Goal: Task Accomplishment & Management: Manage account settings

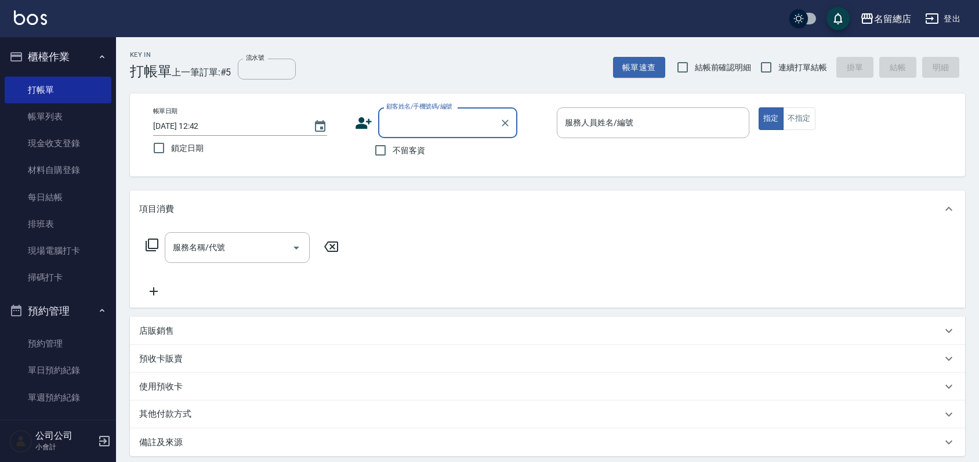
click at [54, 48] on button "櫃檯作業" at bounding box center [58, 57] width 107 height 30
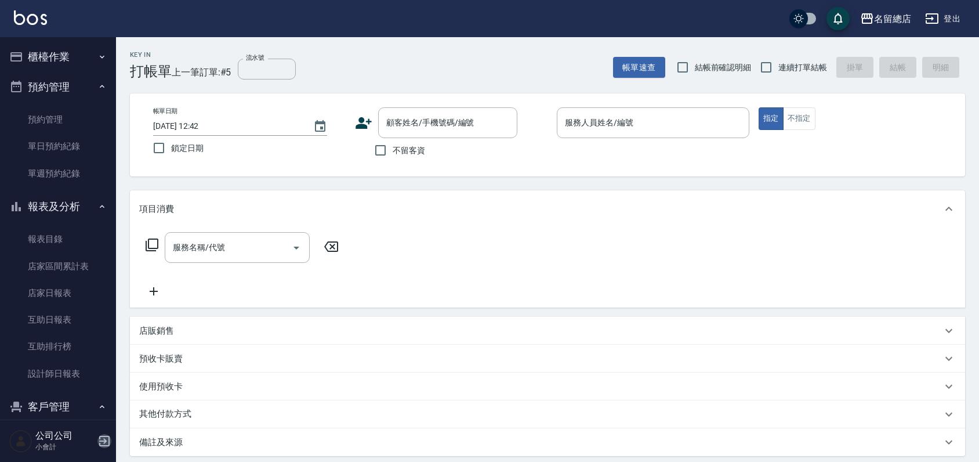
click at [100, 439] on icon "button" at bounding box center [104, 441] width 14 height 14
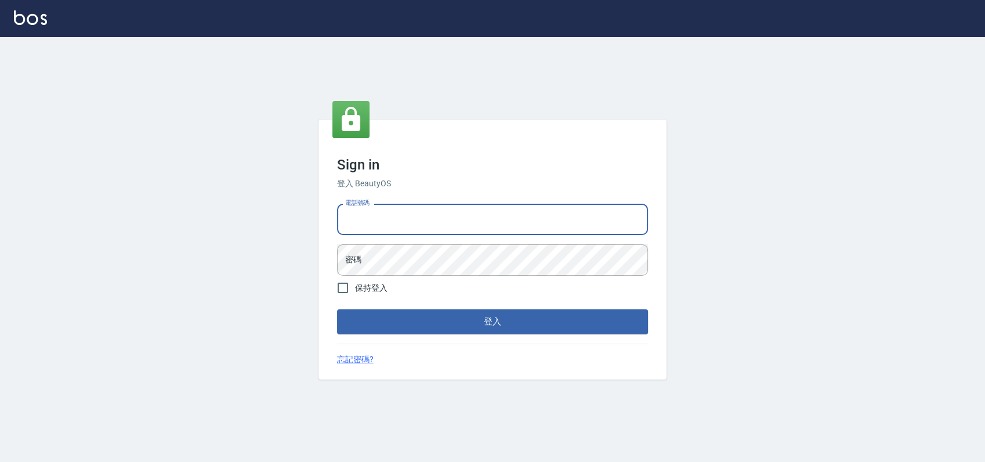
click at [418, 225] on input "電話號碼" at bounding box center [492, 219] width 311 height 31
type input "0989886729"
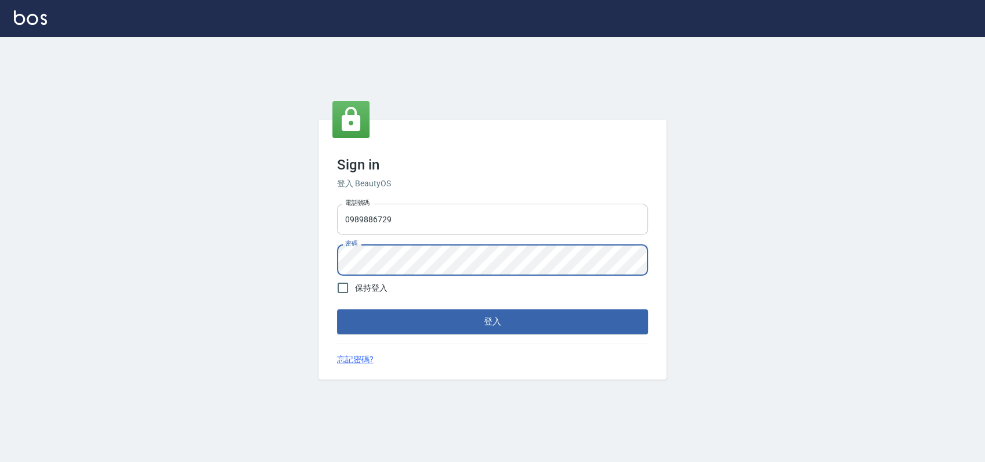
click at [337, 309] on button "登入" at bounding box center [492, 321] width 311 height 24
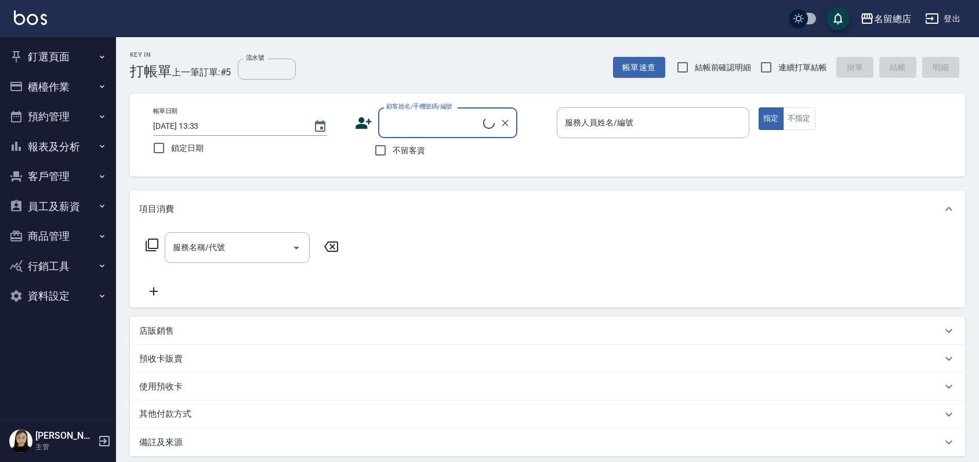
click at [64, 60] on button "釘選頁面" at bounding box center [58, 57] width 107 height 30
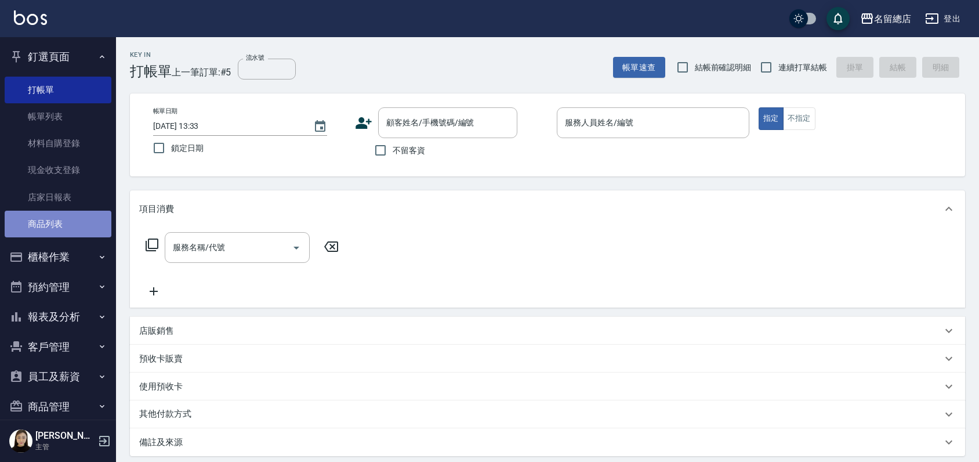
click at [69, 212] on link "商品列表" at bounding box center [58, 224] width 107 height 27
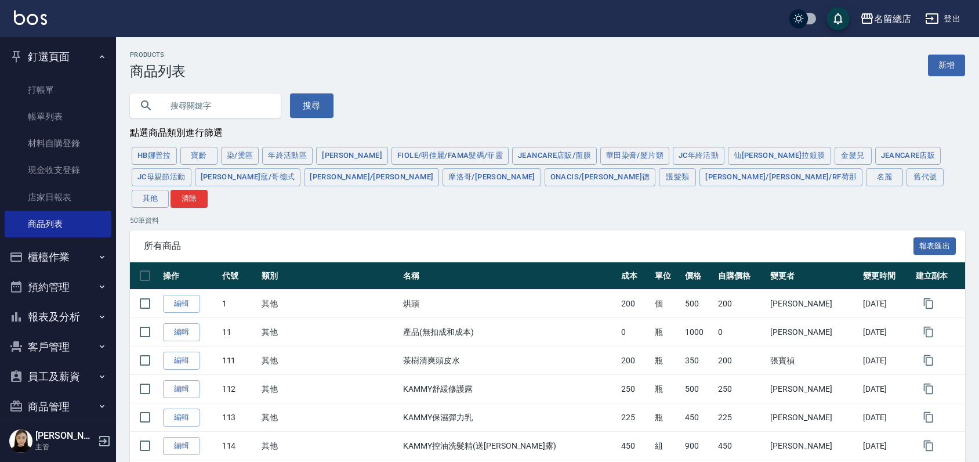
click at [219, 107] on input "text" at bounding box center [216, 105] width 109 height 31
type input "ㄔ"
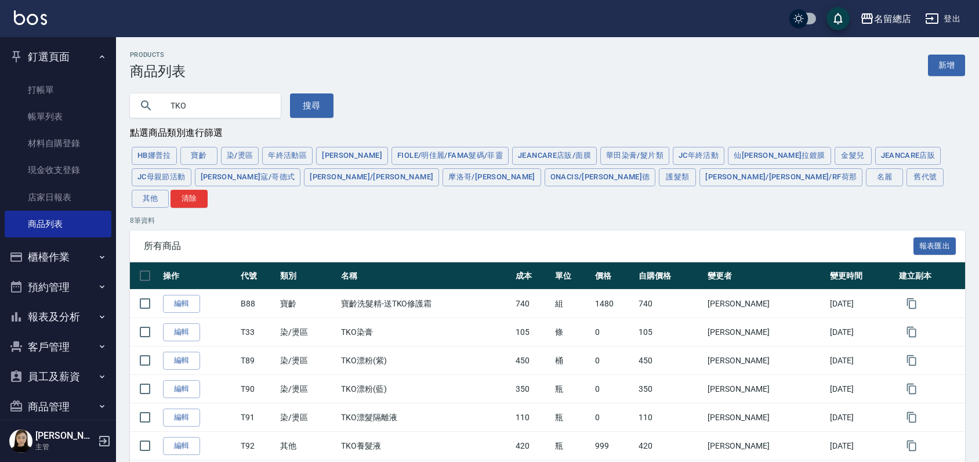
click at [237, 103] on input "TKO" at bounding box center [216, 105] width 109 height 31
type input "T"
type input "X"
type input "ㄘ"
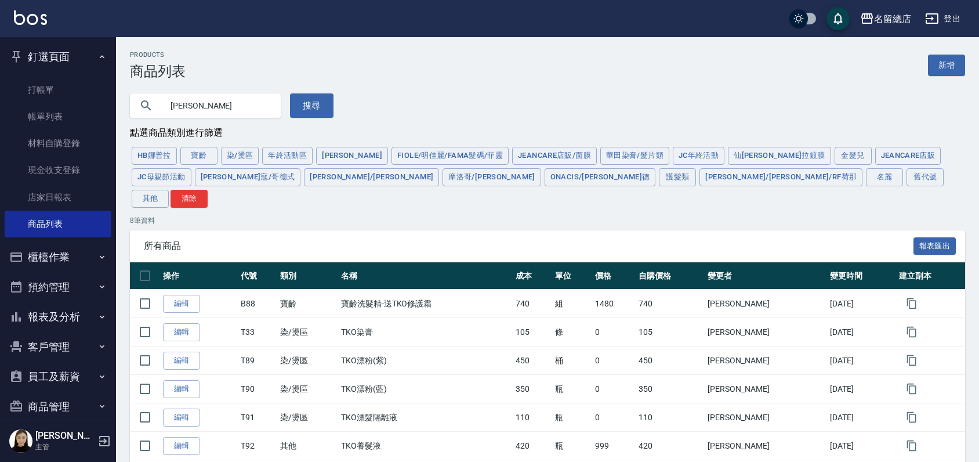
type input "蕾"
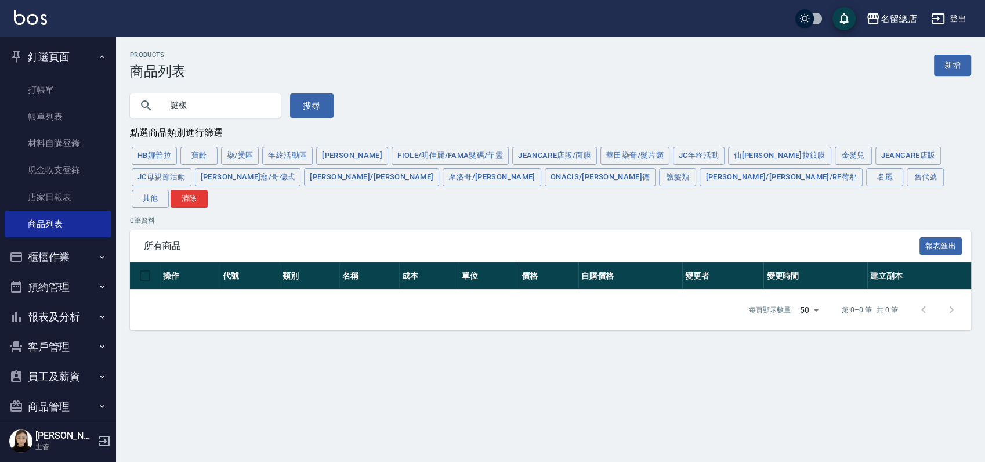
type input "謎"
type input "迷漾"
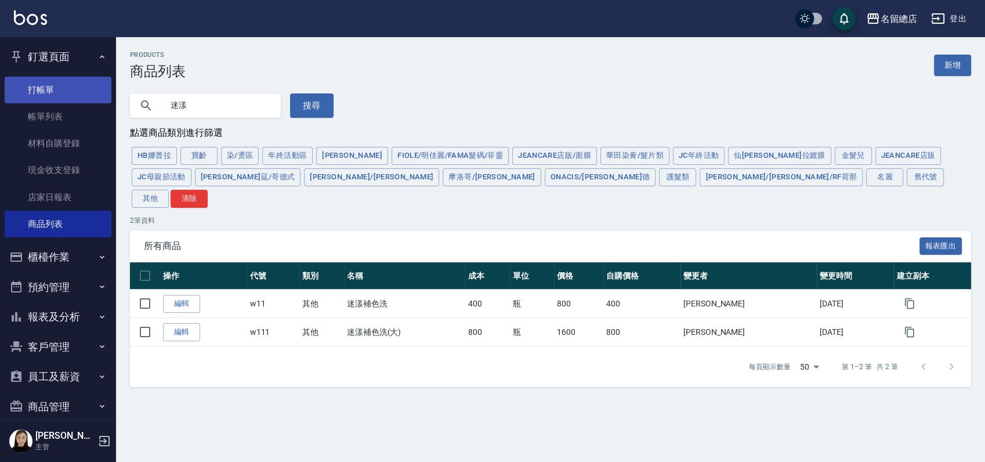
click at [54, 79] on link "打帳單" at bounding box center [58, 90] width 107 height 27
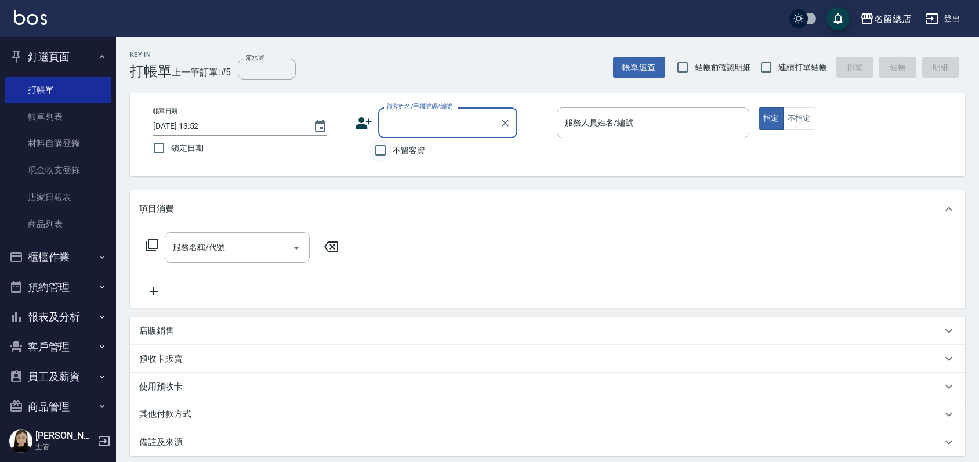
click at [380, 153] on input "不留客資" at bounding box center [380, 150] width 24 height 24
checkbox input "true"
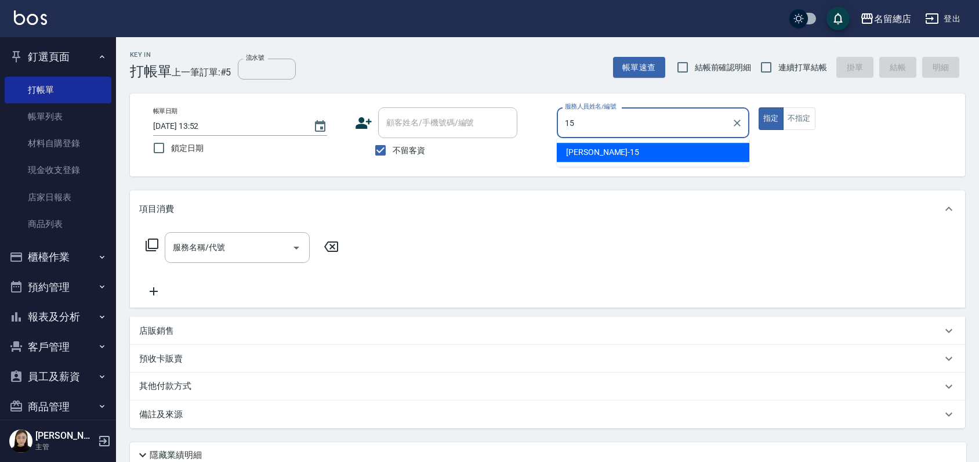
type input "Michelle-15"
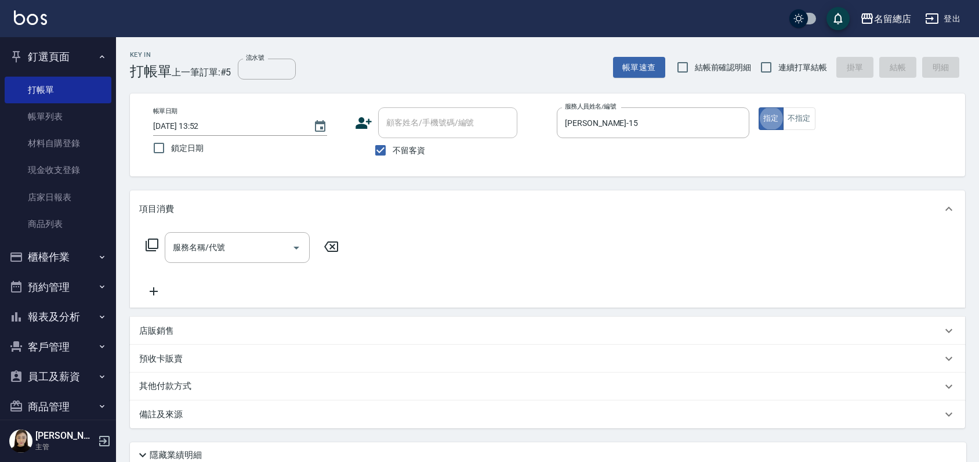
type button "true"
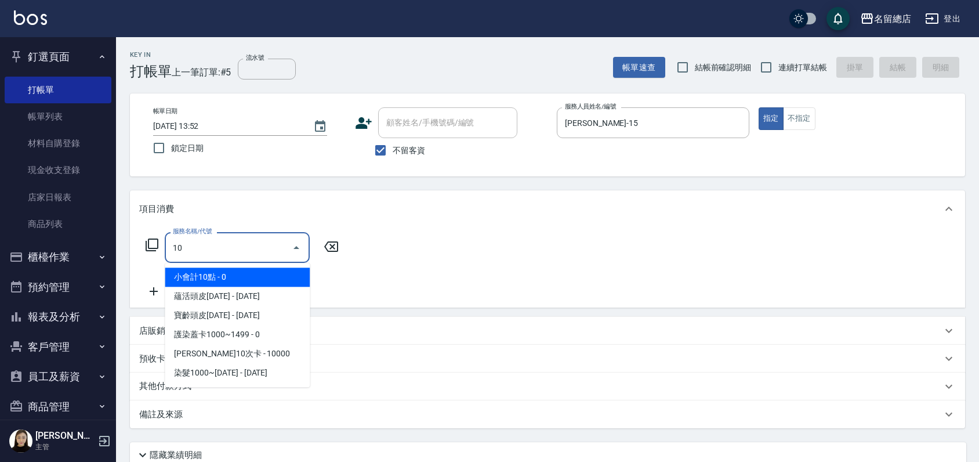
type input "1"
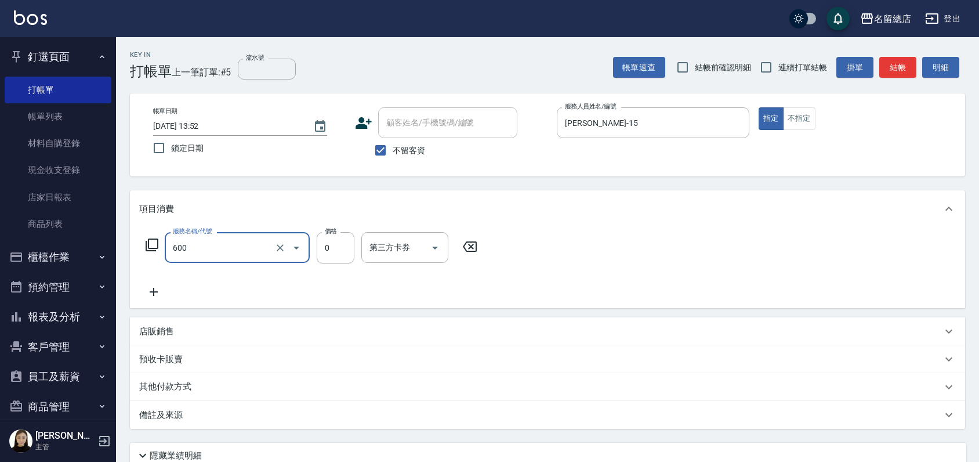
type input "洗髮(免費)(600)"
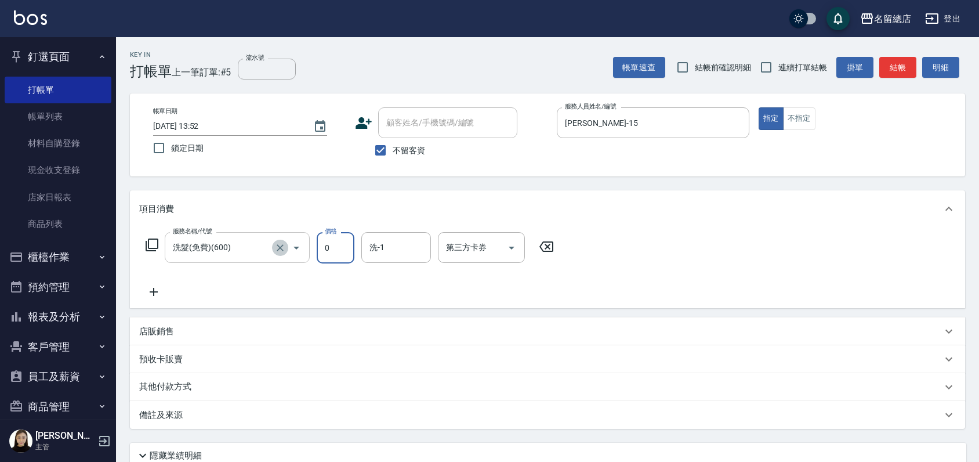
click at [279, 249] on icon "Clear" at bounding box center [280, 248] width 12 height 12
type input "健康洗髮(604)"
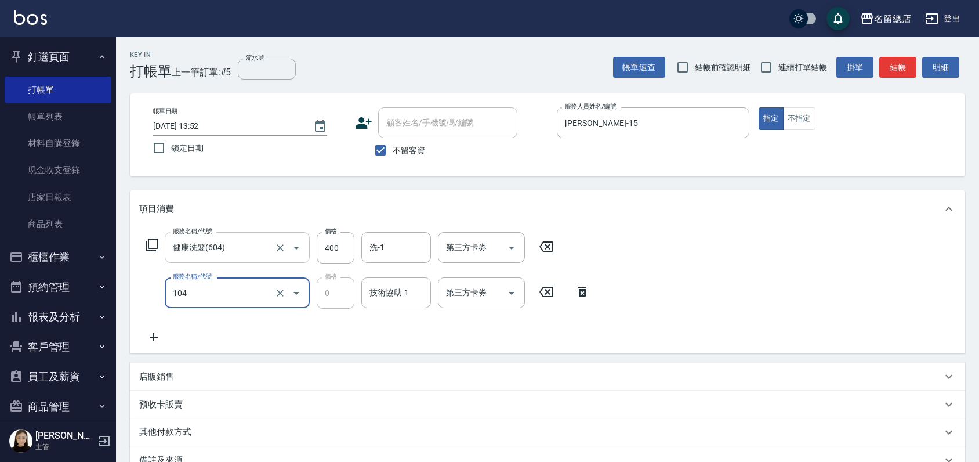
type input "頭皮蓋卡2點(104)"
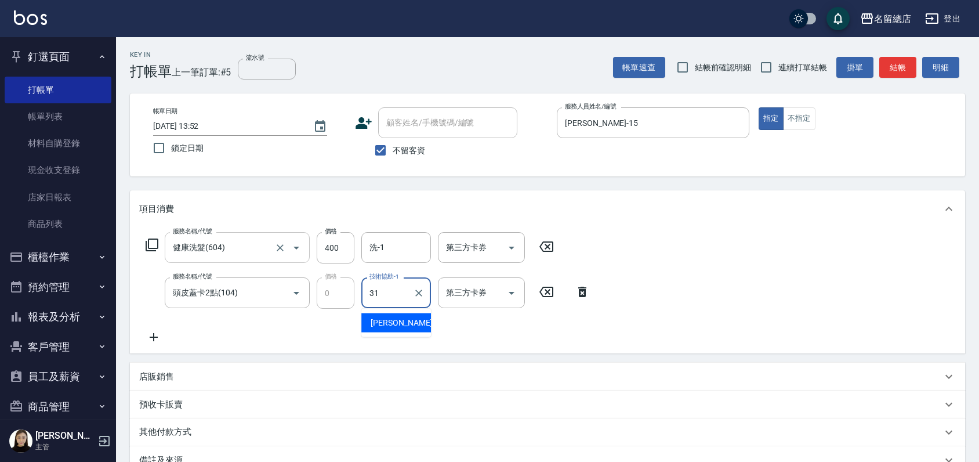
type input "李容榕-31"
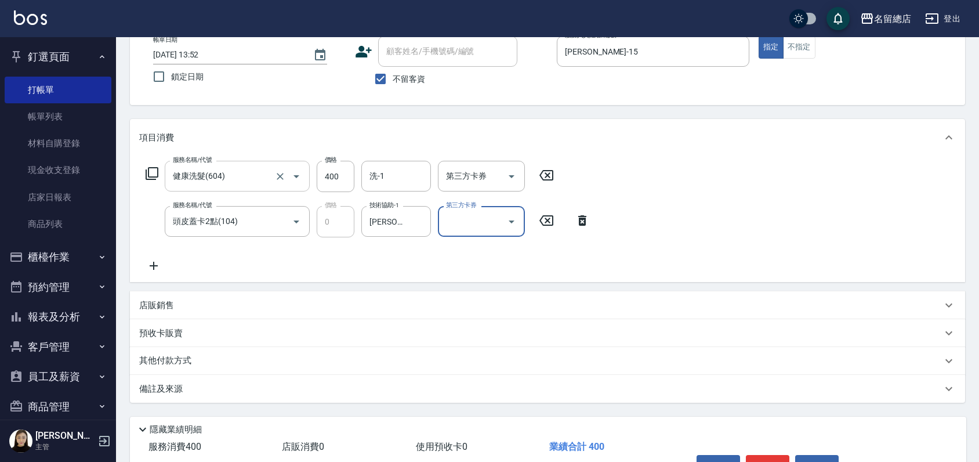
scroll to position [142, 0]
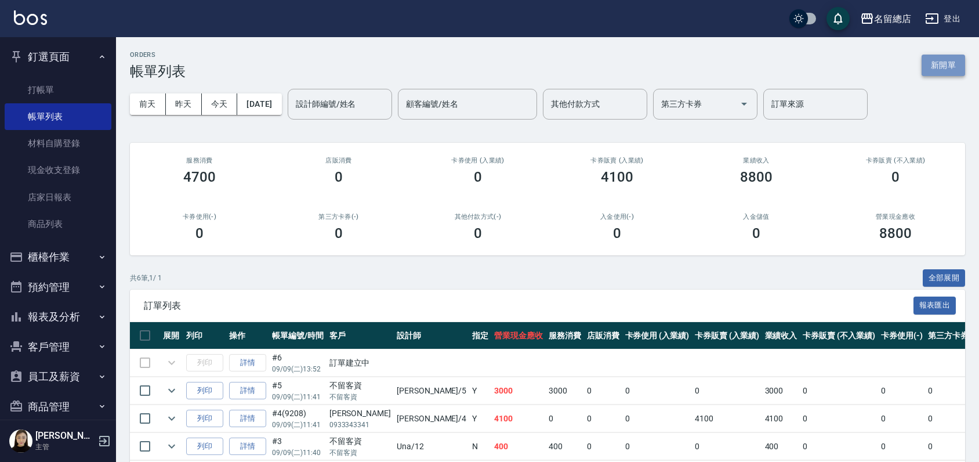
click at [949, 60] on button "新開單" at bounding box center [942, 65] width 43 height 21
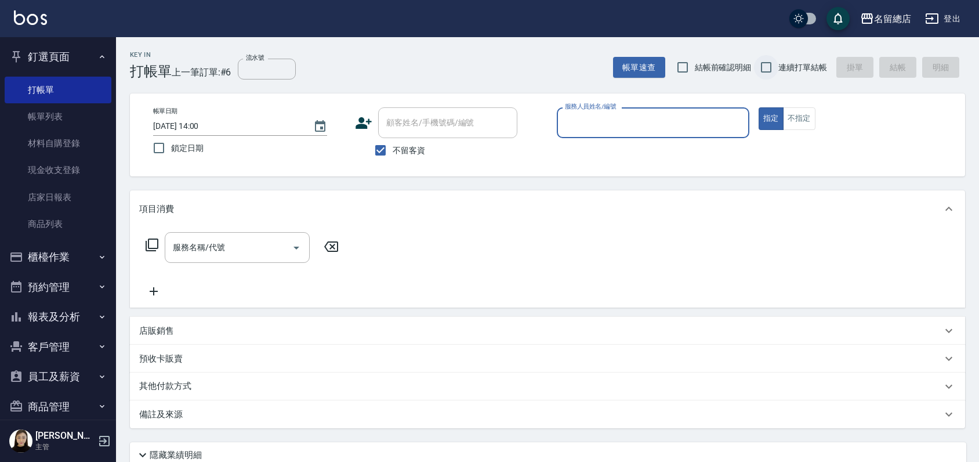
click at [761, 65] on input "連續打單結帳" at bounding box center [766, 67] width 24 height 24
checkbox input "true"
click at [641, 129] on input "服務人員姓名/編號" at bounding box center [653, 123] width 182 height 20
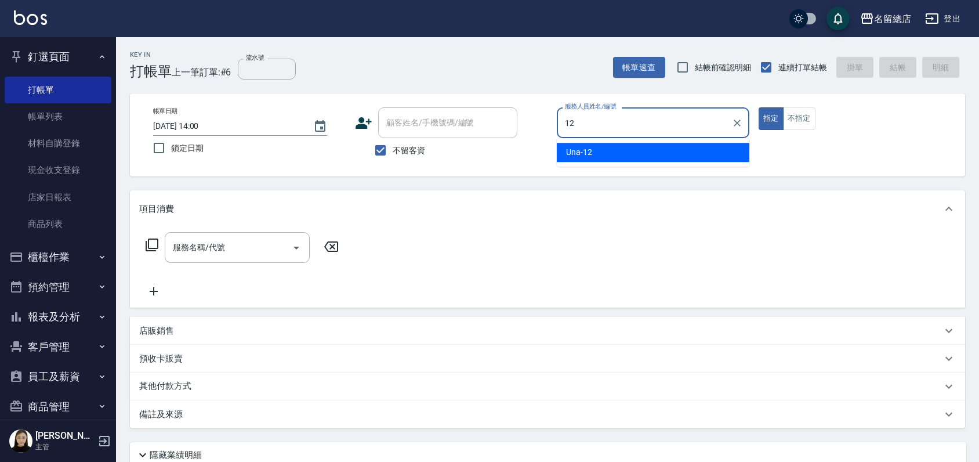
type input "Una-12"
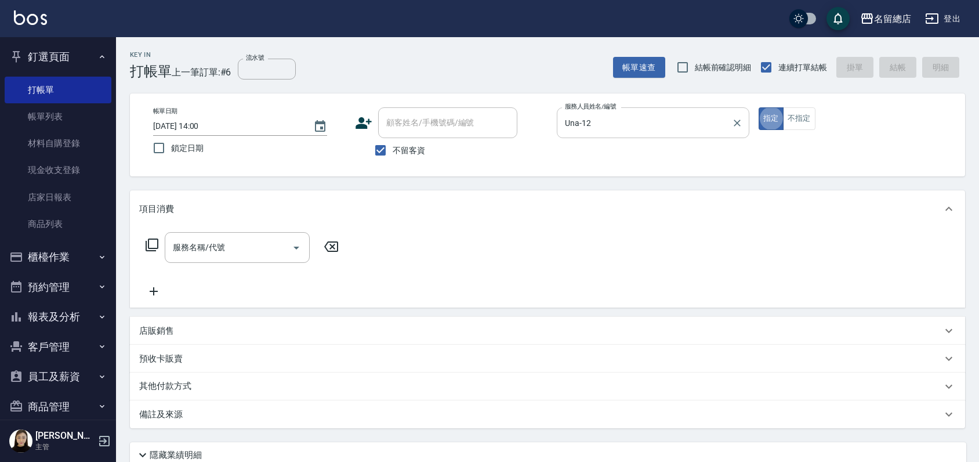
type button "true"
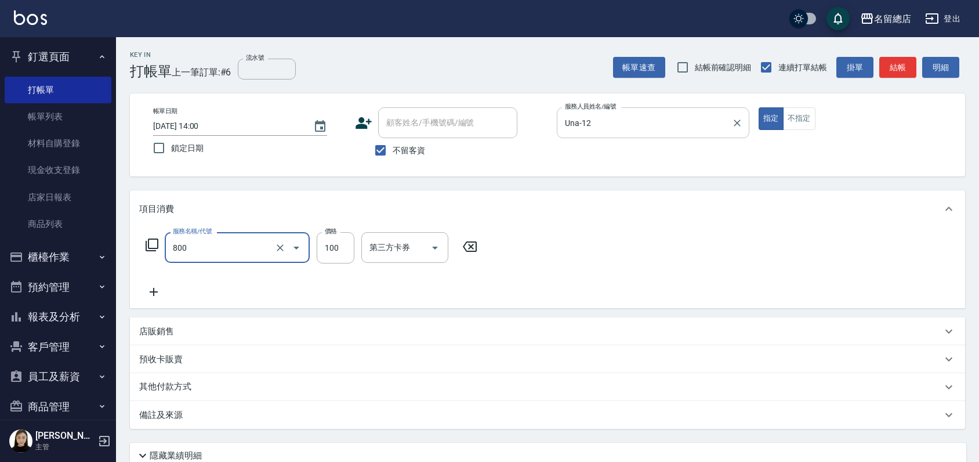
type input "梳髮(800)"
type input "300"
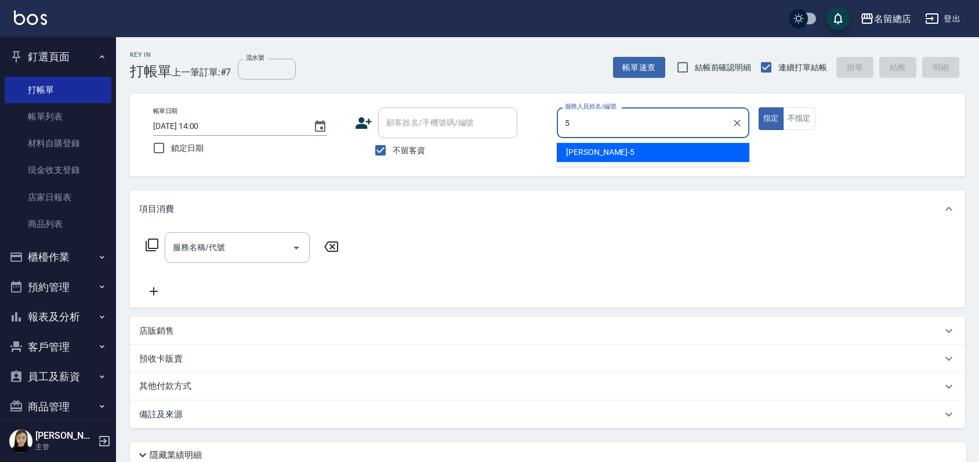
type input "Kelly-5"
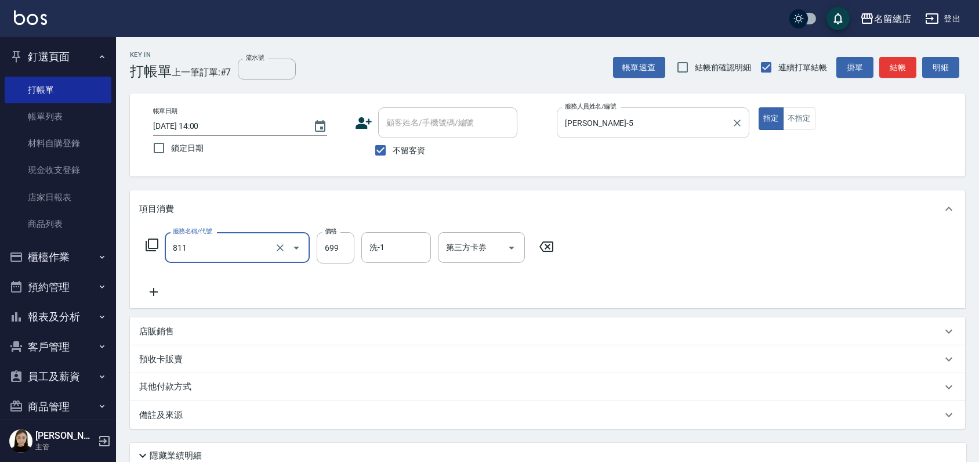
type input "洗+剪(811)"
type input "800"
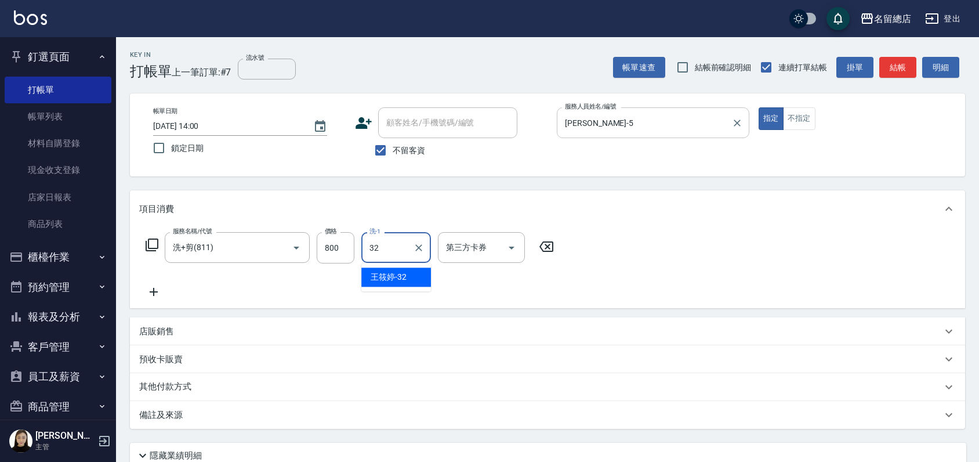
type input "王筱婷-32"
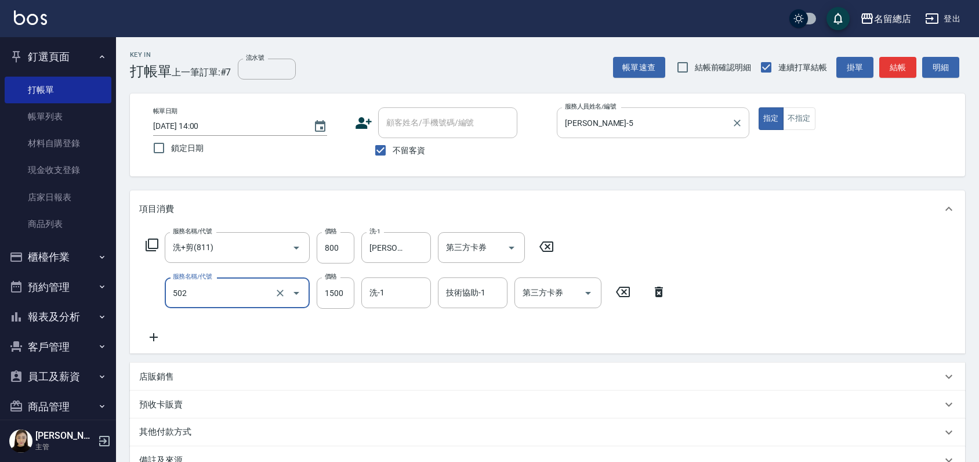
type input "染髮1500以上(502)"
click at [283, 294] on icon "Clear" at bounding box center [280, 293] width 12 height 12
type input "1"
click at [276, 285] on div at bounding box center [288, 292] width 32 height 31
type input "染髮1000~1499(503)"
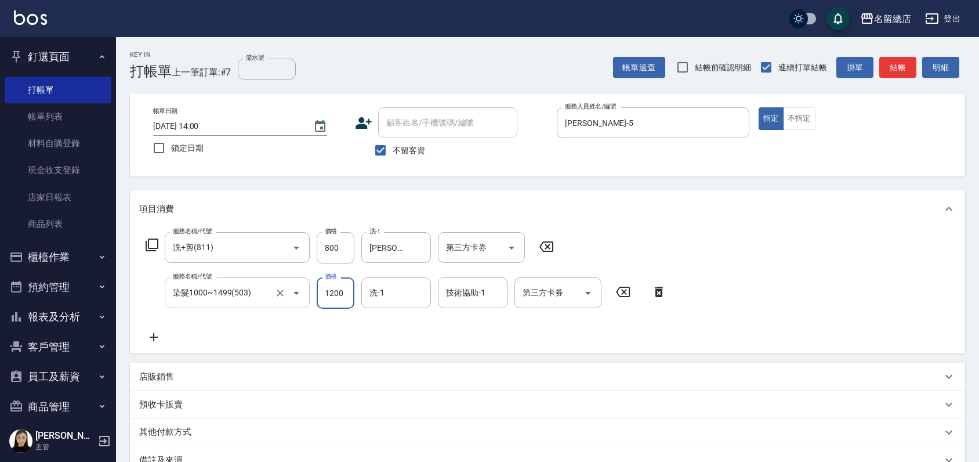
type input "1200"
type input "王筱婷-32"
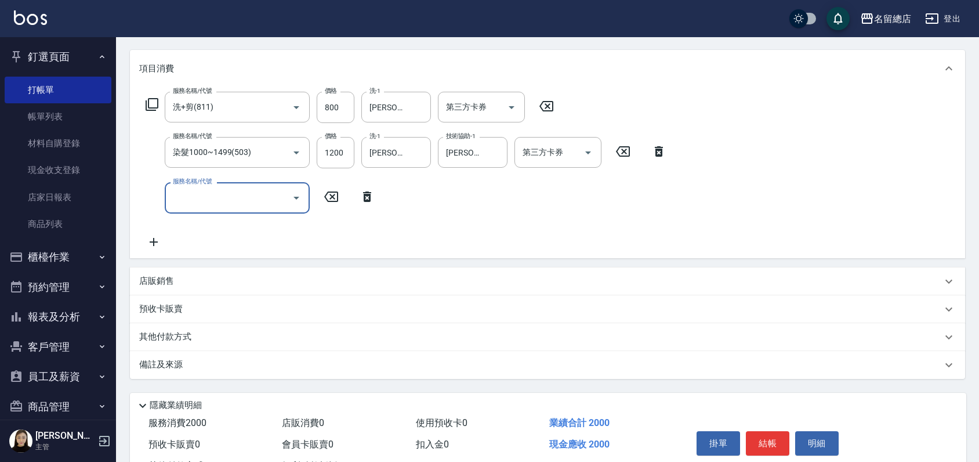
scroll to position [187, 0]
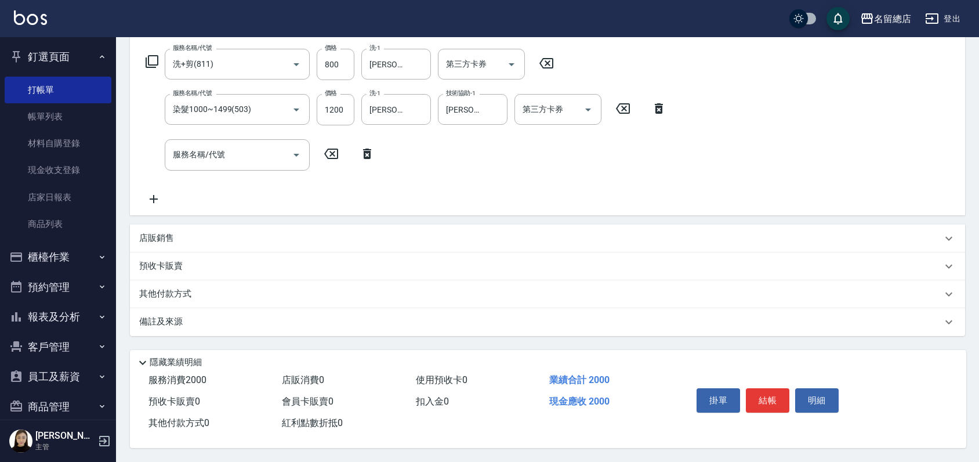
click at [162, 281] on div "其他付款方式" at bounding box center [547, 294] width 835 height 28
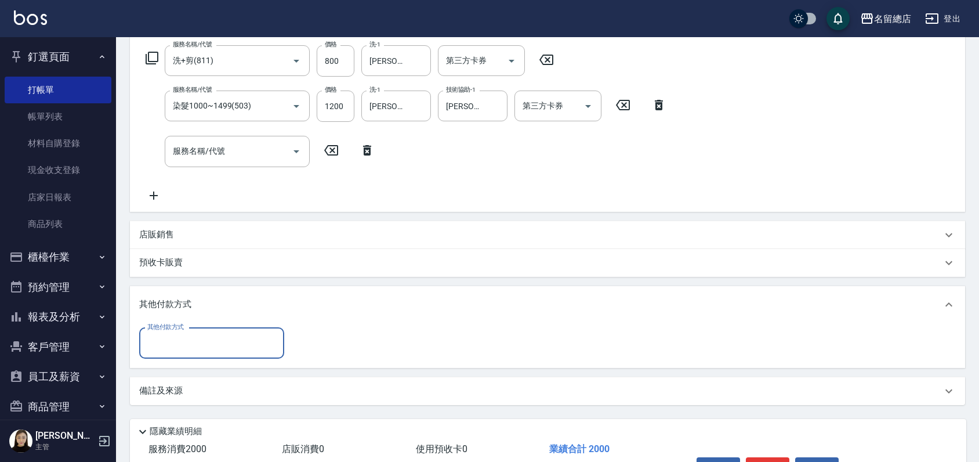
scroll to position [0, 0]
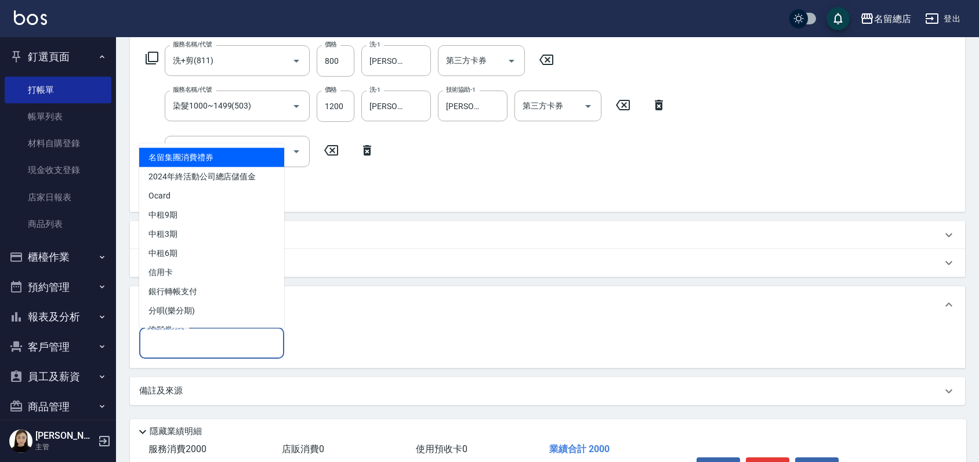
click at [187, 334] on input "其他付款方式" at bounding box center [211, 343] width 135 height 20
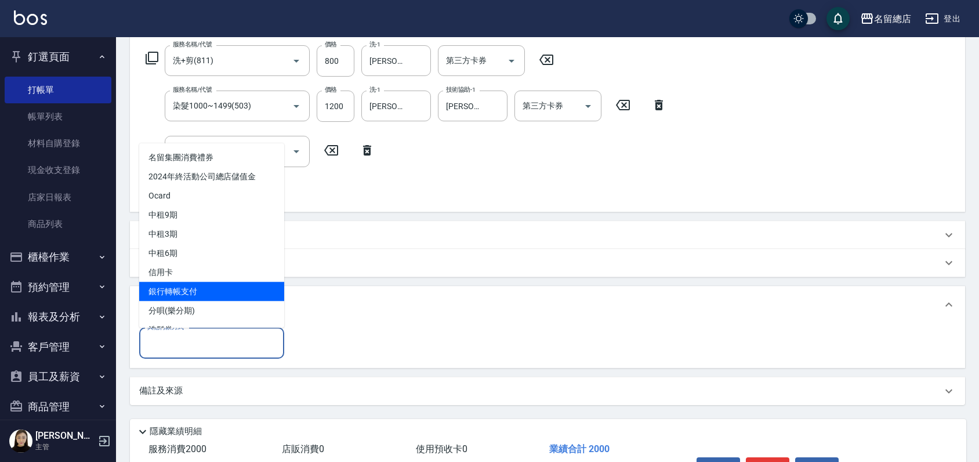
click at [186, 294] on span "銀行轉帳支付" at bounding box center [211, 290] width 145 height 19
type input "銀行轉帳支付"
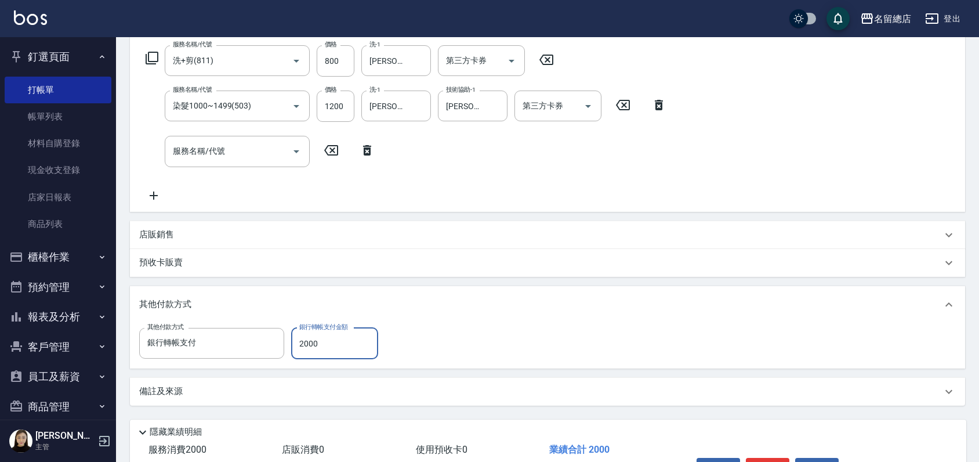
type input "2000"
drag, startPoint x: 538, startPoint y: 353, endPoint x: 531, endPoint y: 354, distance: 7.1
click at [535, 354] on div "其他付款方式 銀行轉帳支付 其他付款方式 銀行轉帳支付金額 2000 銀行轉帳支付金額" at bounding box center [547, 343] width 817 height 31
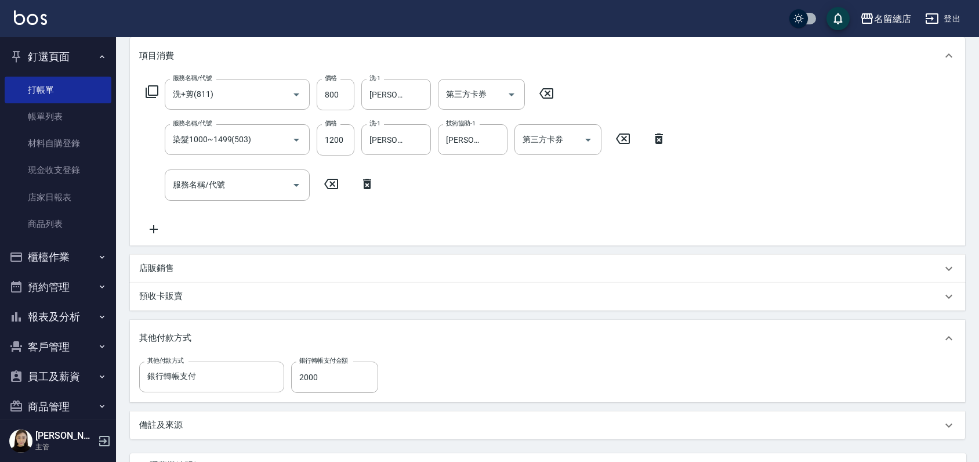
scroll to position [2, 0]
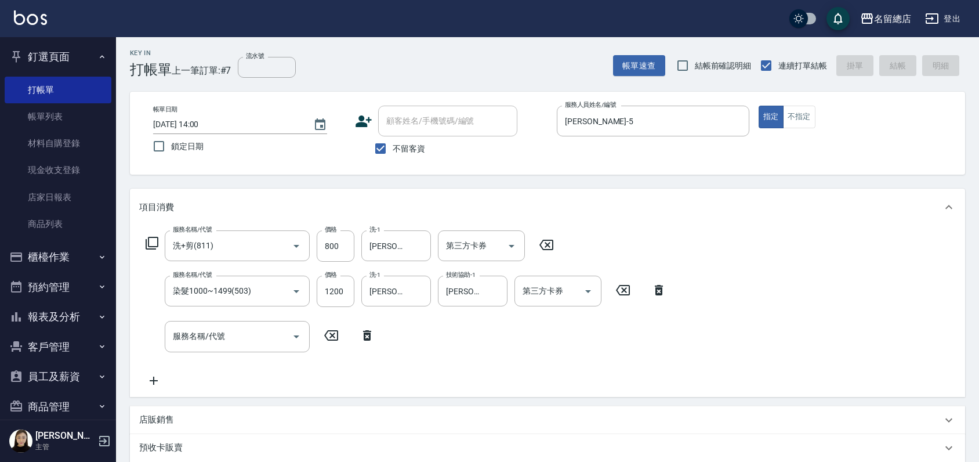
type input "2025/09/09 14:01"
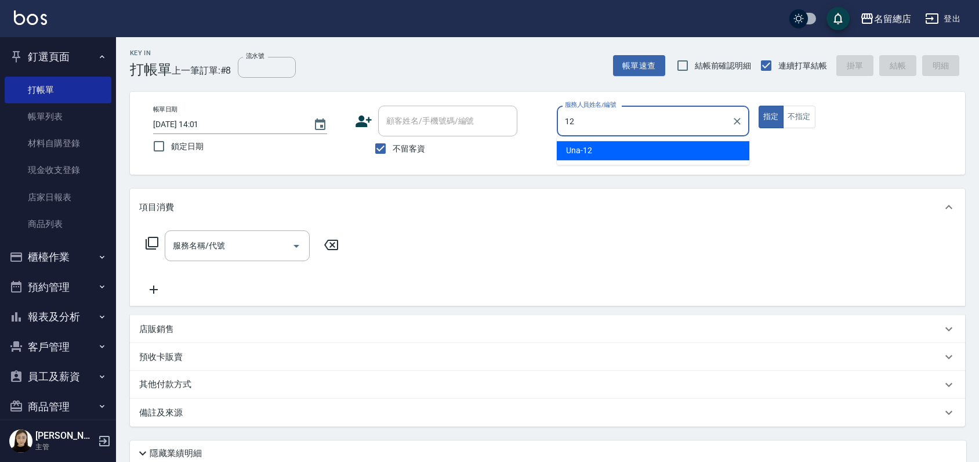
type input "Una-12"
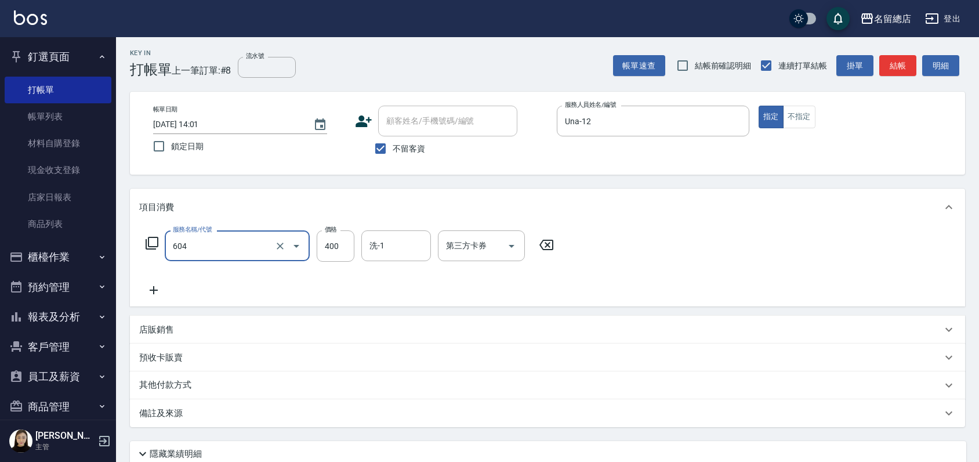
type input "健康洗髮(604)"
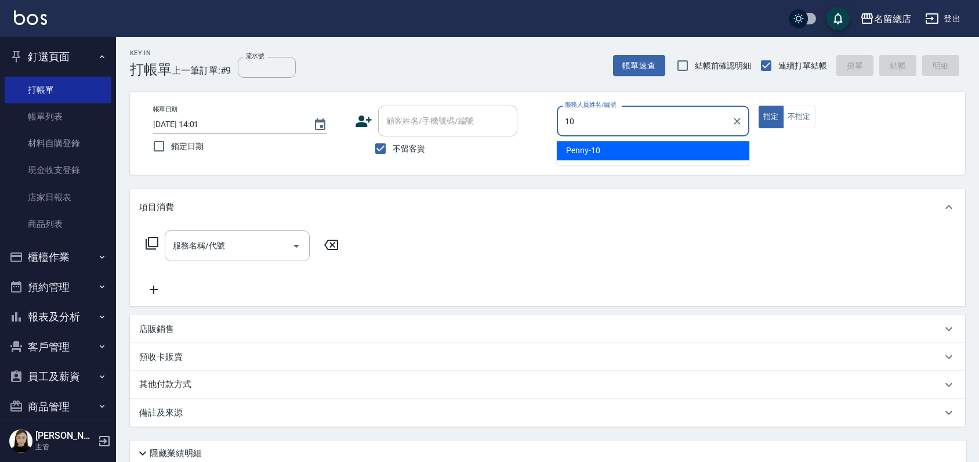
type input "Penny-10"
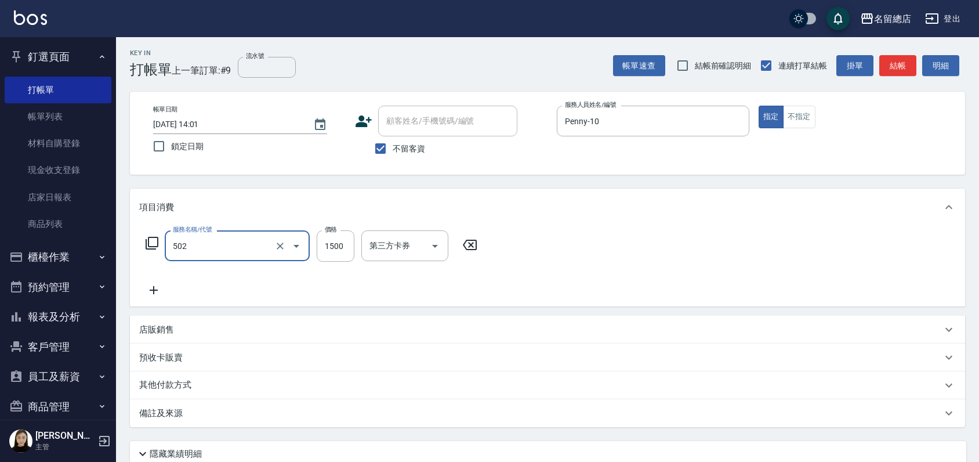
type input "染髮1500以上(502)"
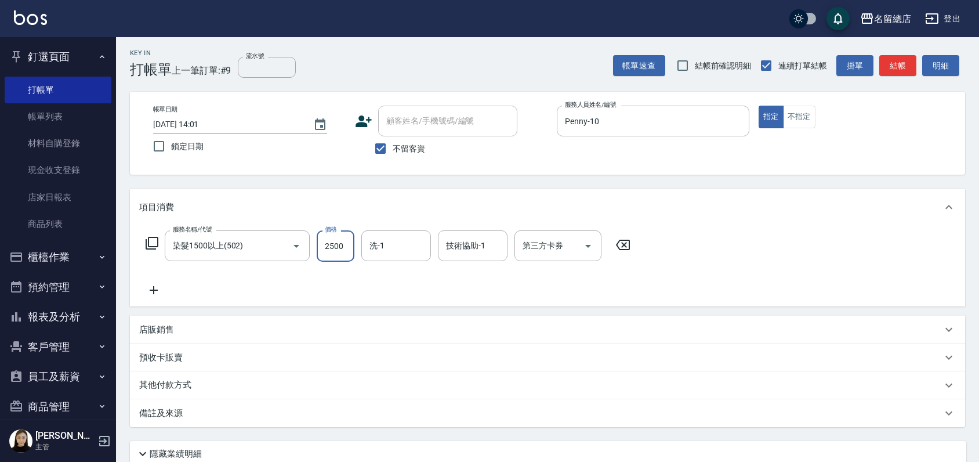
type input "2500"
type input "黃郁涵-43"
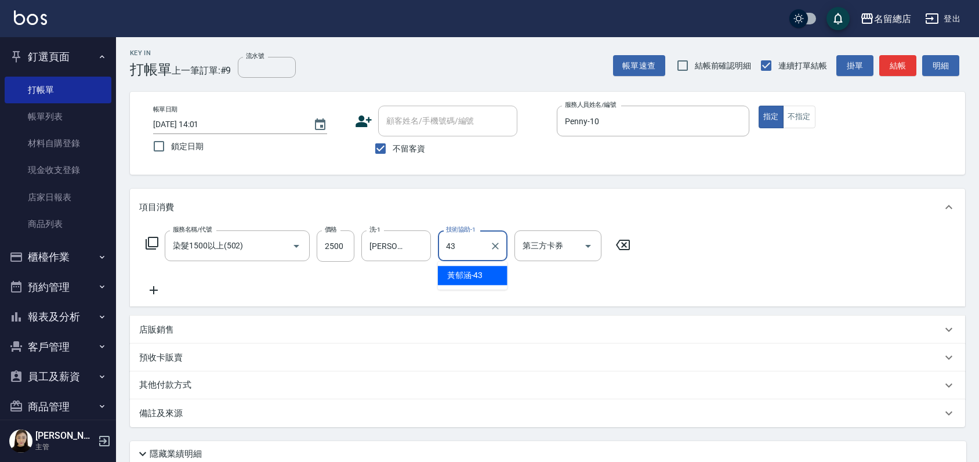
type input "黃郁涵-43"
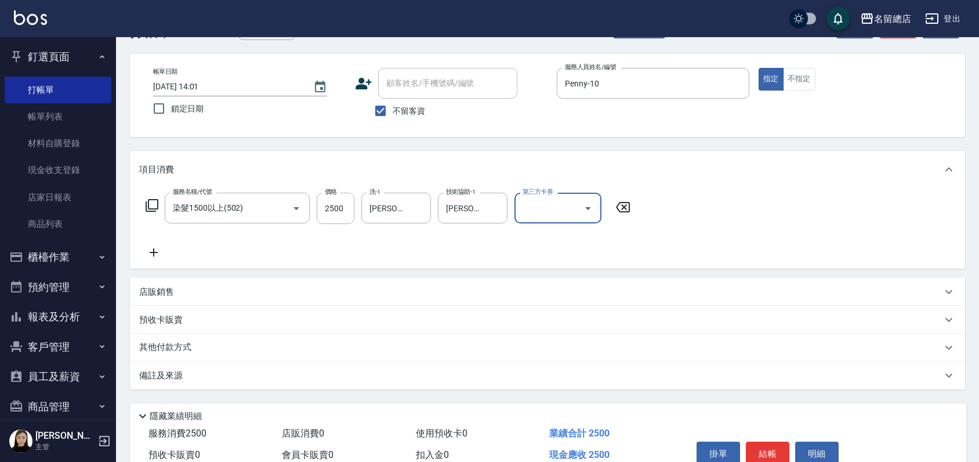
scroll to position [97, 0]
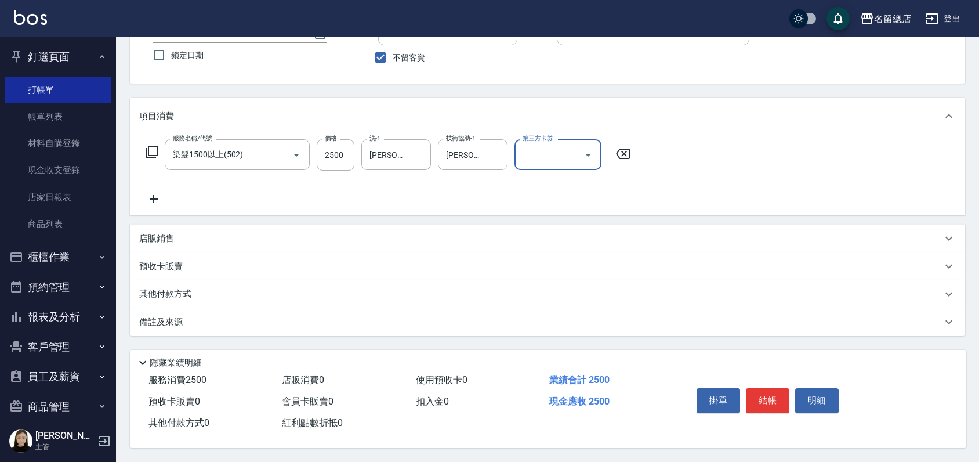
click at [166, 288] on p "其他付款方式" at bounding box center [168, 294] width 58 height 13
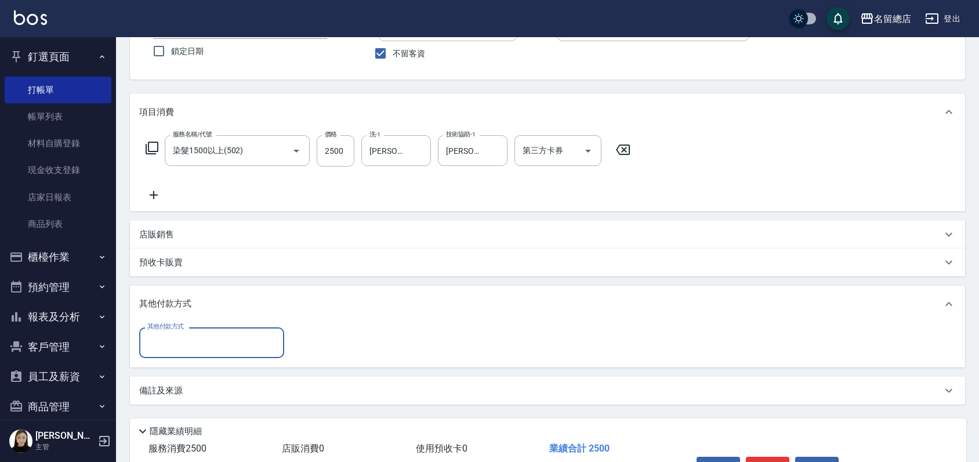
scroll to position [0, 0]
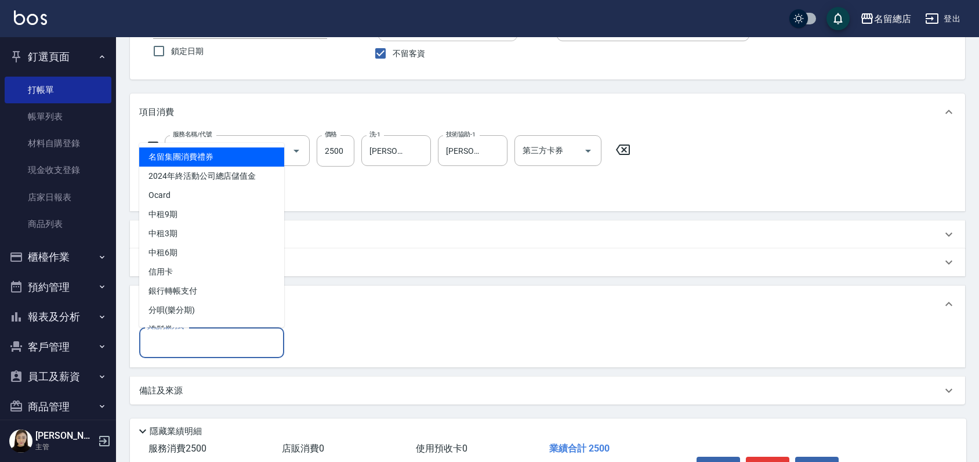
click at [186, 336] on input "其他付款方式" at bounding box center [211, 342] width 135 height 20
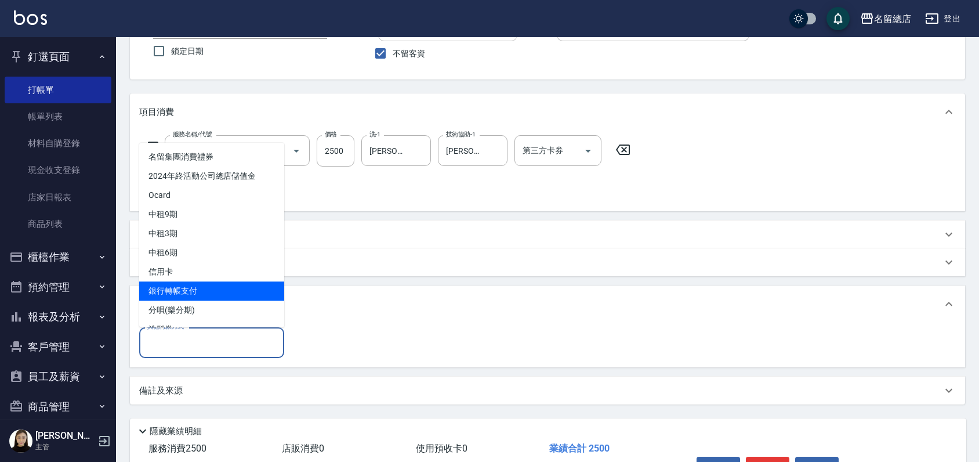
click at [195, 290] on span "銀行轉帳支付" at bounding box center [211, 290] width 145 height 19
type input "銀行轉帳支付"
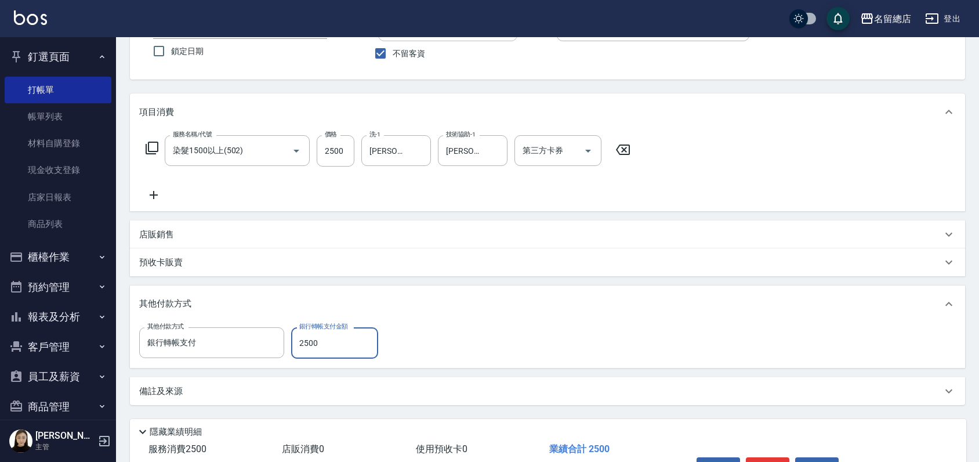
type input "2500"
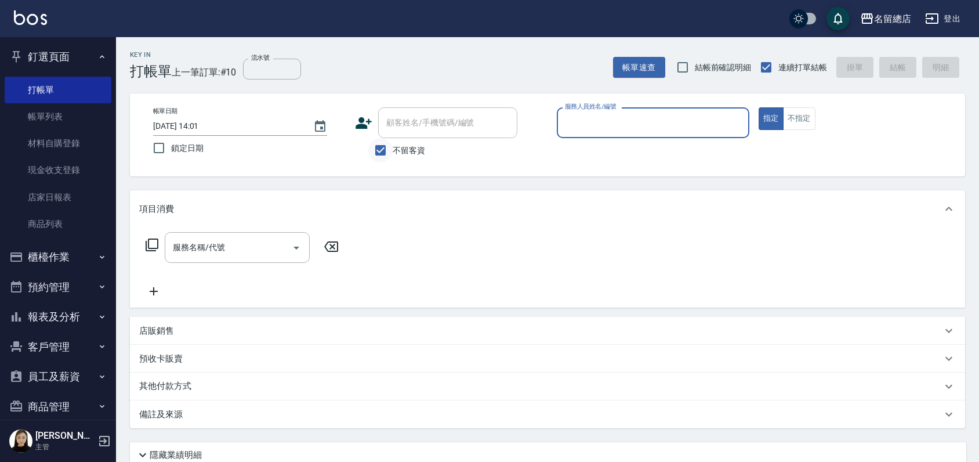
click at [378, 149] on input "不留客資" at bounding box center [380, 150] width 24 height 24
checkbox input "false"
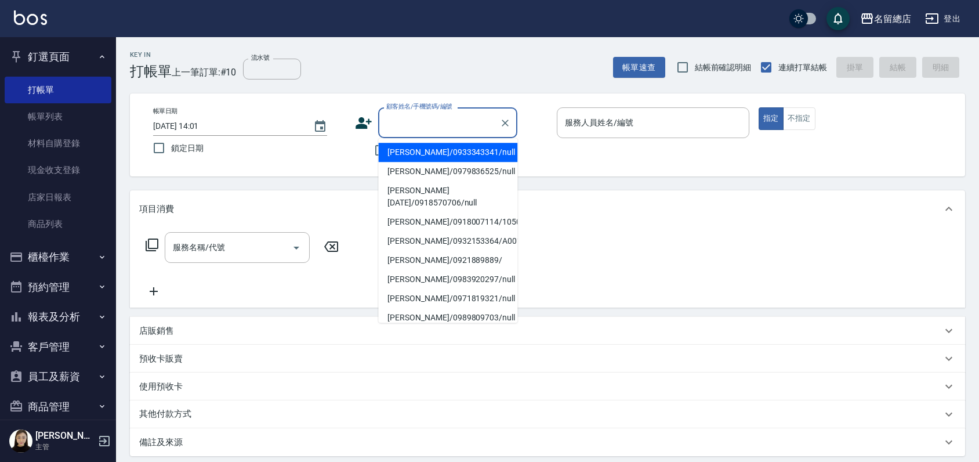
click at [403, 120] on input "顧客姓名/手機號碼/編號" at bounding box center [438, 123] width 111 height 20
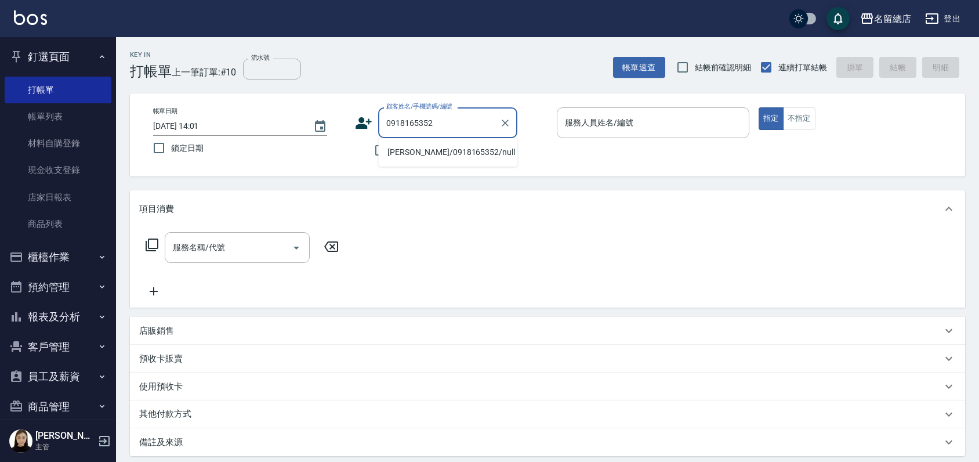
click at [425, 150] on li "褚秀蘭/0918165352/null" at bounding box center [447, 152] width 139 height 19
type input "褚秀蘭/0918165352/null"
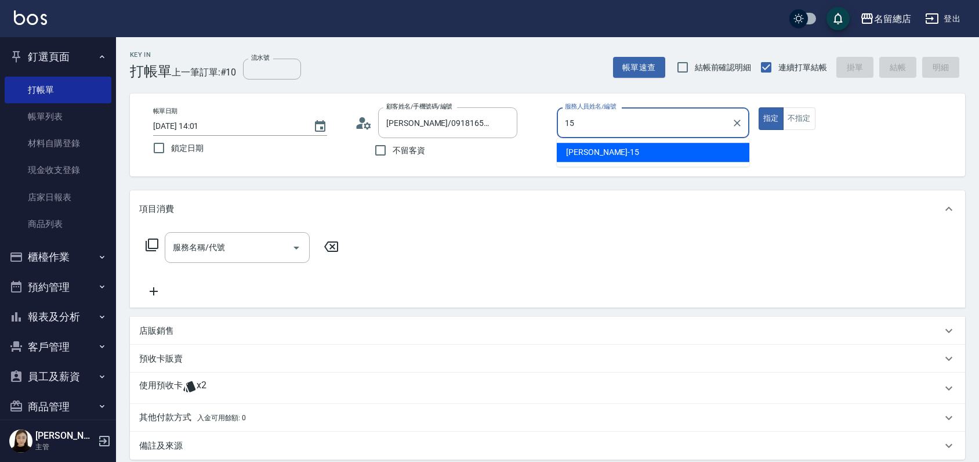
type input "Michelle-15"
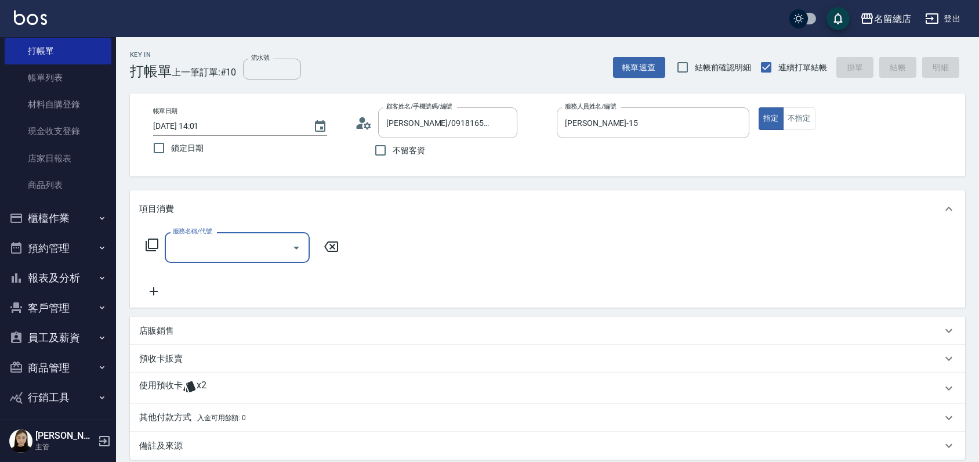
scroll to position [75, 0]
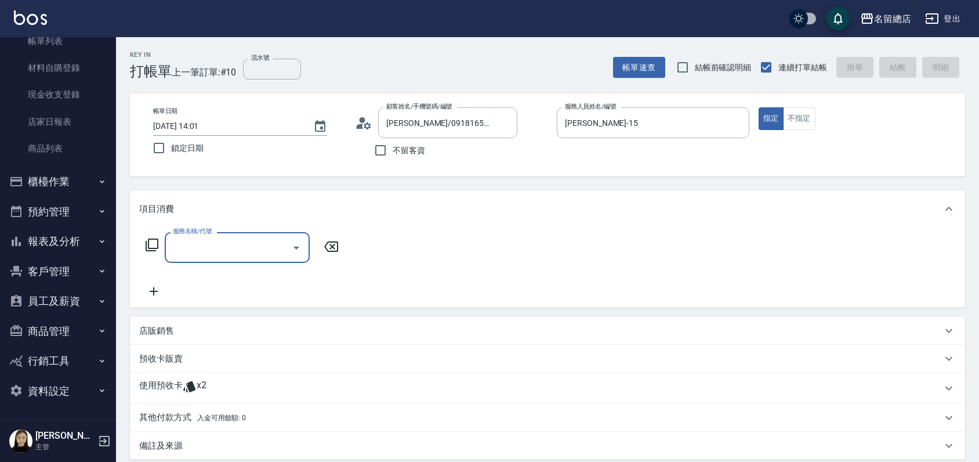
click at [177, 383] on p "使用預收卡" at bounding box center [160, 387] width 43 height 17
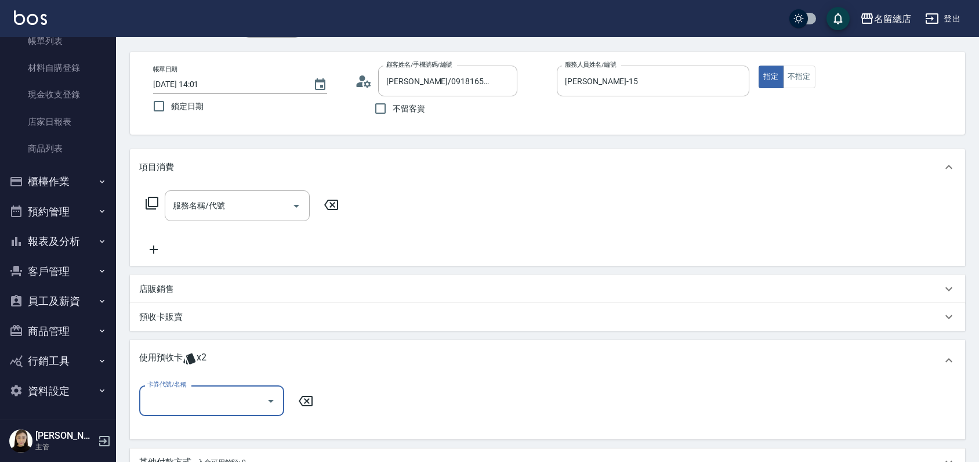
scroll to position [64, 0]
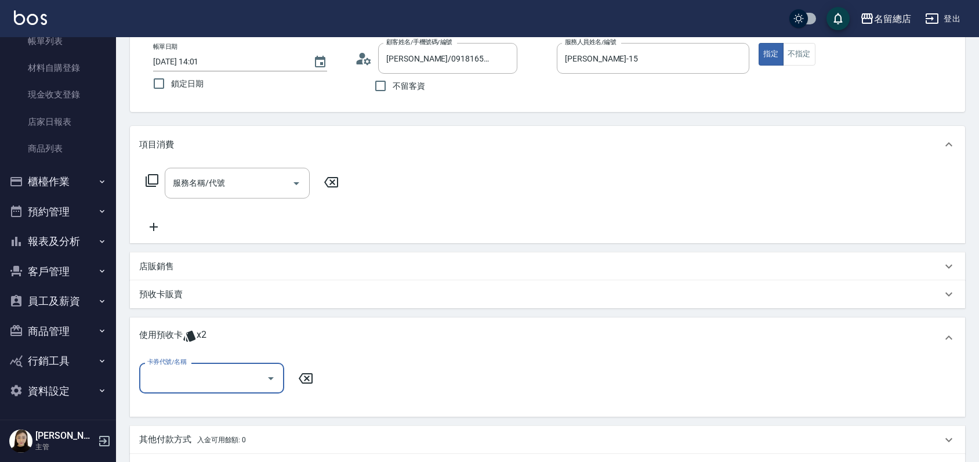
click at [213, 375] on input "卡券代號/名稱" at bounding box center [202, 378] width 117 height 20
click at [227, 412] on div "二段自備卡 剩餘2張 9067" at bounding box center [211, 407] width 145 height 19
type input "二段自備卡 9067"
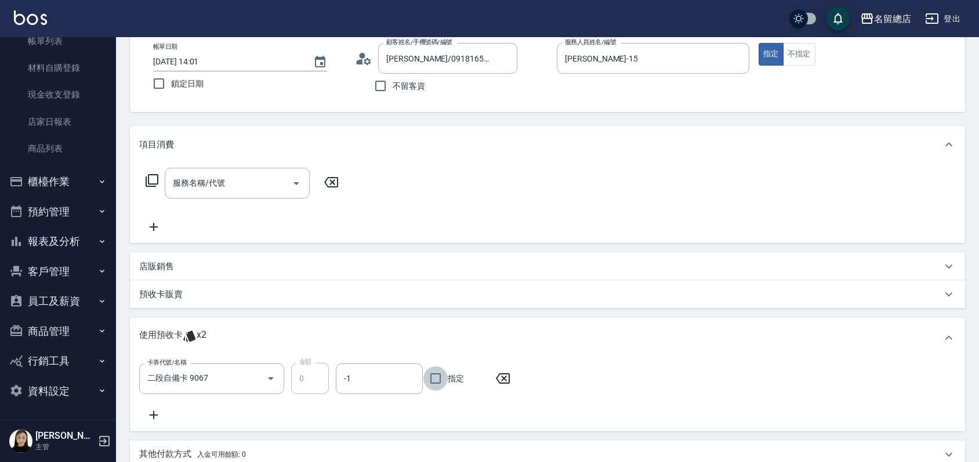
click at [435, 377] on input "指定" at bounding box center [435, 378] width 24 height 24
checkbox input "true"
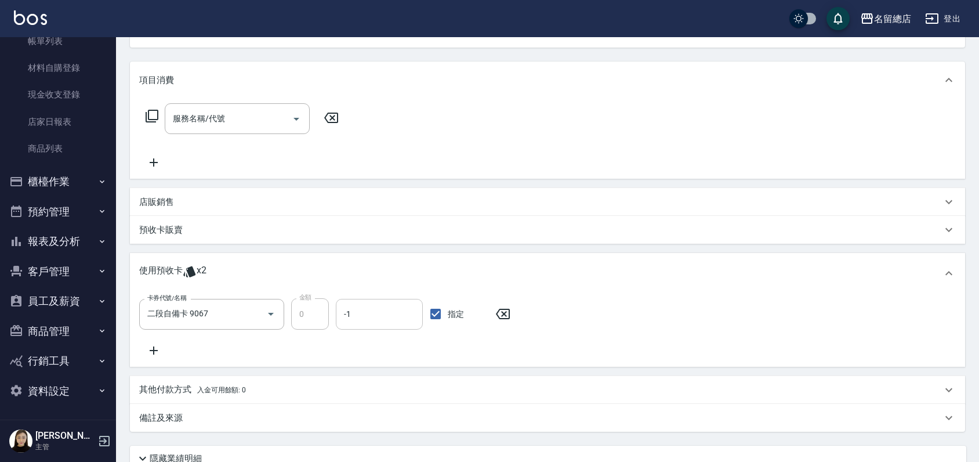
click at [376, 314] on input "-1" at bounding box center [379, 314] width 77 height 20
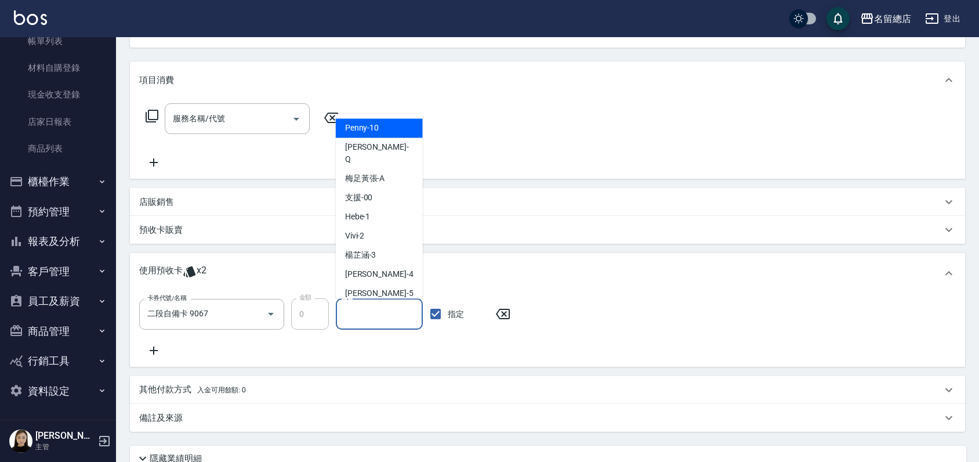
type input "2"
click at [500, 266] on div "使用預收卡 x2" at bounding box center [540, 272] width 803 height 17
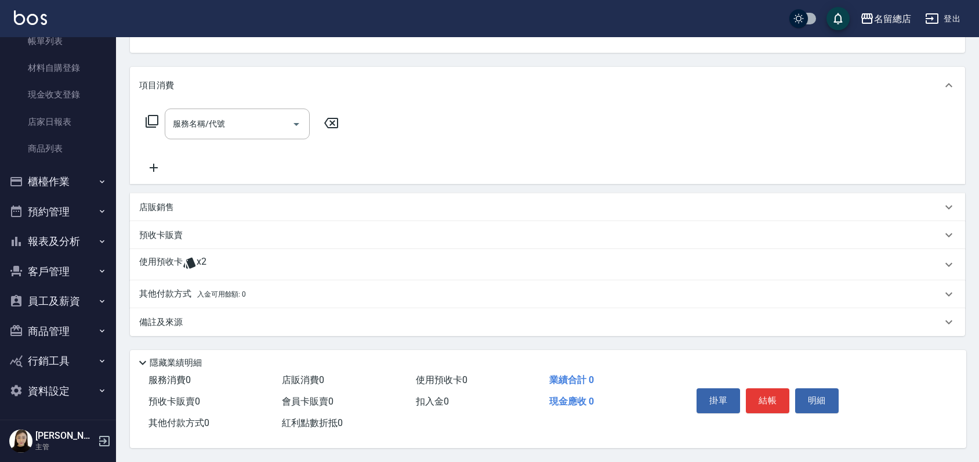
scroll to position [127, 0]
click at [202, 260] on span "x2" at bounding box center [202, 264] width 10 height 17
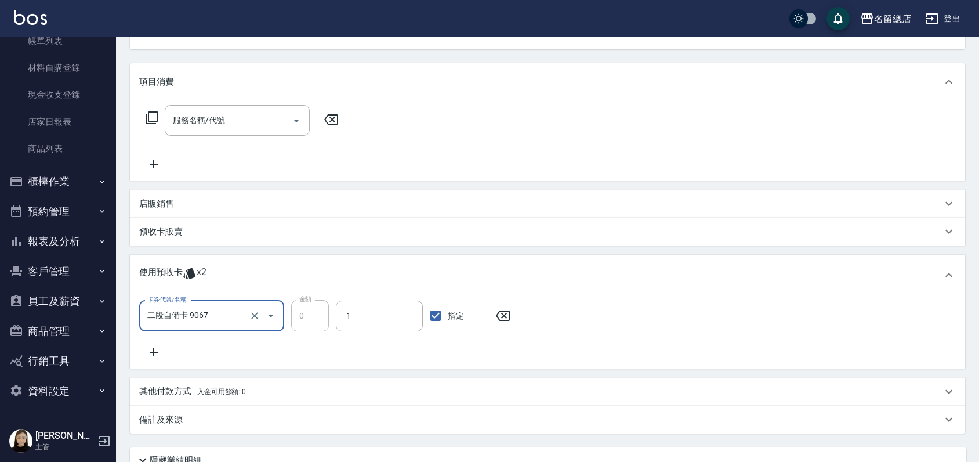
scroll to position [0, 0]
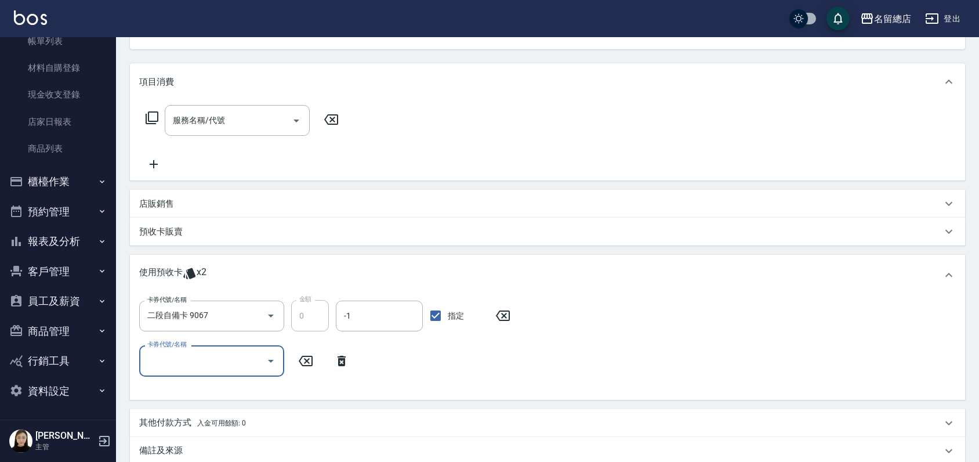
click at [220, 353] on input "卡券代號/名稱" at bounding box center [202, 360] width 117 height 20
click at [223, 385] on div "二段自備卡 剩餘1張 9067" at bounding box center [211, 390] width 145 height 19
type input "二段自備卡 9067"
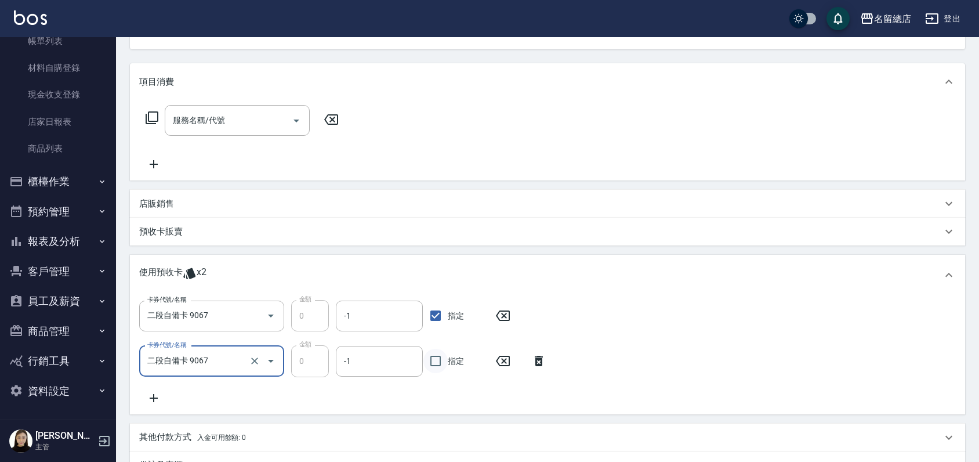
click at [442, 360] on input "指定" at bounding box center [435, 361] width 24 height 24
checkbox input "true"
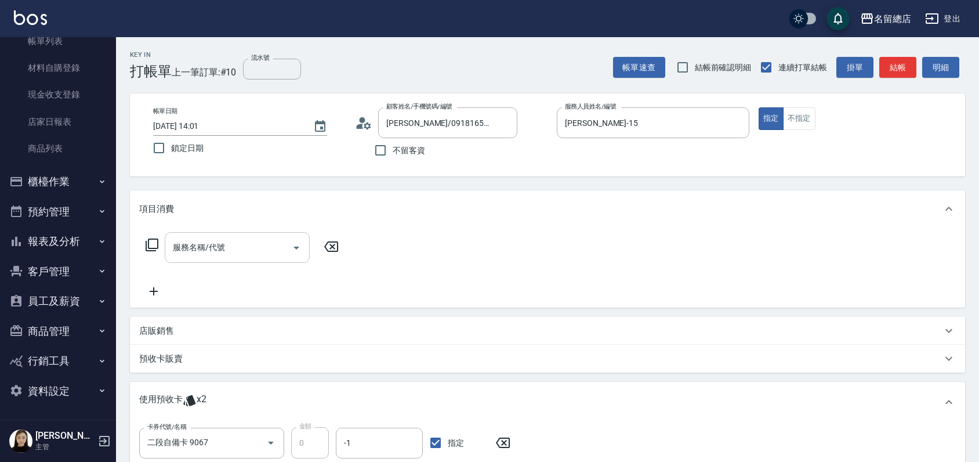
click at [222, 237] on div "服務名稱/代號 服務名稱/代號" at bounding box center [547, 267] width 835 height 80
click at [218, 241] on input "服務名稱/代號" at bounding box center [228, 247] width 117 height 20
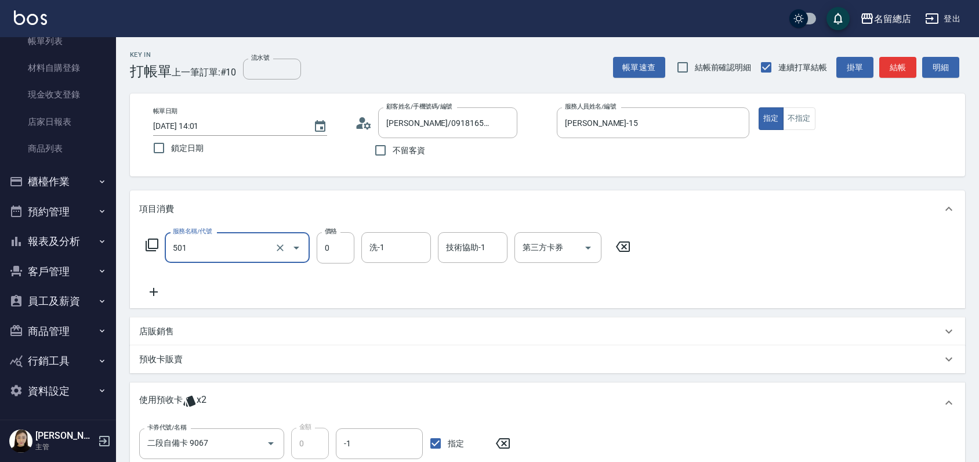
type input "2段蓋卡1300以上(501)"
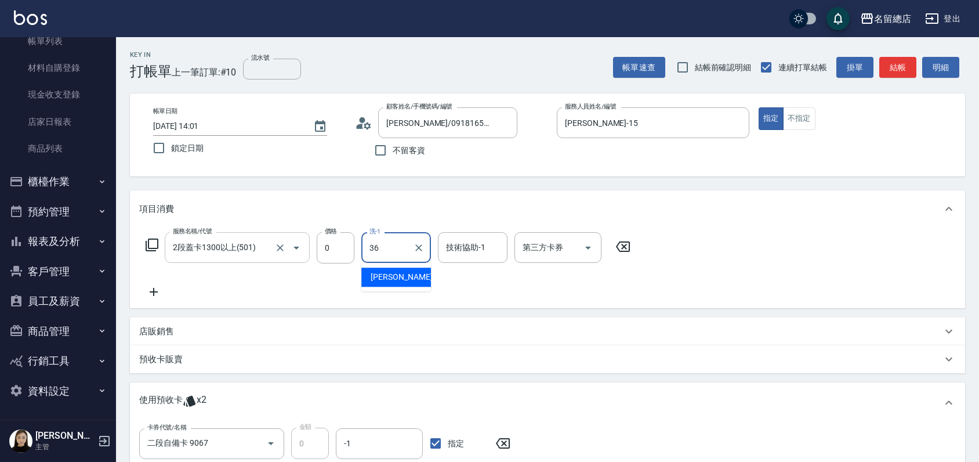
type input "吳爭錡-36"
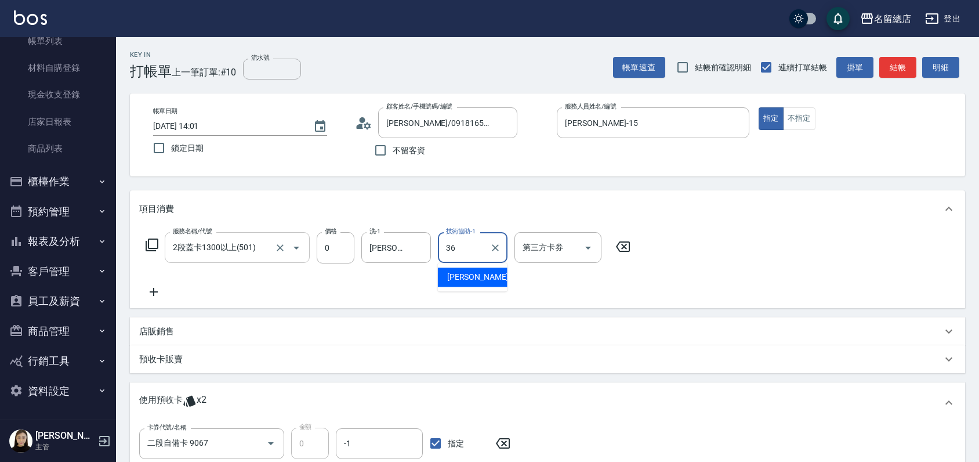
type input "吳爭錡-36"
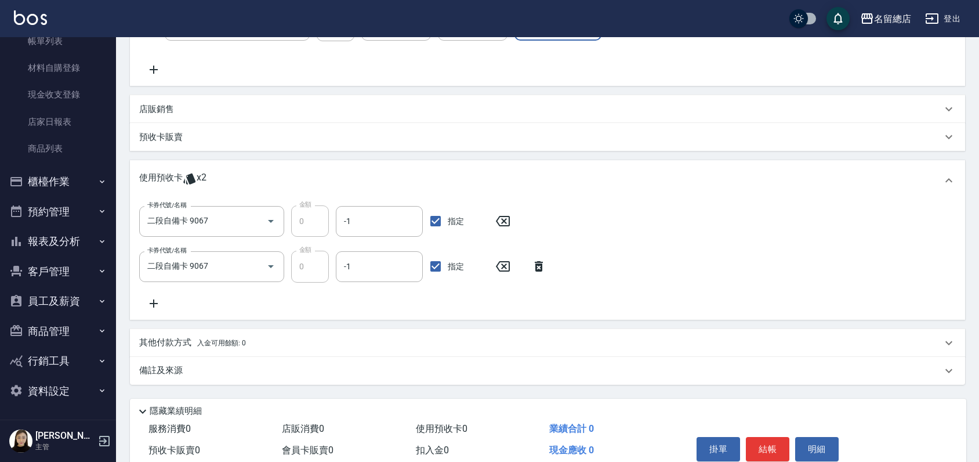
scroll to position [257, 0]
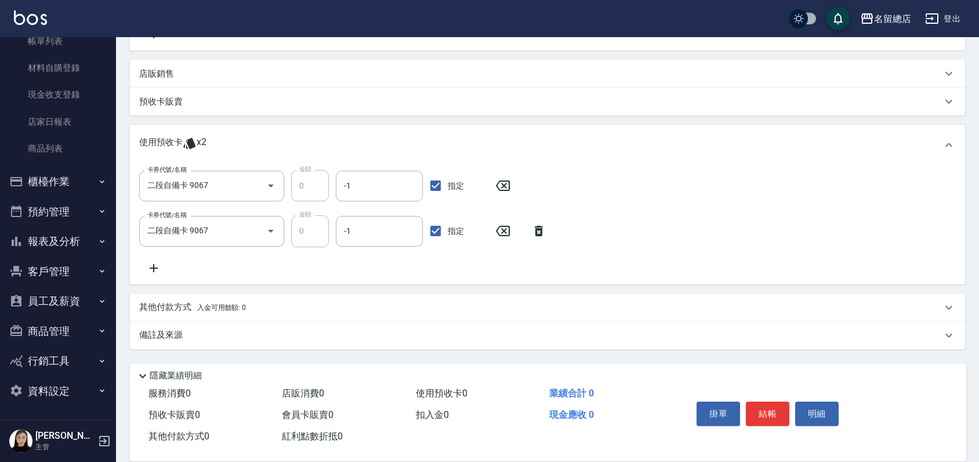
click at [187, 100] on div "預收卡販賣" at bounding box center [540, 102] width 803 height 12
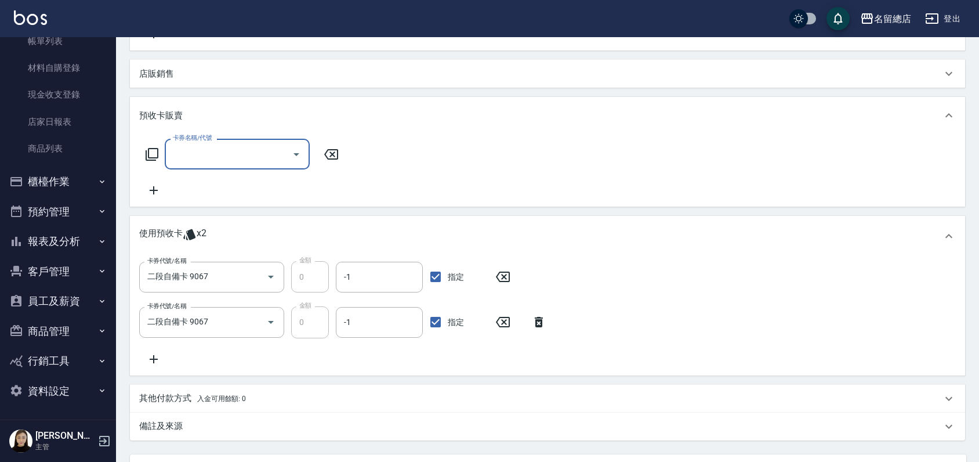
scroll to position [0, 0]
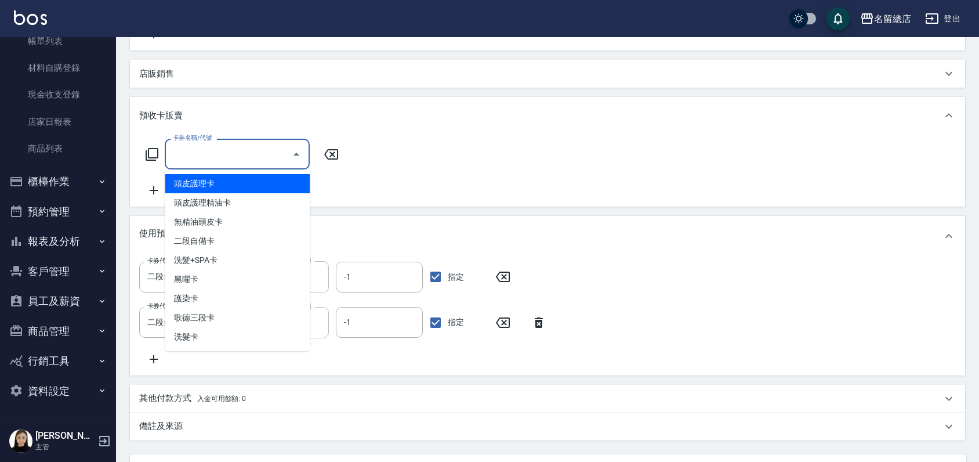
click at [195, 150] on input "卡券名稱/代號" at bounding box center [228, 154] width 117 height 20
type input "二段自備卡(407)"
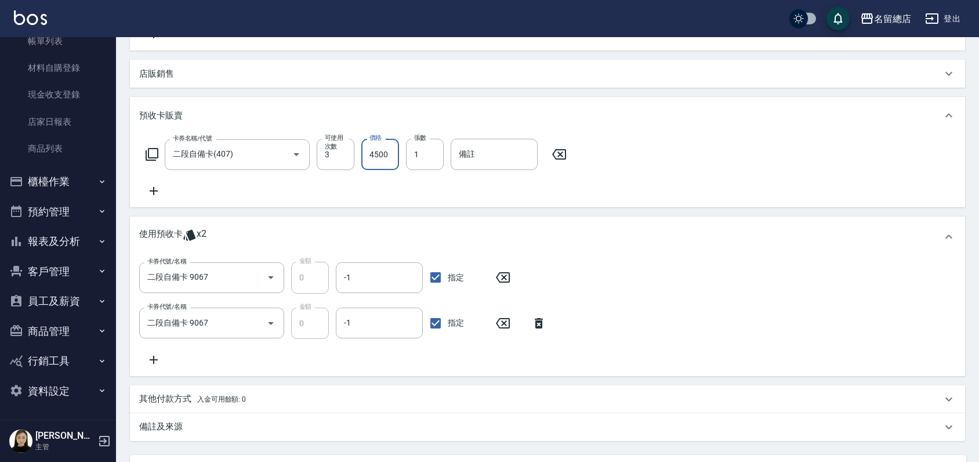
type input "4500"
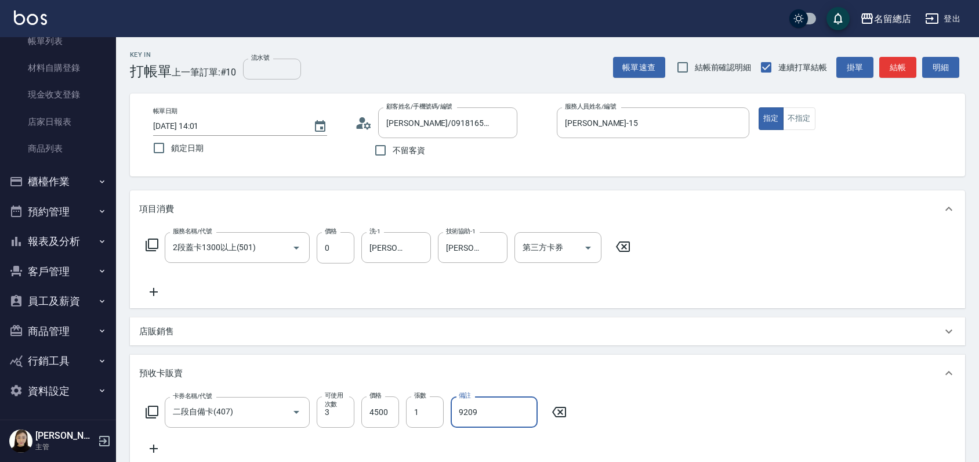
type input "9209"
click at [275, 69] on input "流水號" at bounding box center [272, 69] width 58 height 21
type input "*"
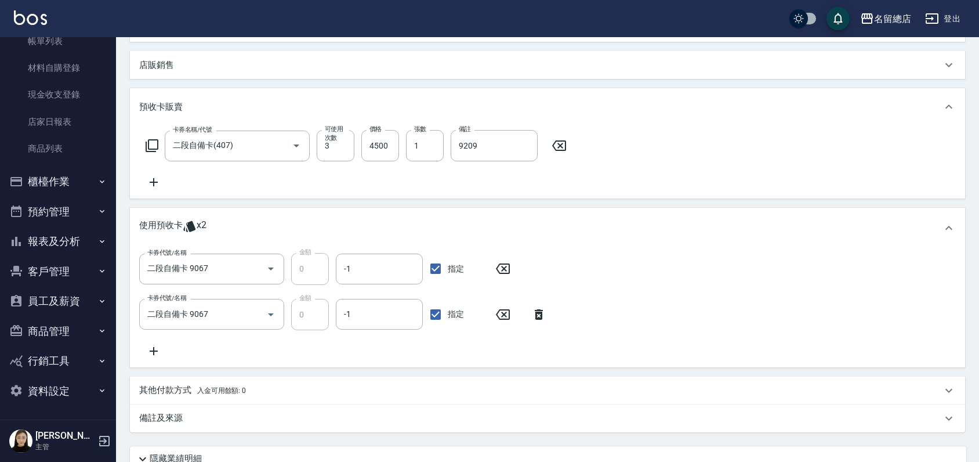
scroll to position [366, 0]
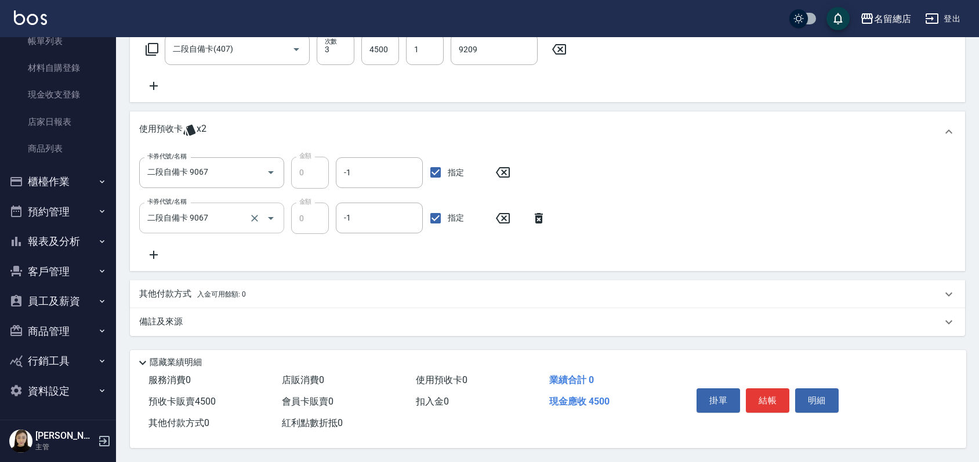
type input "9209"
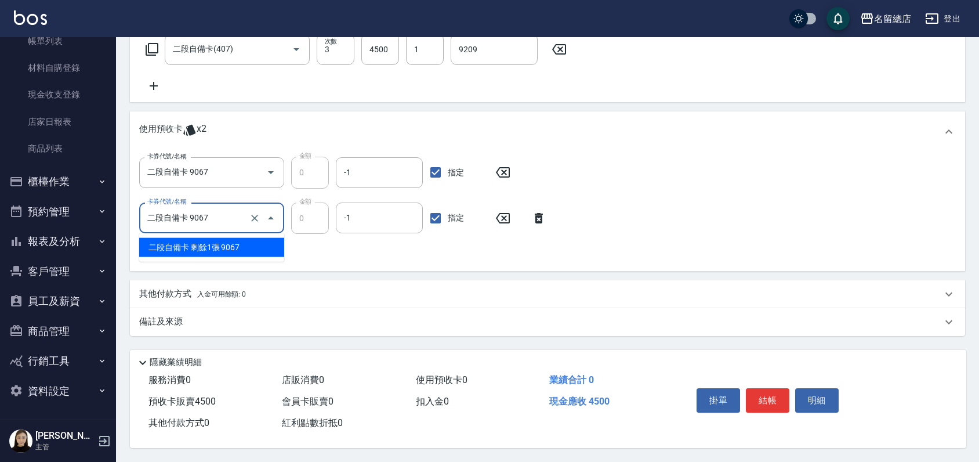
click at [223, 210] on input "二段自備卡 9067" at bounding box center [195, 218] width 102 height 20
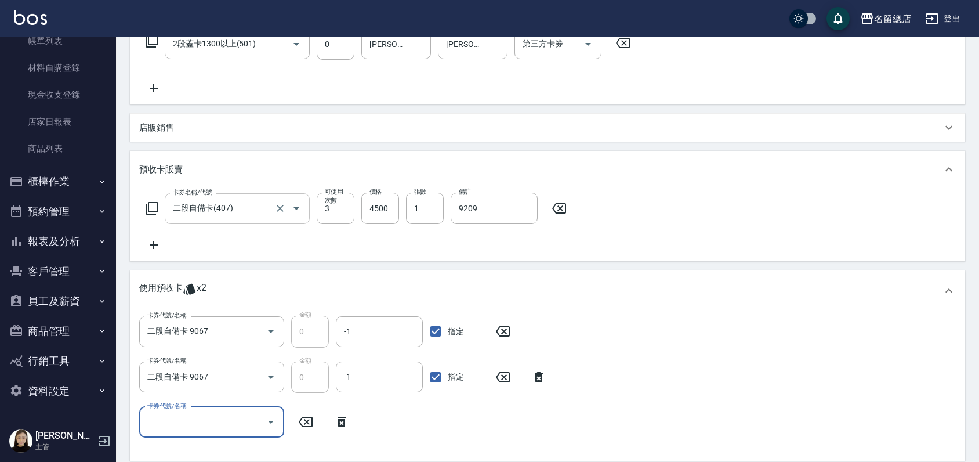
scroll to position [172, 0]
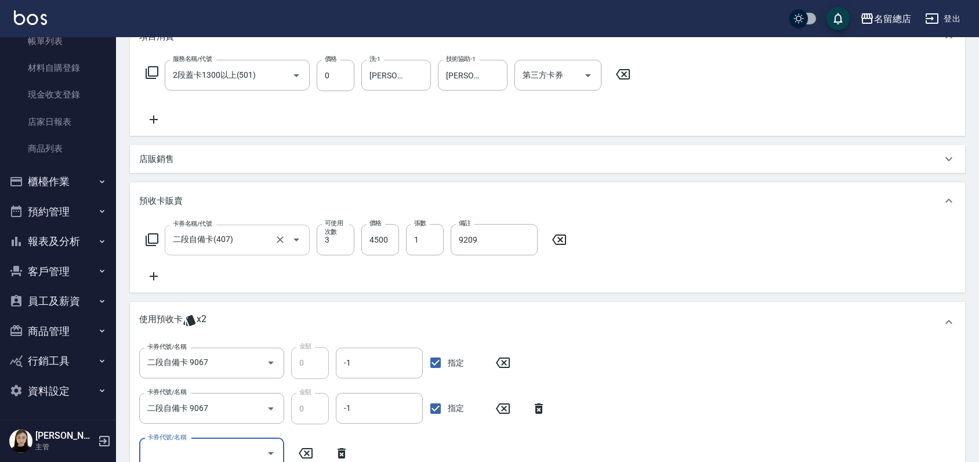
click at [253, 238] on input "二段自備卡(407)" at bounding box center [221, 240] width 102 height 20
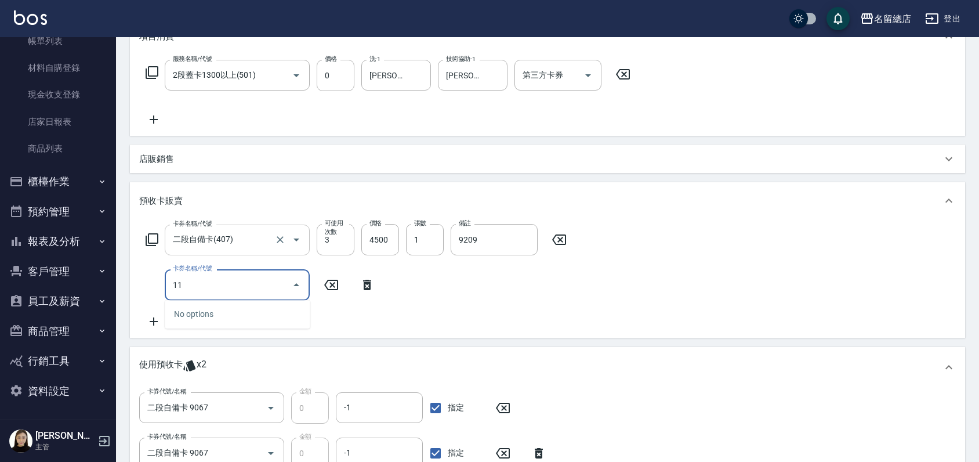
type input "1"
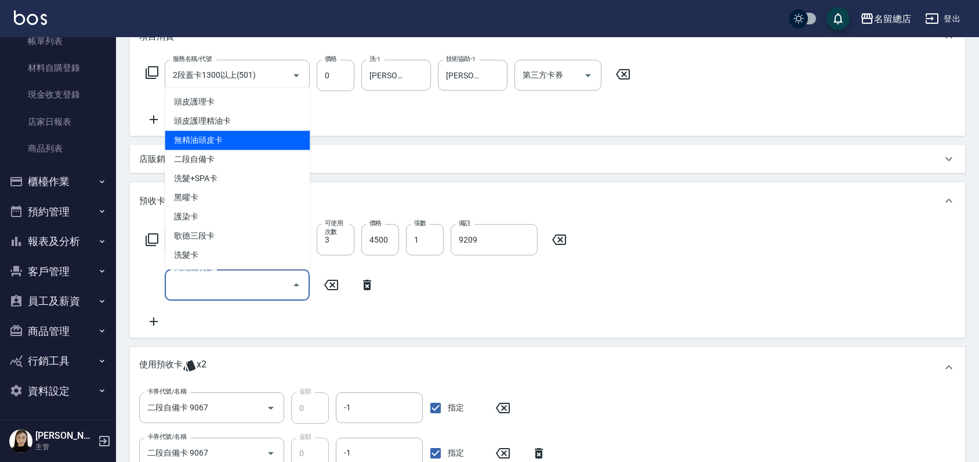
click at [372, 96] on div "服務名稱/代號 2段蓋卡1300以上(501) 服務名稱/代號 價格 0 價格 洗-1 吳爭錡-36 洗-1 技術協助-1 吳爭錡-36 技術協助-1 第三方…" at bounding box center [388, 93] width 498 height 67
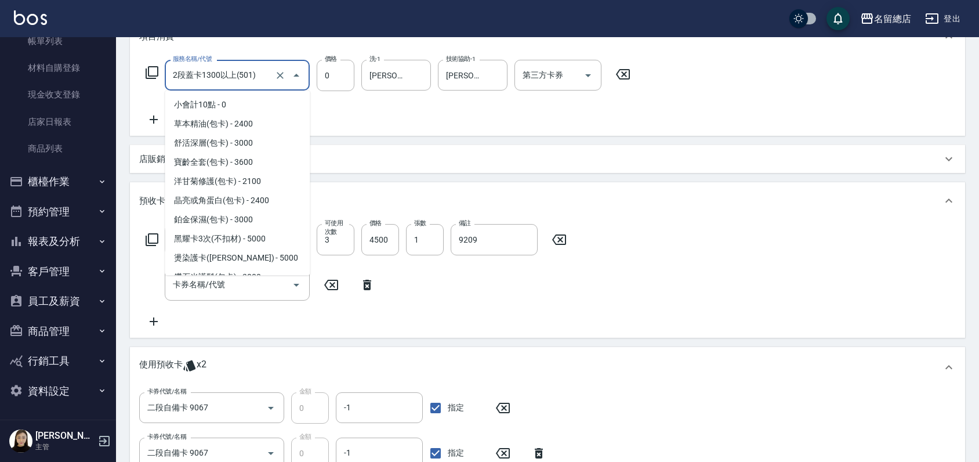
click at [255, 75] on input "2段蓋卡1300以上(501)" at bounding box center [221, 75] width 102 height 20
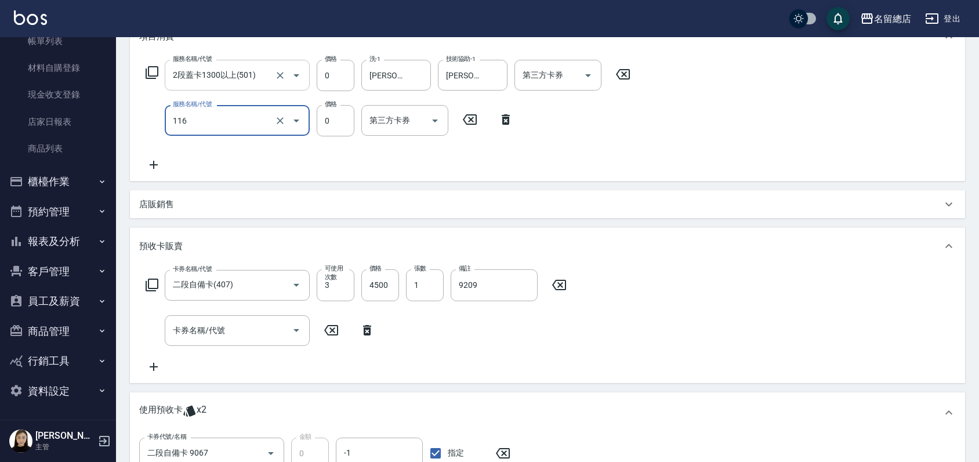
type input "頭皮蓋卡3點(116)"
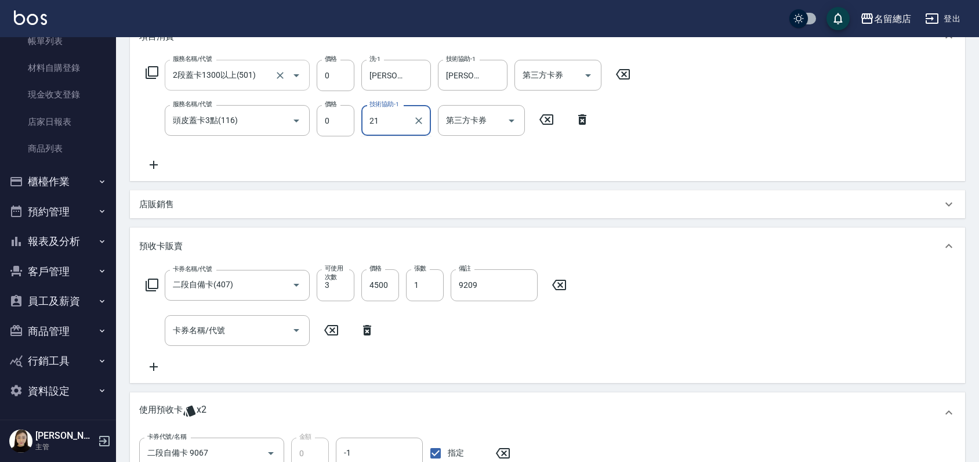
type input "2"
type input "Una-12"
click at [363, 329] on icon at bounding box center [367, 330] width 29 height 14
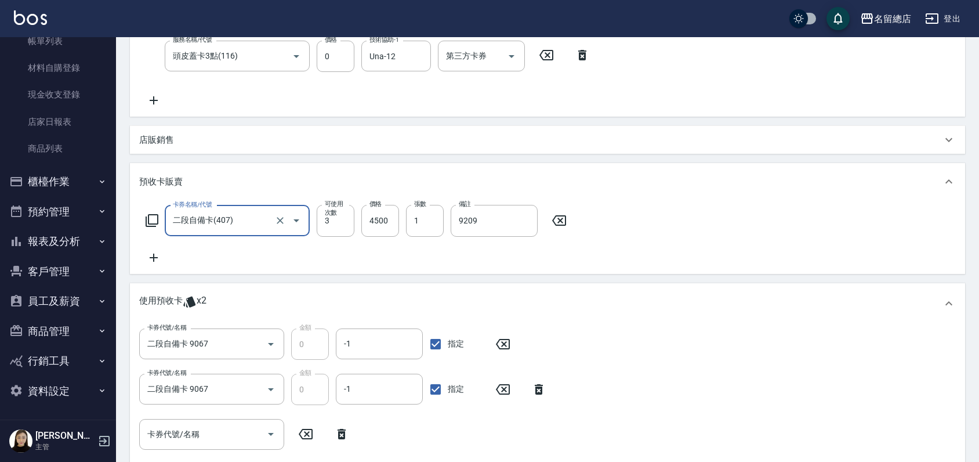
click at [634, 217] on div "卡券名稱/代號 二段自備卡(407) 卡券名稱/代號 可使用次數 3 可使用次數 價格 4500 價格 張數 1 張數 備註 9209 備註" at bounding box center [547, 234] width 817 height 59
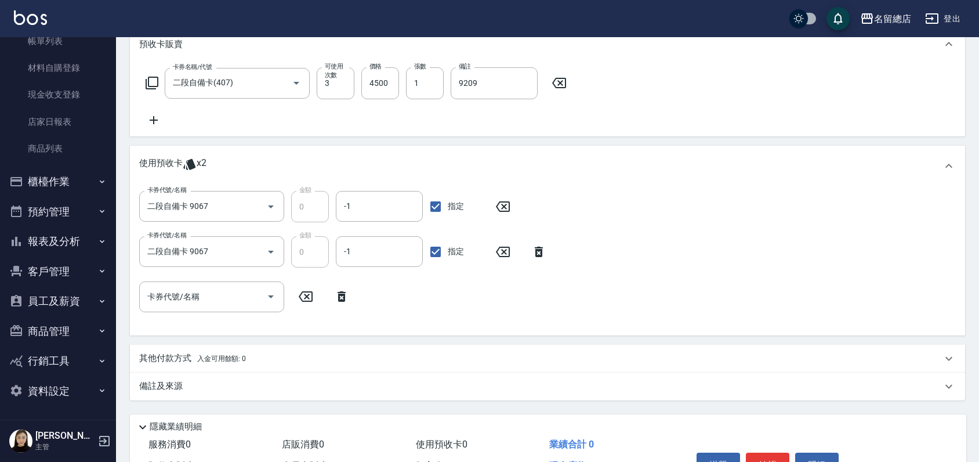
scroll to position [442, 0]
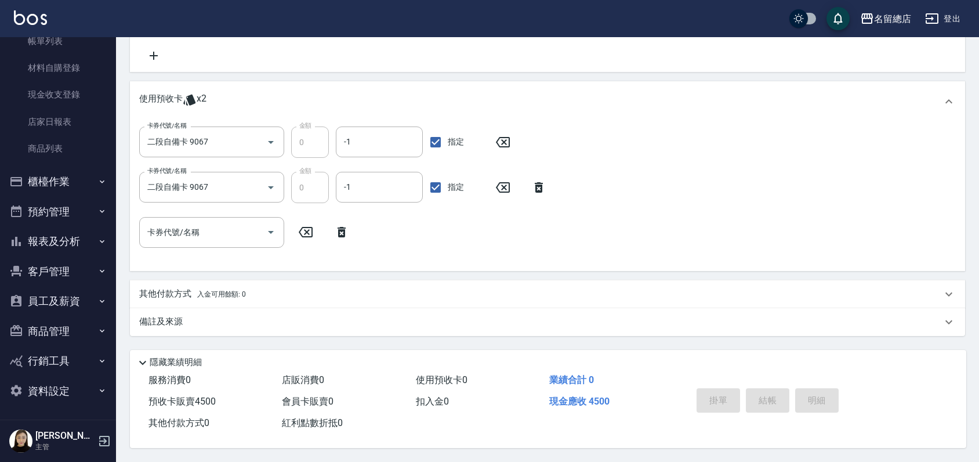
type input "2025/09/09 14:04"
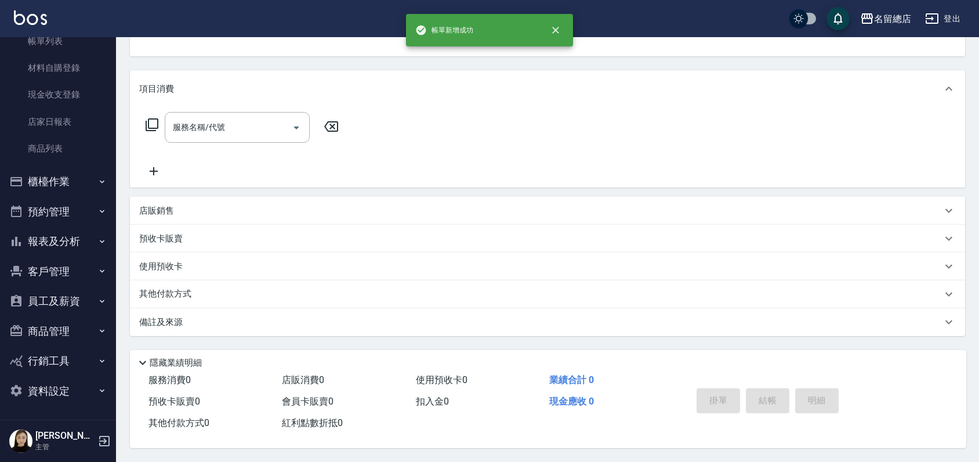
scroll to position [0, 0]
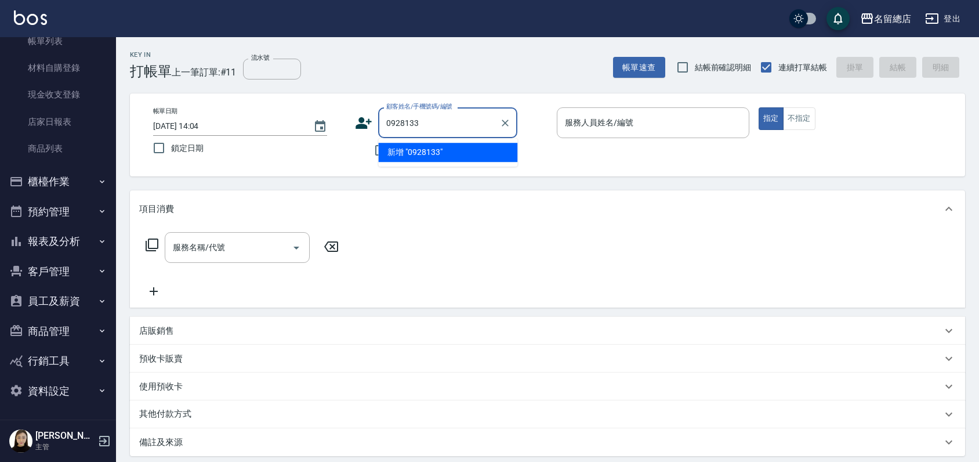
type input "0928133"
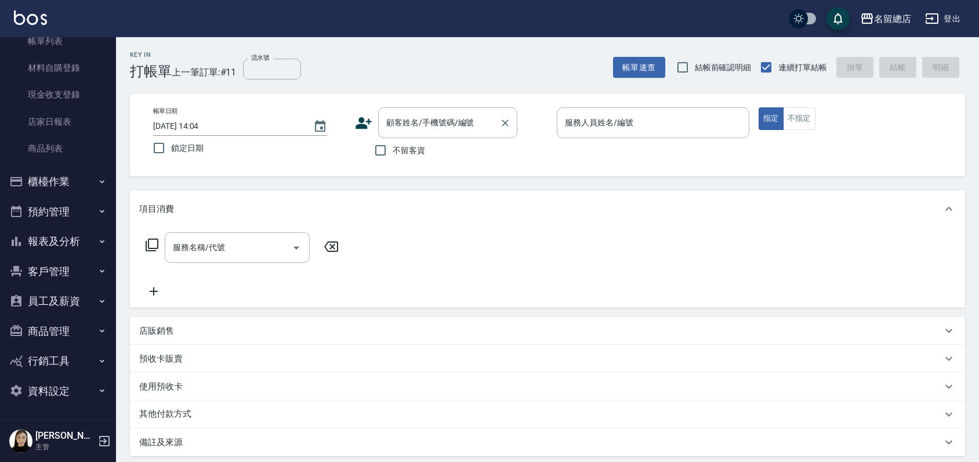
click at [404, 121] on div "顧客姓名/手機號碼/編號 顧客姓名/手機號碼/編號" at bounding box center [447, 122] width 139 height 31
click at [449, 146] on li "湯愛莒/0928133097/null" at bounding box center [447, 152] width 139 height 19
type input "湯愛莒/0928133097/null"
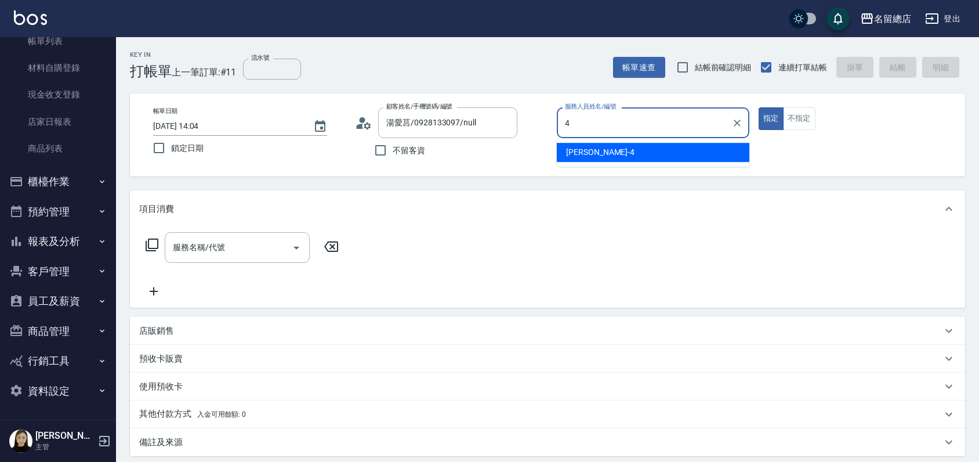
type input "Amy-4"
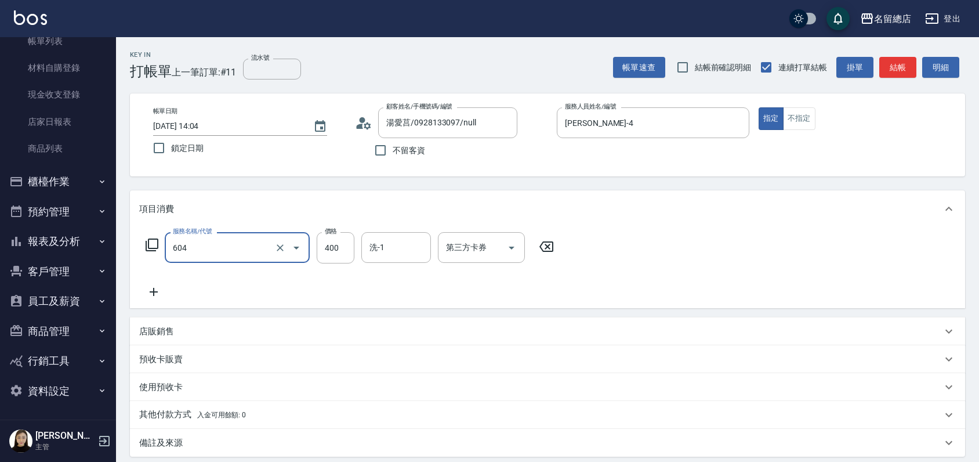
type input "健康洗髮(604)"
type input "300"
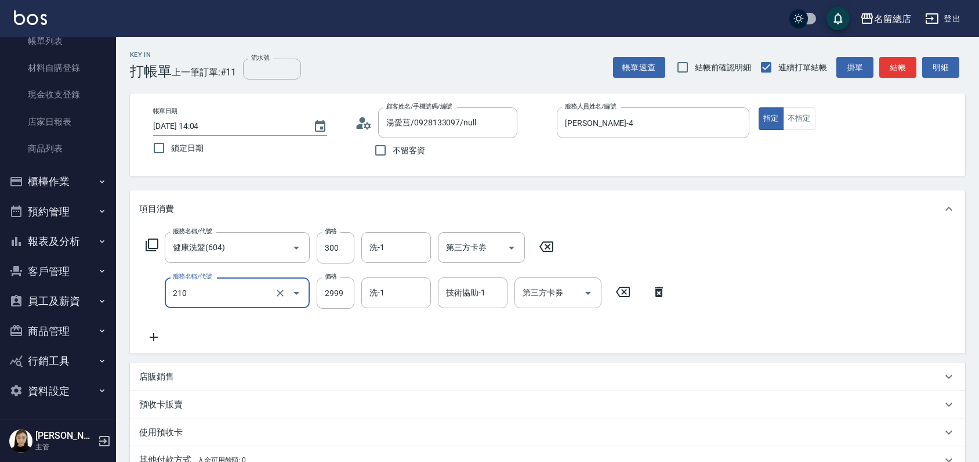
type input "離陶溫1501~2999(210)"
type input "2800"
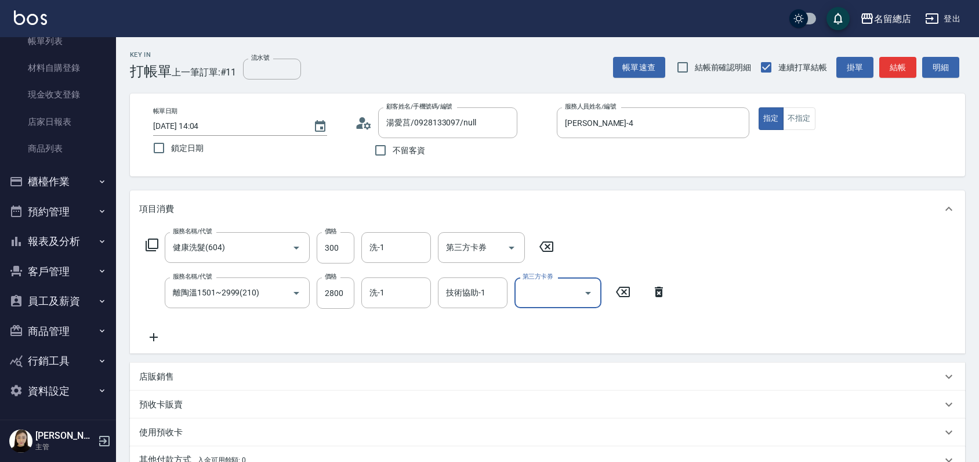
click at [183, 404] on div "預收卡販賣" at bounding box center [540, 404] width 803 height 12
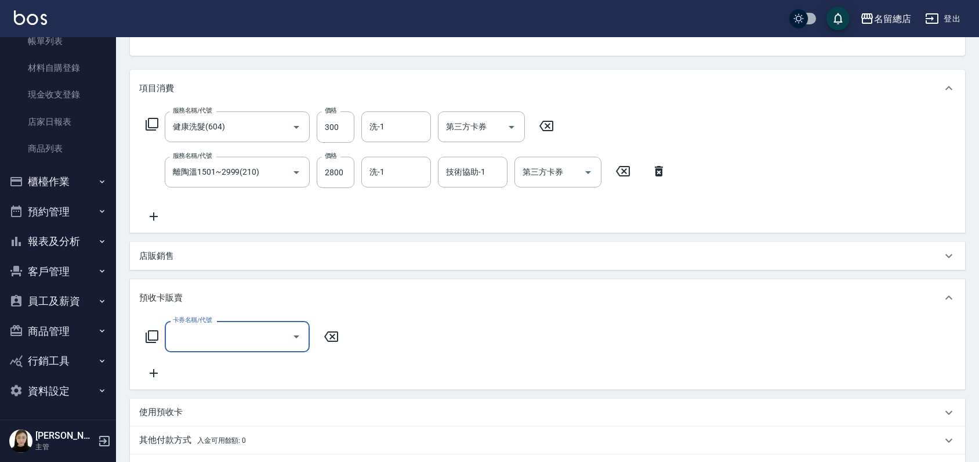
scroll to position [129, 0]
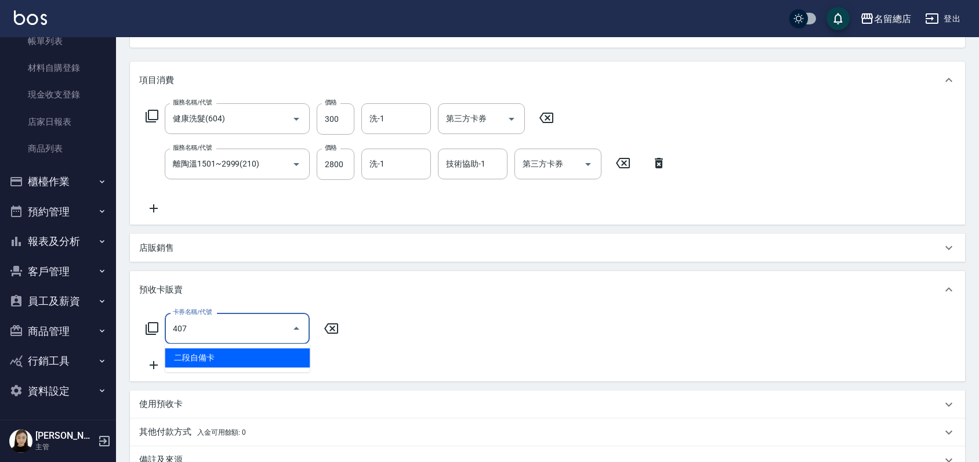
type input "二段自備卡(407)"
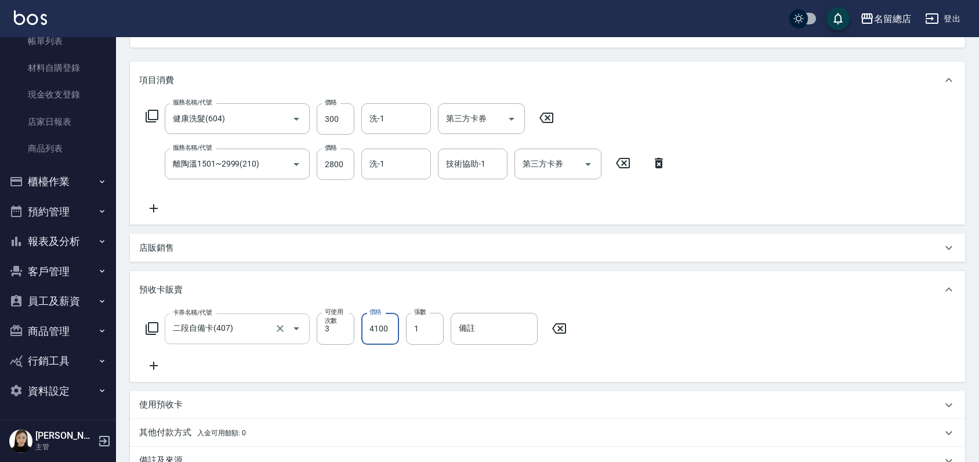
type input "4100"
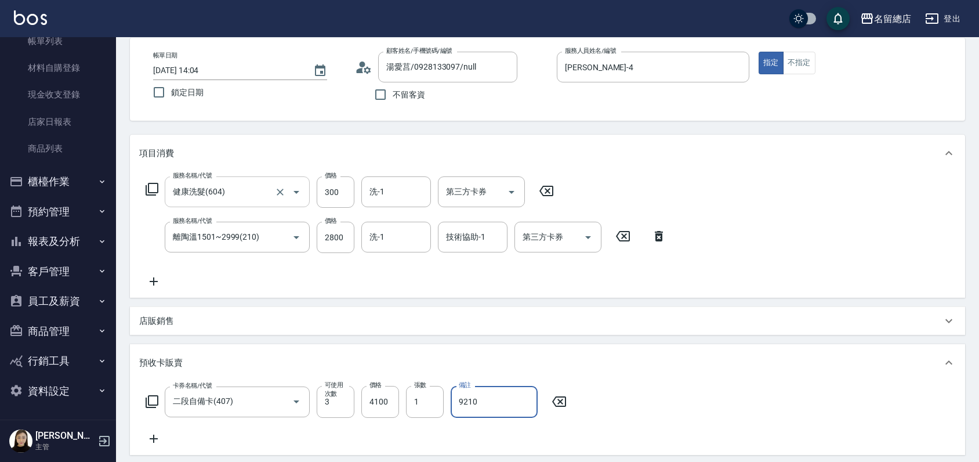
scroll to position [0, 0]
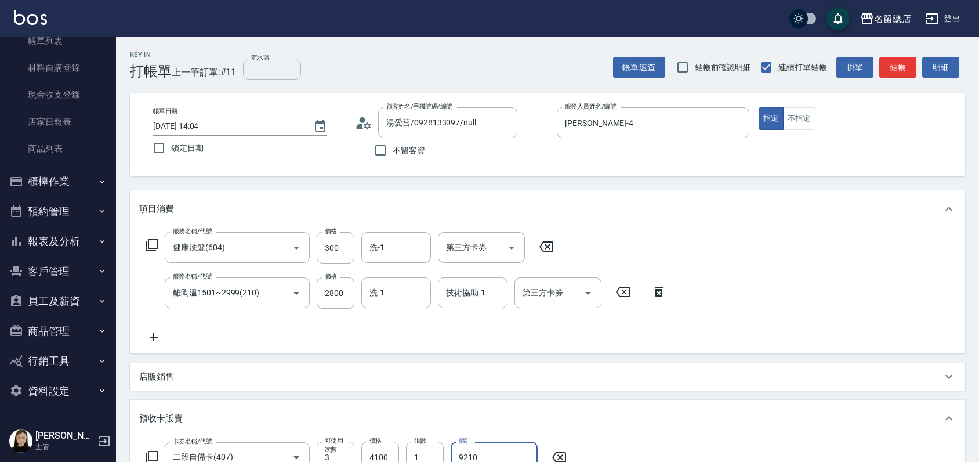
type input "9210"
click at [246, 71] on input "流水號" at bounding box center [272, 69] width 58 height 21
type input "9210"
drag, startPoint x: 687, startPoint y: 387, endPoint x: 661, endPoint y: 390, distance: 26.3
click at [687, 387] on div "店販銷售" at bounding box center [547, 376] width 835 height 28
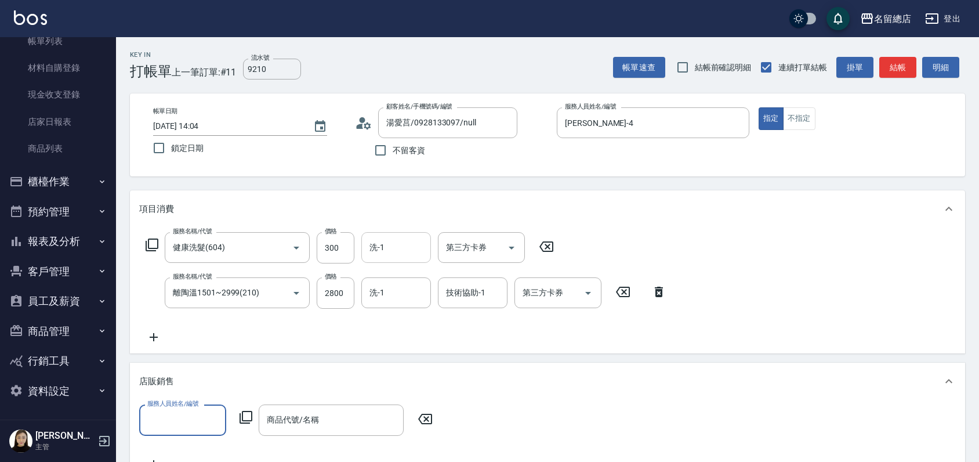
click at [399, 252] on input "洗-1" at bounding box center [396, 247] width 59 height 20
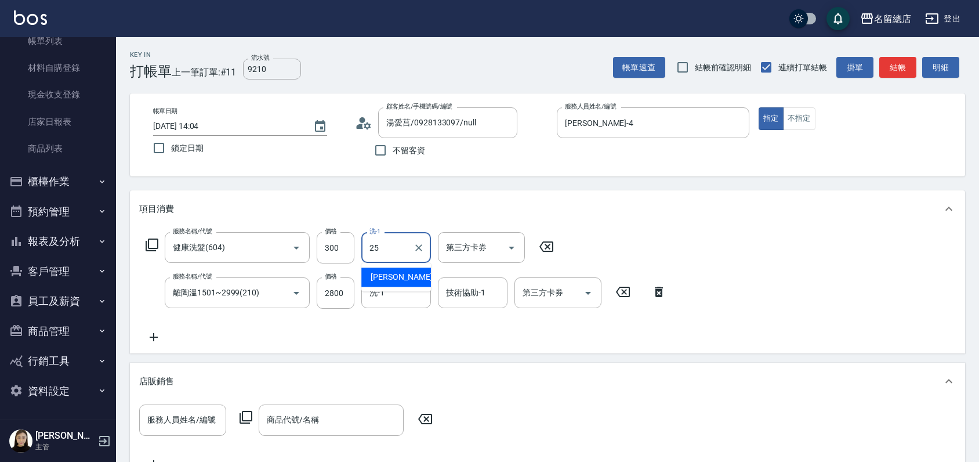
type input "王娟-25"
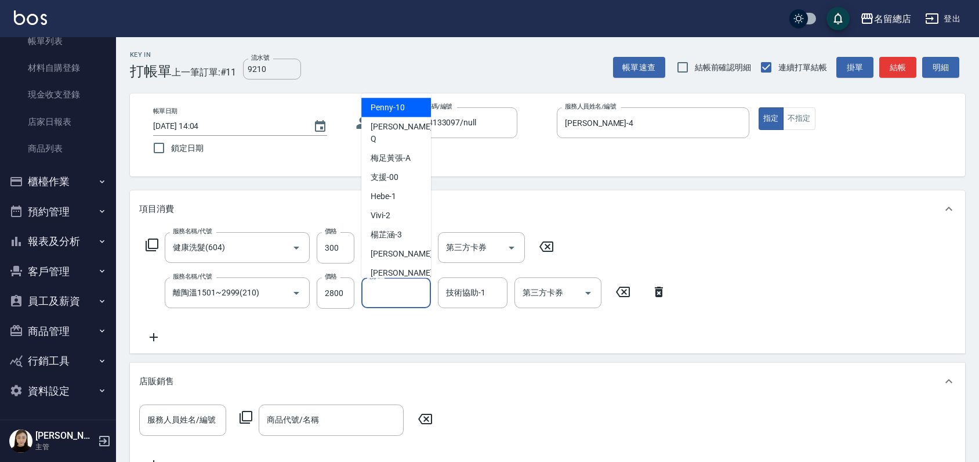
click at [387, 301] on input "洗-1" at bounding box center [396, 292] width 59 height 20
type input "2"
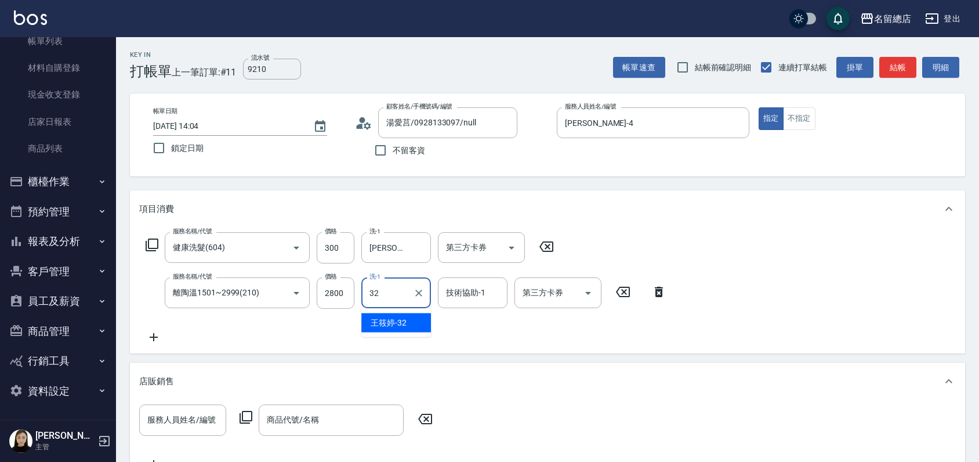
type input "王筱婷-32"
click at [420, 292] on icon "Clear" at bounding box center [419, 293] width 12 height 12
click at [418, 247] on icon "Clear" at bounding box center [419, 248] width 12 height 12
click at [717, 370] on div "店販銷售" at bounding box center [547, 380] width 835 height 37
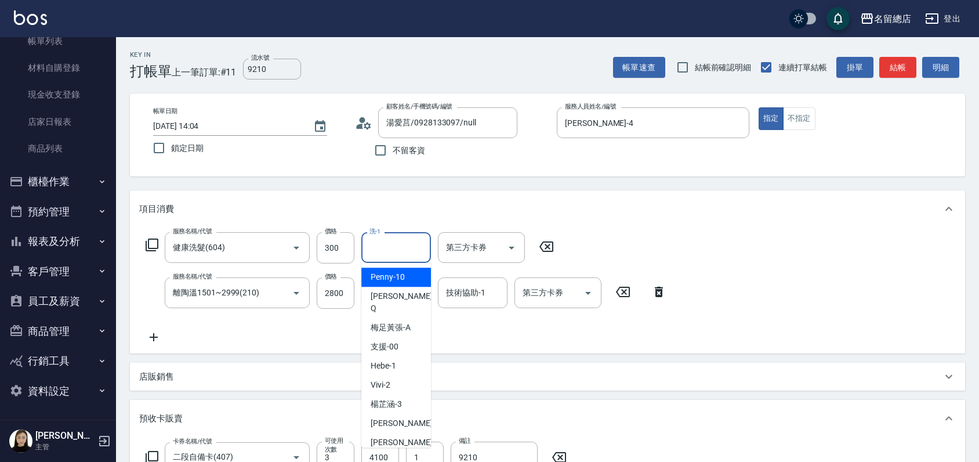
click at [393, 243] on input "洗-1" at bounding box center [396, 247] width 59 height 20
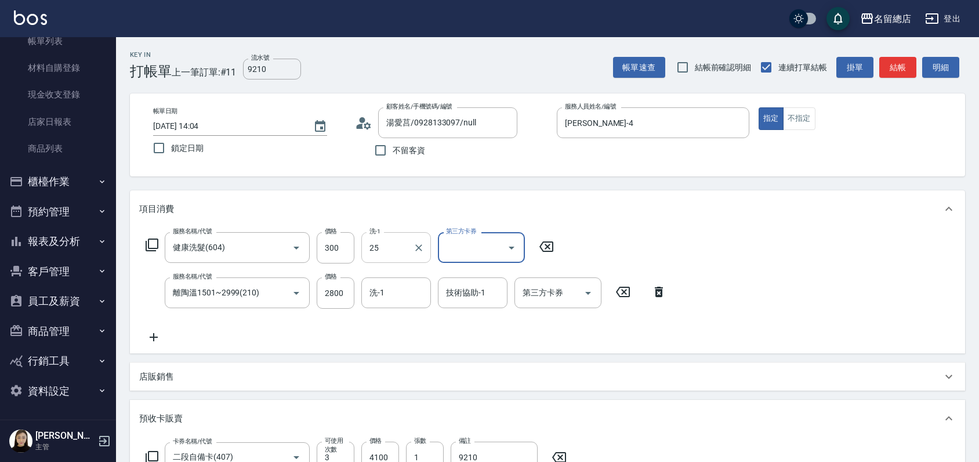
type input "王娟-25"
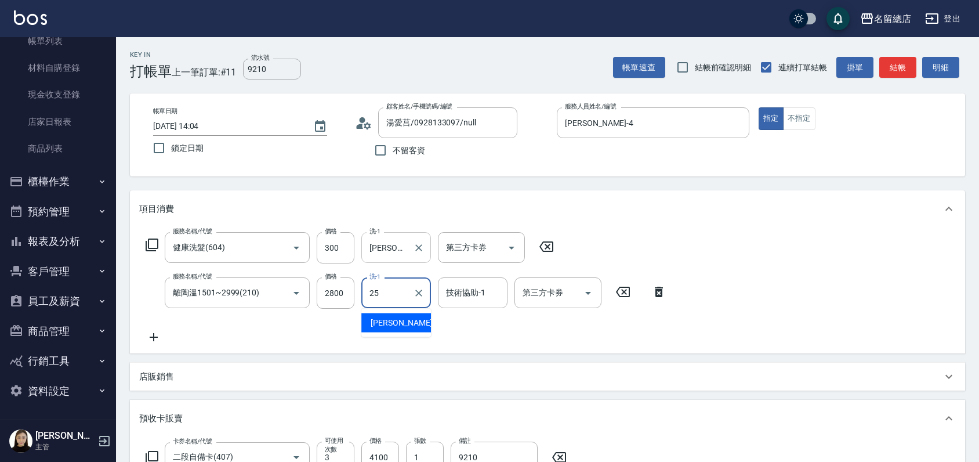
type input "王娟-25"
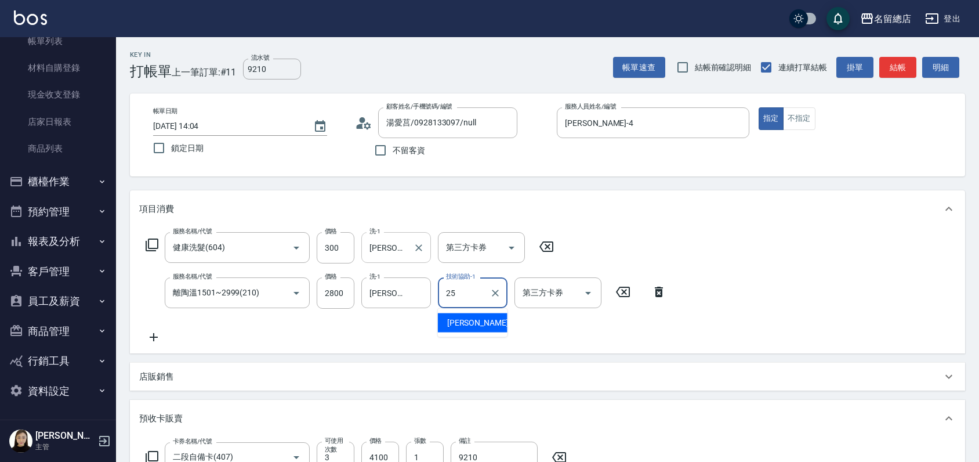
type input "王娟-25"
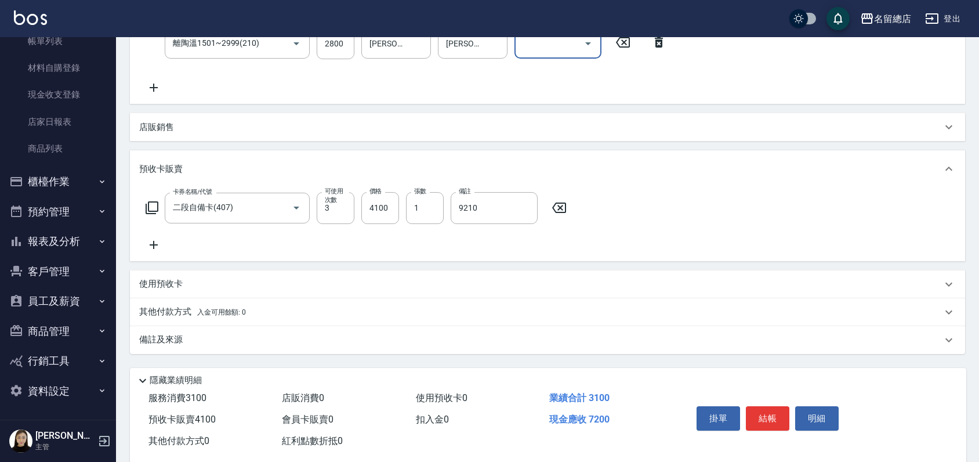
scroll to position [271, 0]
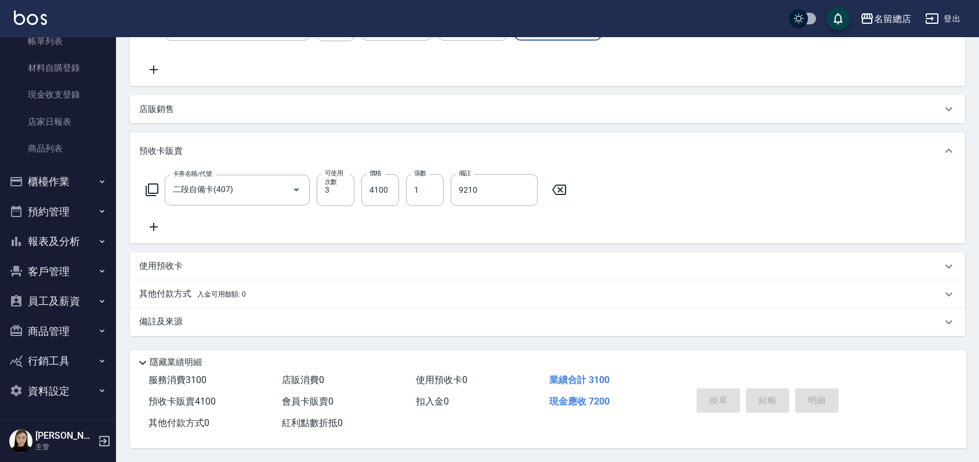
type input "2025/09/09 14:08"
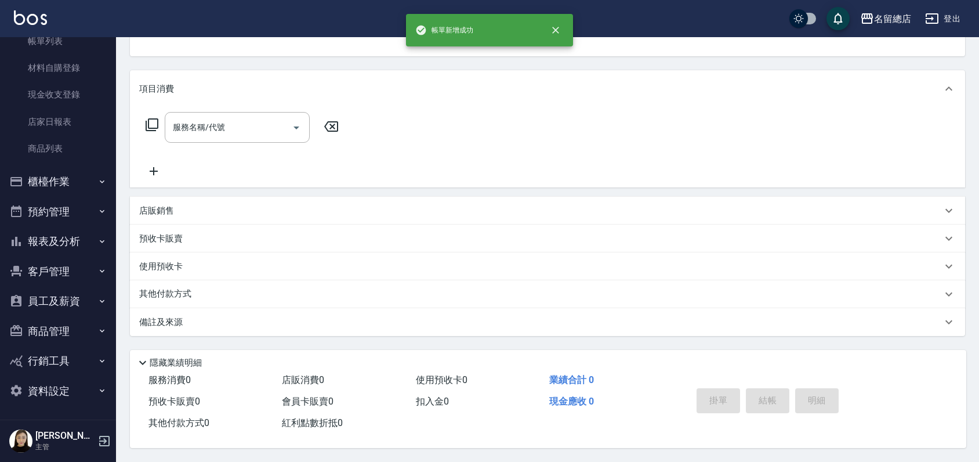
scroll to position [0, 0]
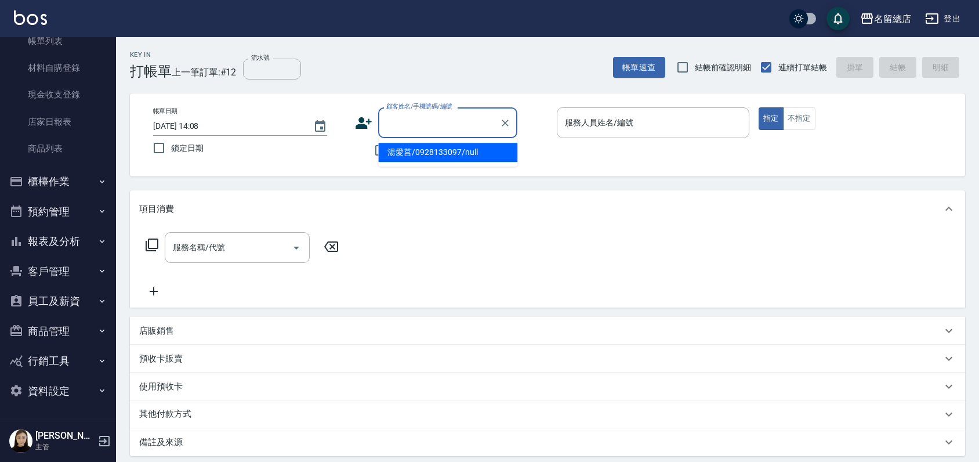
click at [409, 127] on input "顧客姓名/手機號碼/編號" at bounding box center [438, 123] width 111 height 20
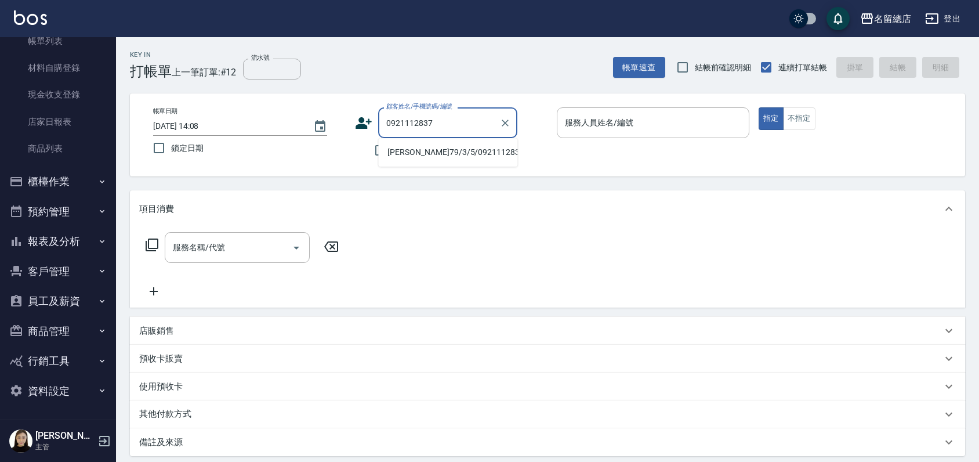
type input "呂沅蔓 79/3/5/0921112837/null"
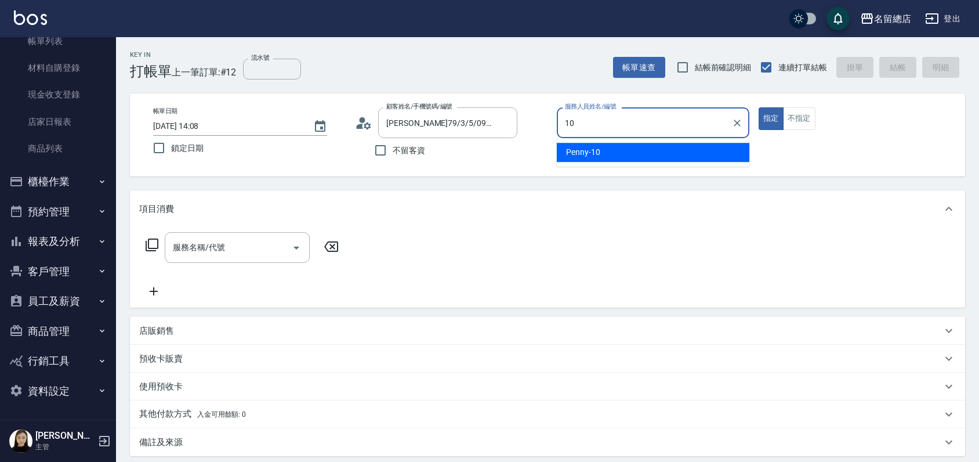
type input "Penny-10"
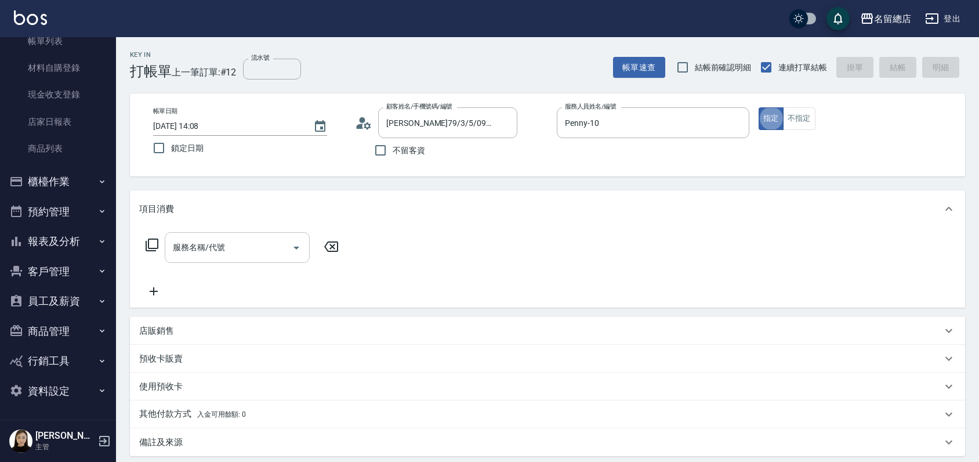
click at [213, 238] on div "服務名稱/代號 服務名稱/代號" at bounding box center [237, 247] width 145 height 31
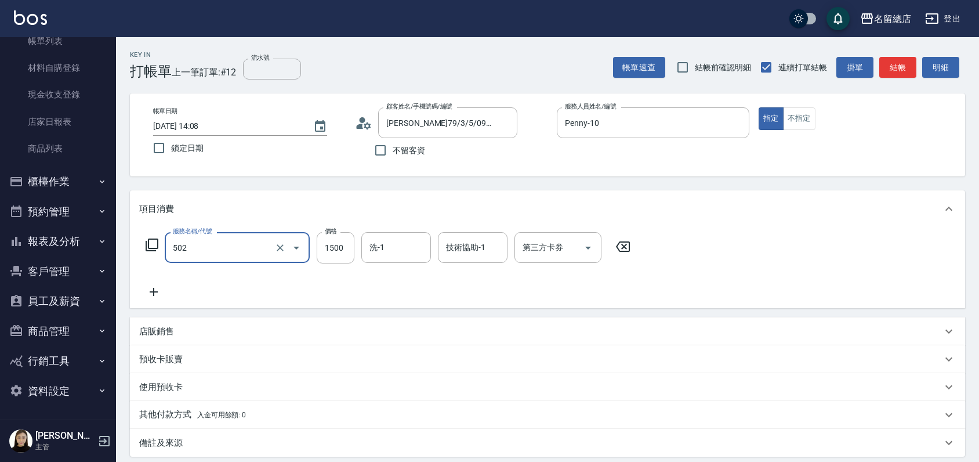
type input "染髮1500以上(502)"
type input "2000"
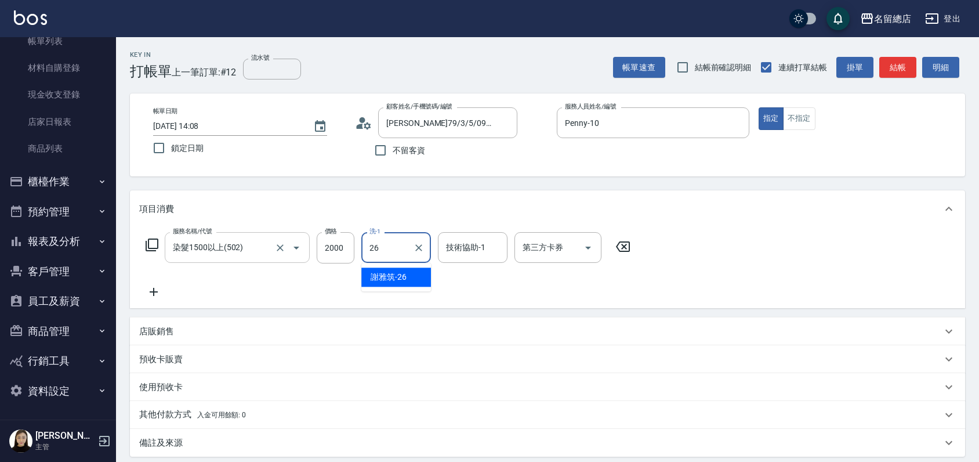
type input "謝雅筑-26"
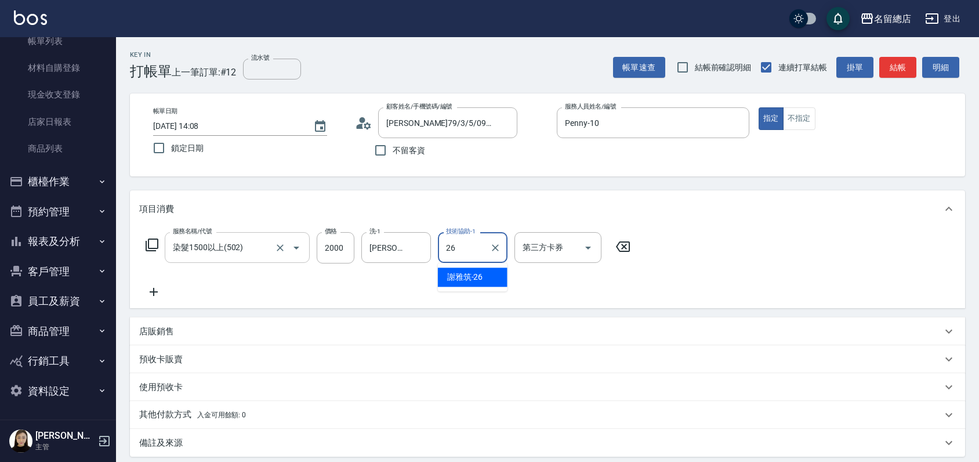
type input "謝雅筑-26"
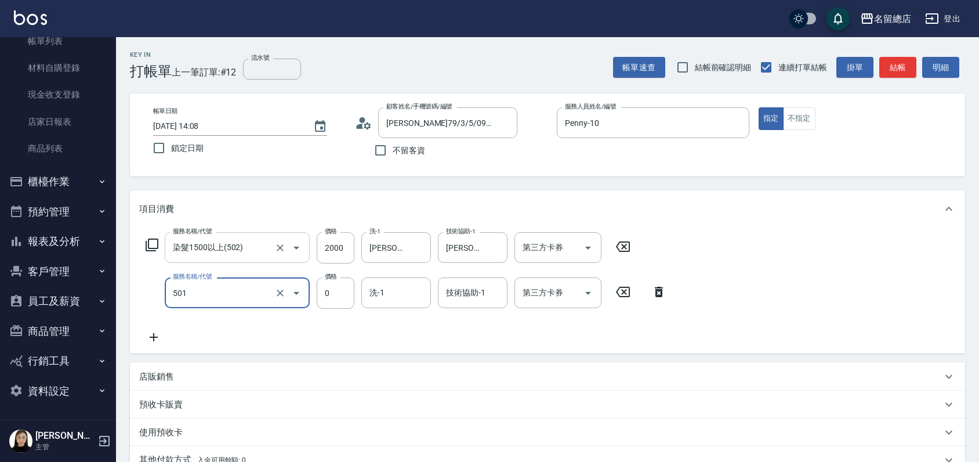
type input "2段蓋卡1300以上(501)"
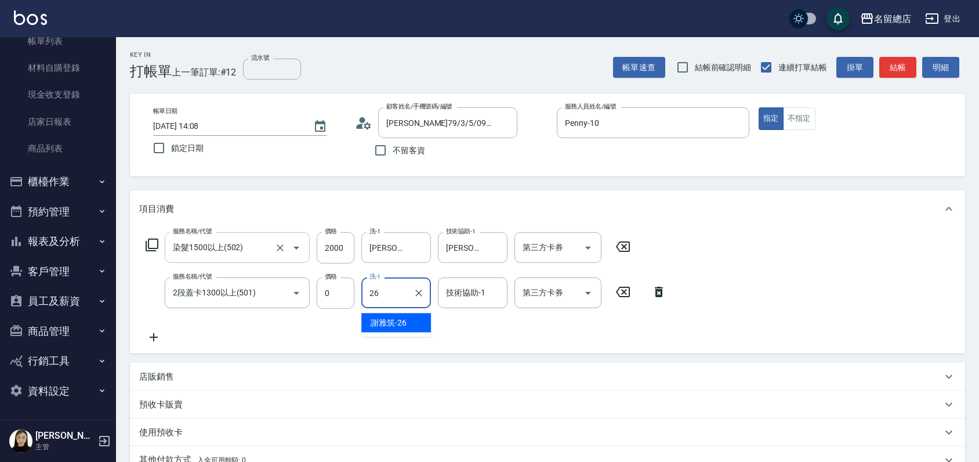
type input "謝雅筑-26"
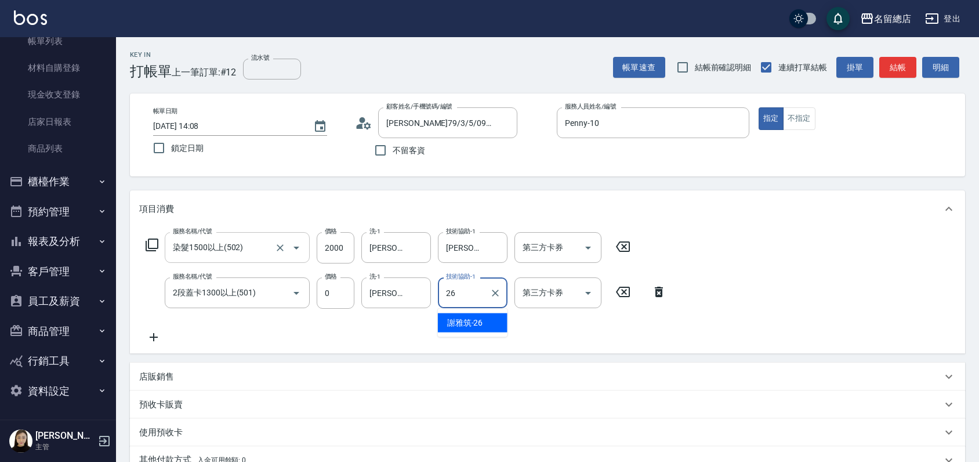
type input "謝雅筑-26"
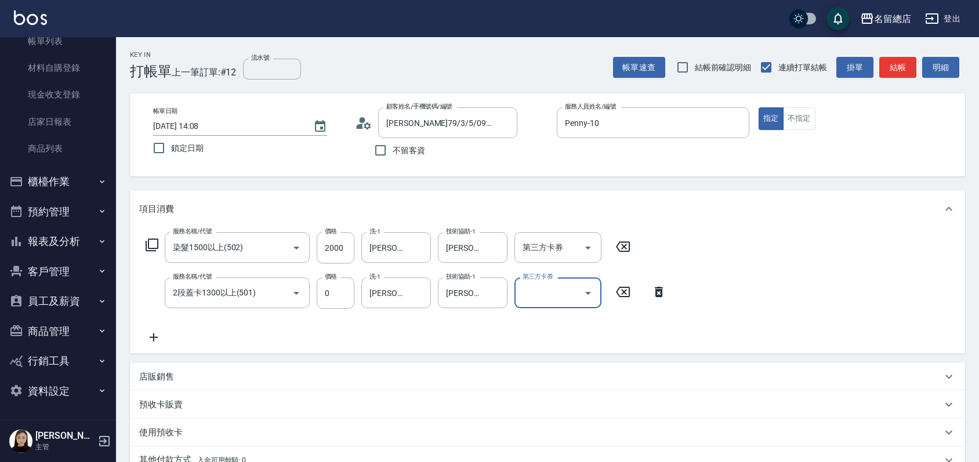
click at [158, 404] on p "預收卡販賣" at bounding box center [160, 404] width 43 height 12
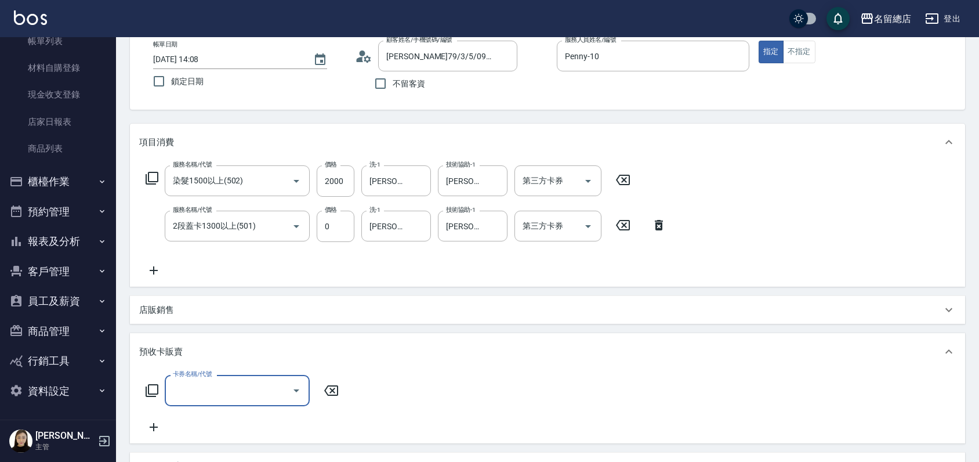
scroll to position [129, 0]
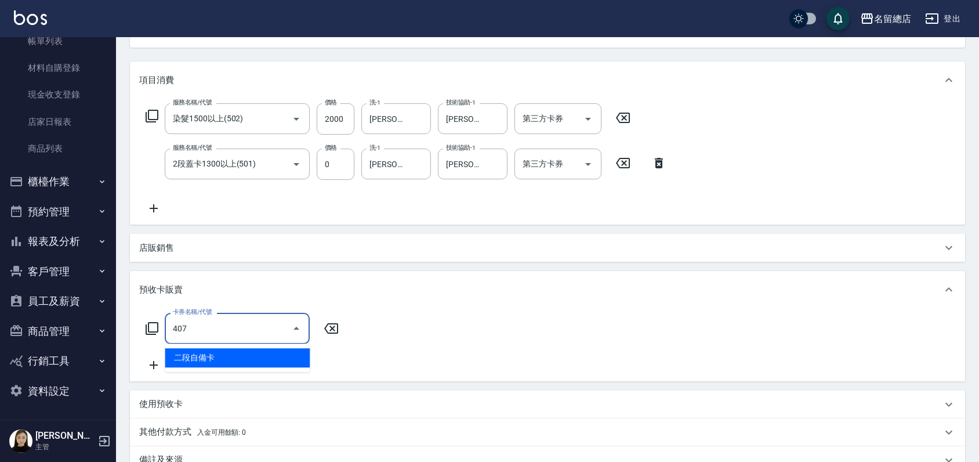
type input "二段自備卡(407)"
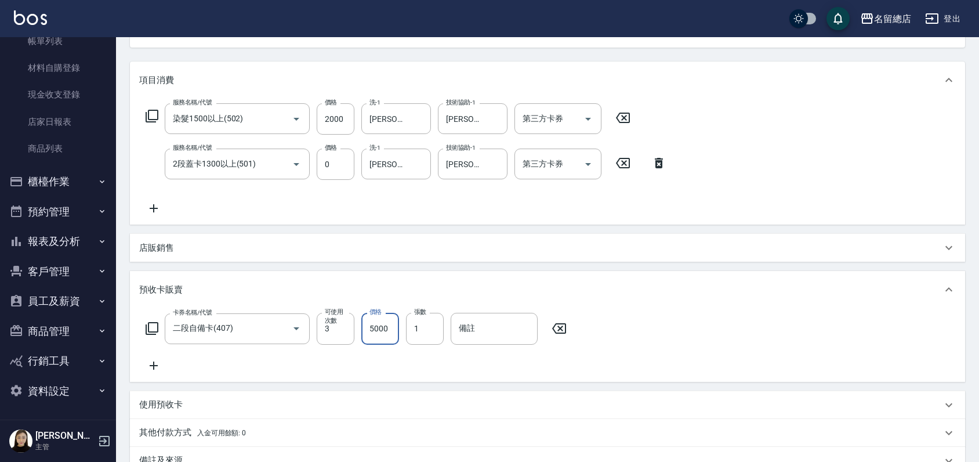
type input "5000"
type input "3"
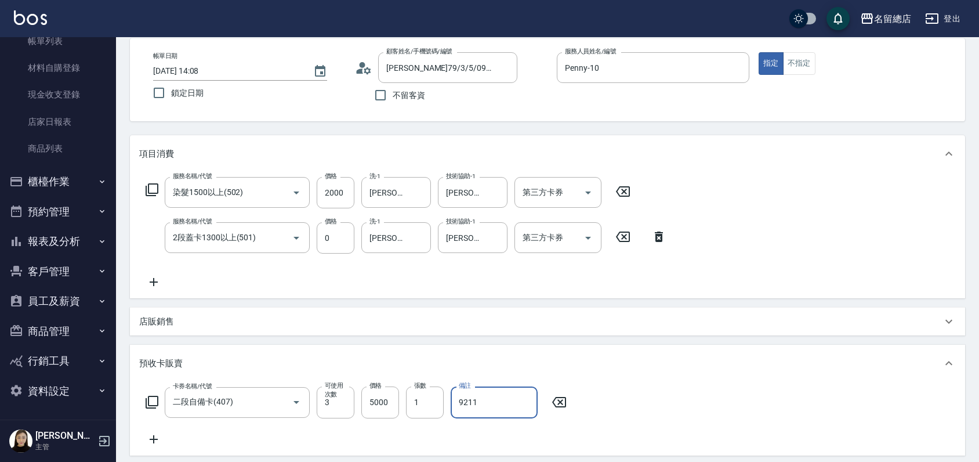
scroll to position [0, 0]
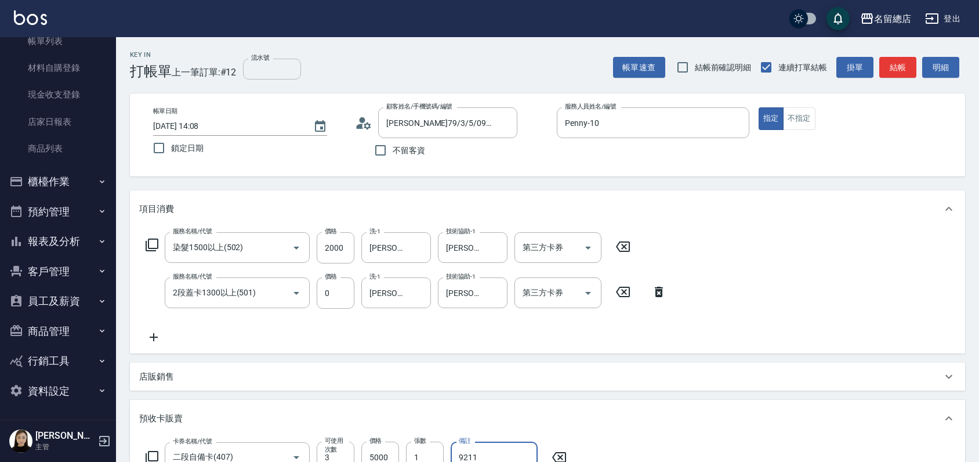
type input "9211"
click at [266, 61] on input "流水號" at bounding box center [272, 69] width 58 height 21
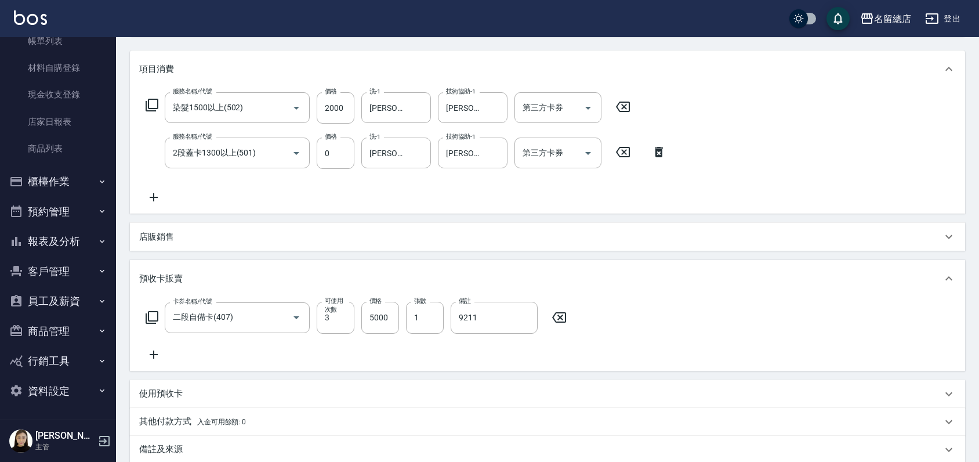
scroll to position [271, 0]
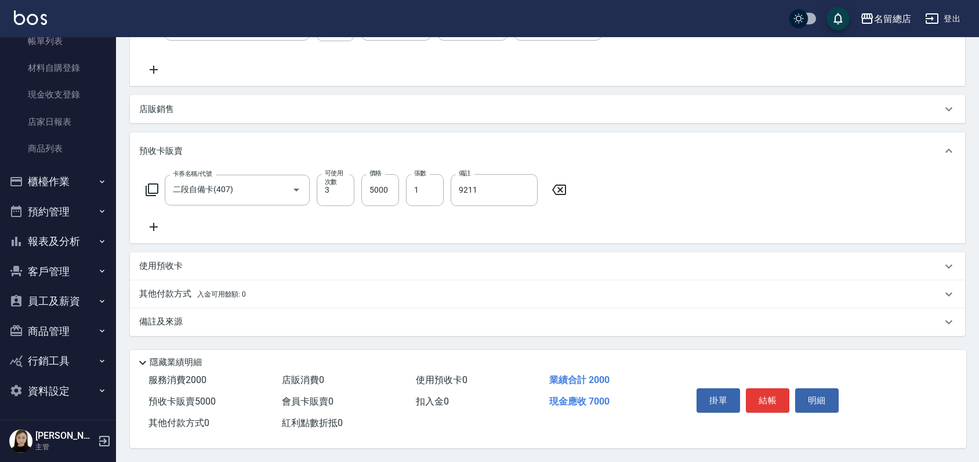
type input "9211"
click at [471, 227] on div "卡券名稱/代號 二段自備卡(407) 卡券名稱/代號 可使用次數 3 可使用次數 價格 5000 價格 張數 1 張數 備註 9211 備註" at bounding box center [547, 203] width 817 height 59
click at [161, 295] on p "其他付款方式 入金可用餘額: 0" at bounding box center [192, 294] width 107 height 13
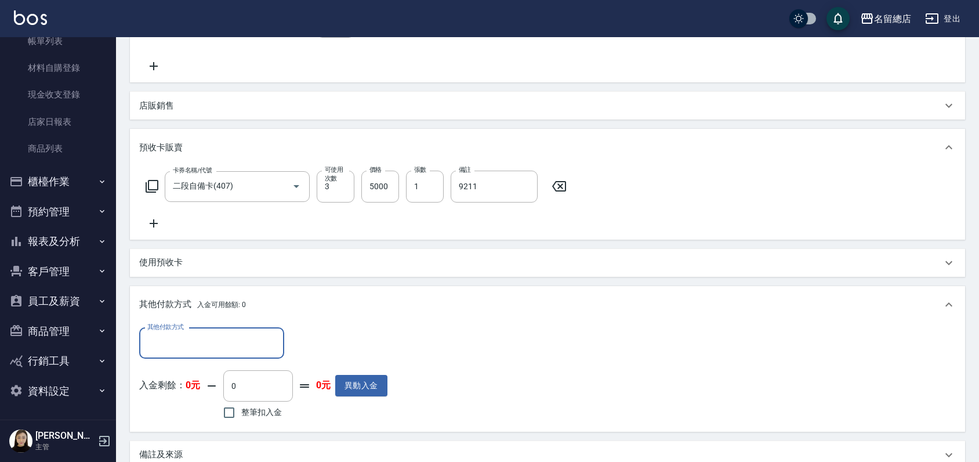
scroll to position [0, 0]
click at [175, 338] on input "其他付款方式" at bounding box center [211, 343] width 135 height 20
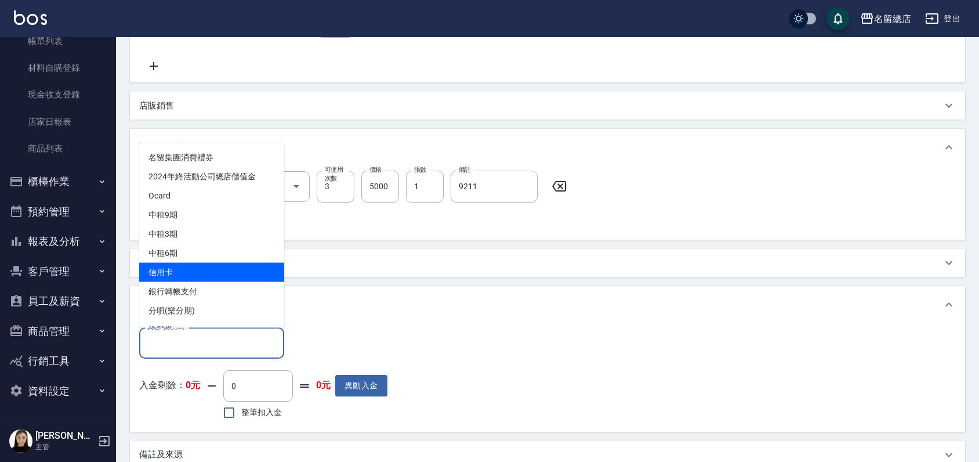
click at [194, 274] on span "信用卡" at bounding box center [211, 271] width 145 height 19
type input "信用卡"
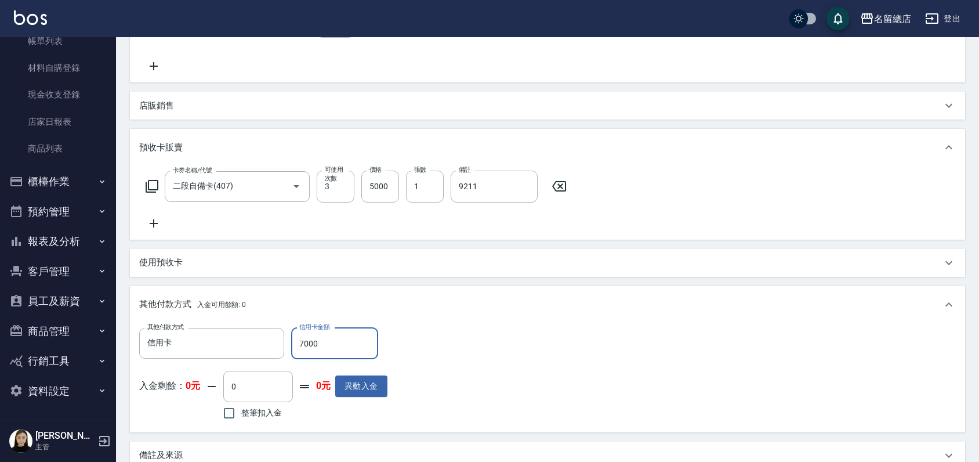
type input "7000"
click at [416, 347] on div "其他付款方式 信用卡 其他付款方式 信用卡金額 7000 信用卡金額 入金剩餘： 0元 0 ​ 整筆扣入金 0元 異動入金" at bounding box center [547, 375] width 817 height 95
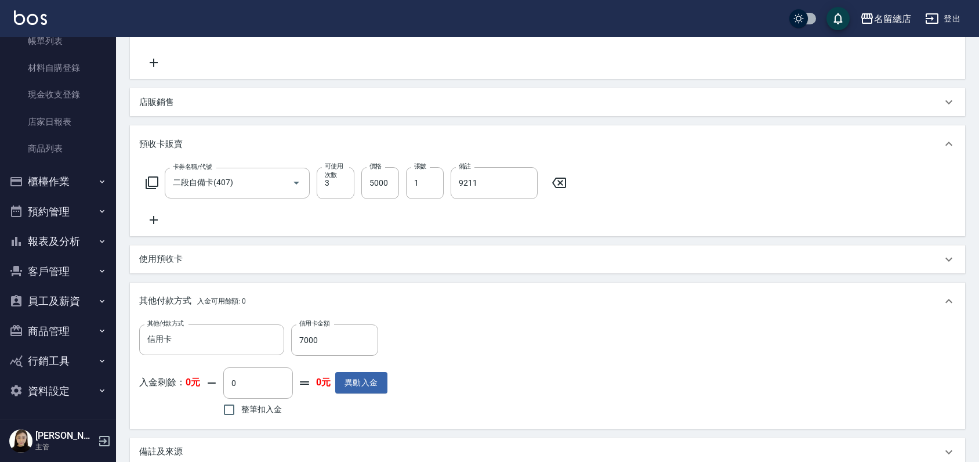
scroll to position [408, 0]
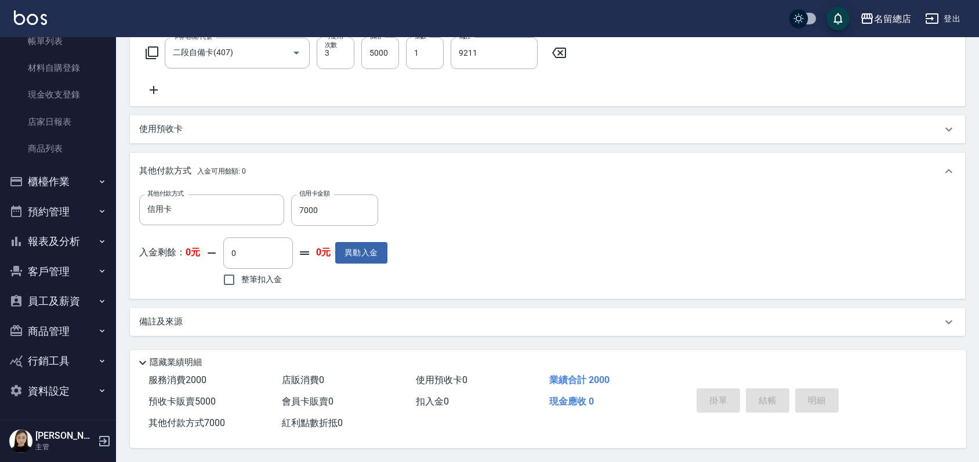
type input "2025/09/09 14:09"
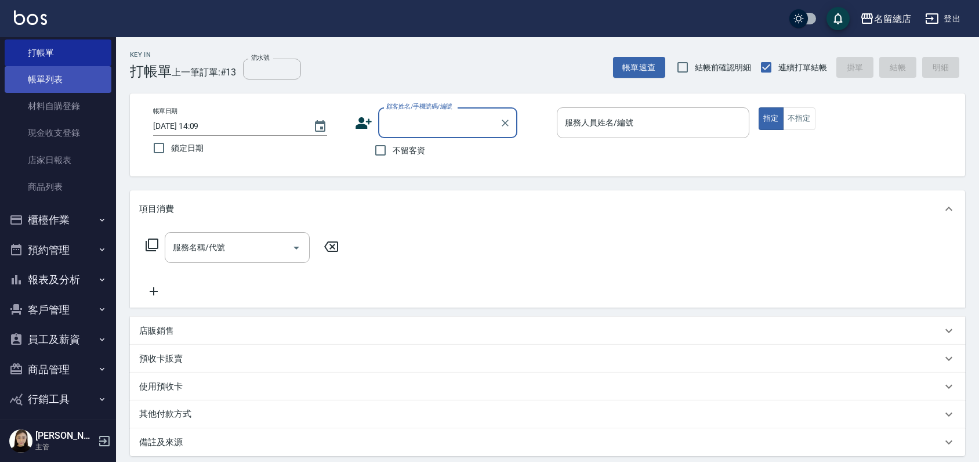
scroll to position [0, 0]
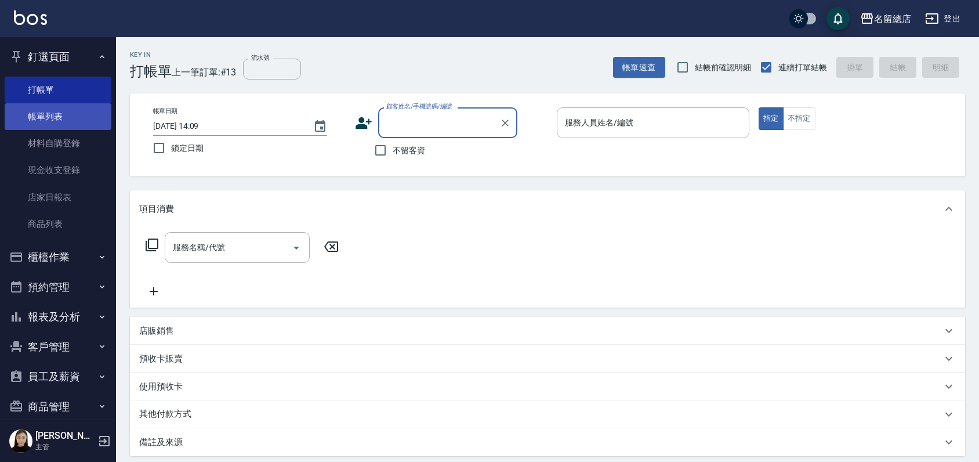
click at [55, 119] on link "帳單列表" at bounding box center [58, 116] width 107 height 27
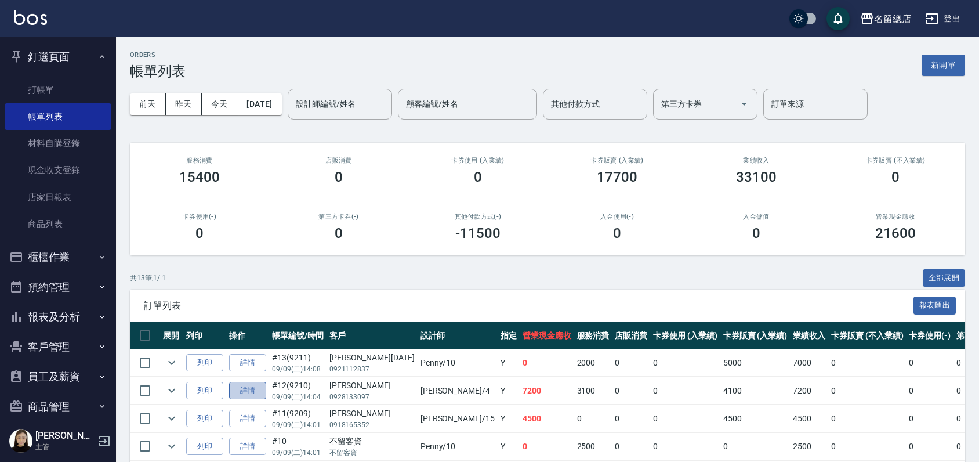
click at [245, 388] on link "詳情" at bounding box center [247, 391] width 37 height 18
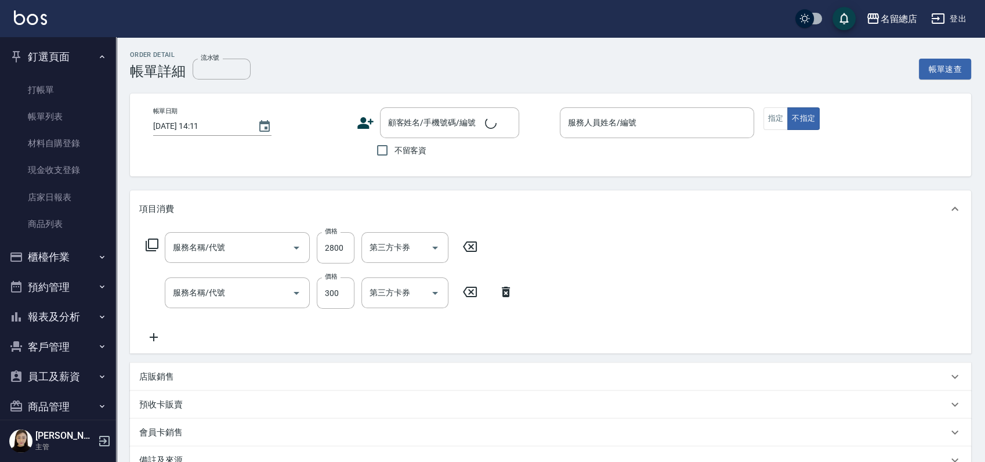
type input "9210"
type input "2025/09/09 14:04"
type input "Amy-4"
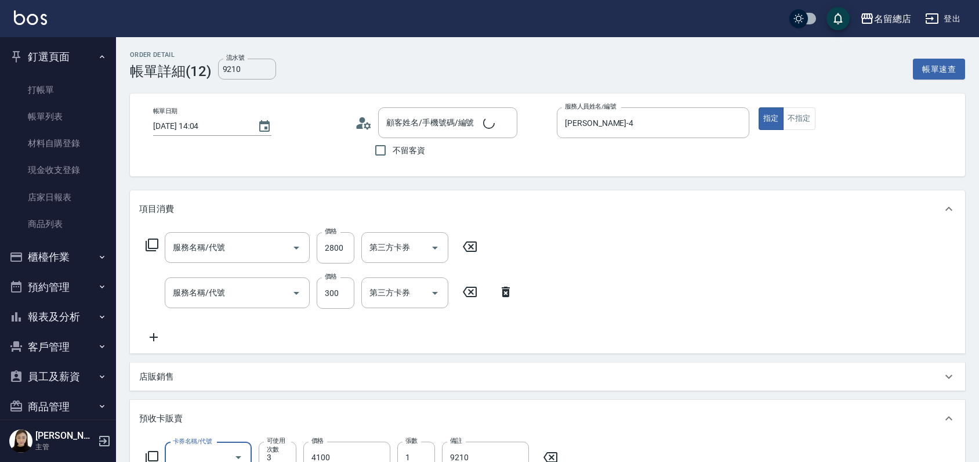
type input "離陶溫1501~2999(210)"
type input "健康洗髮(604)"
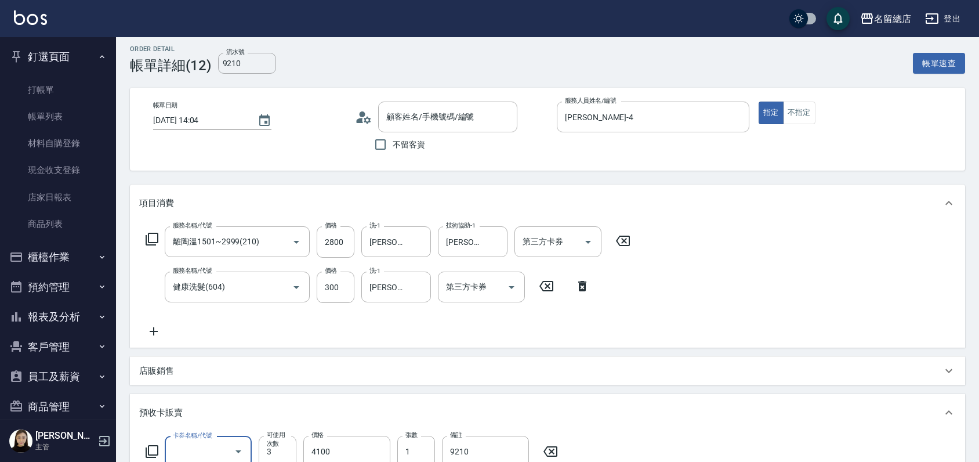
type input "湯愛莒/0928133097/null"
type input "二段自備卡(407)"
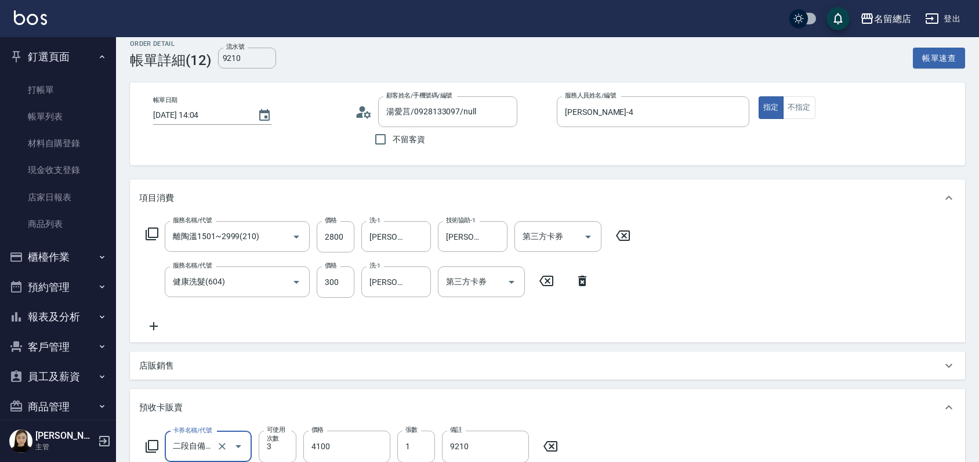
scroll to position [0, 0]
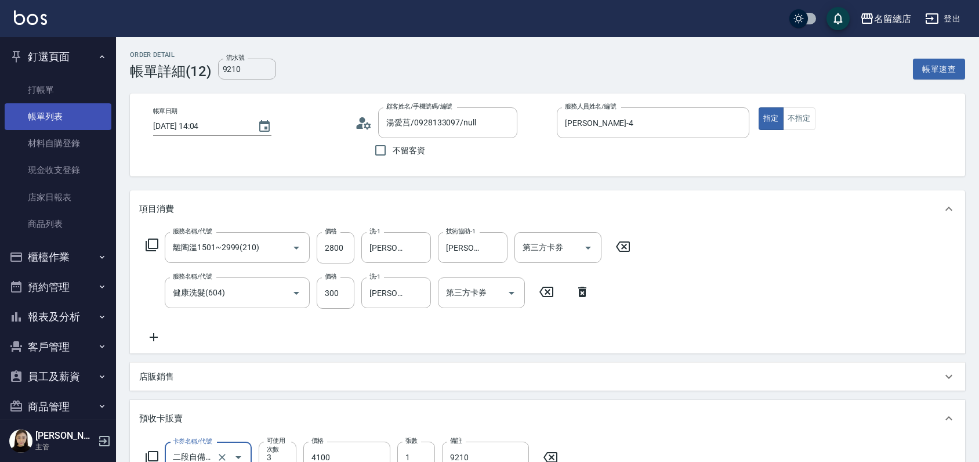
click at [74, 107] on link "帳單列表" at bounding box center [58, 116] width 107 height 27
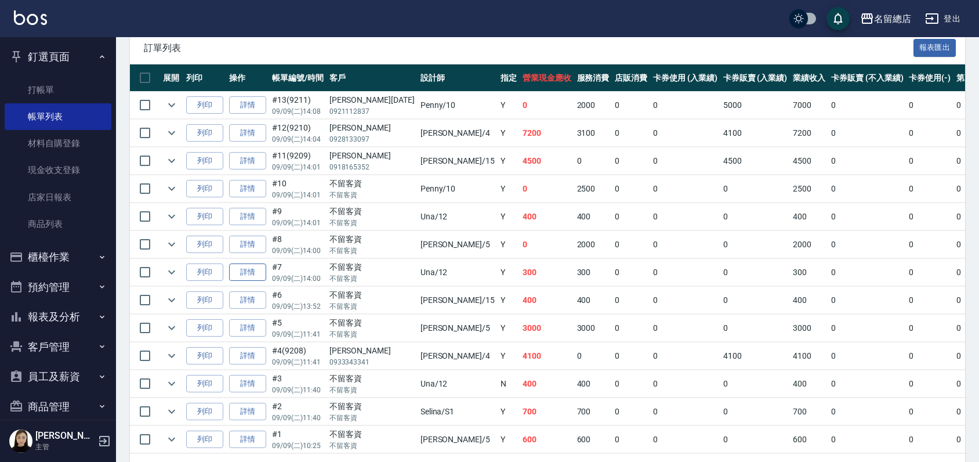
scroll to position [238, 0]
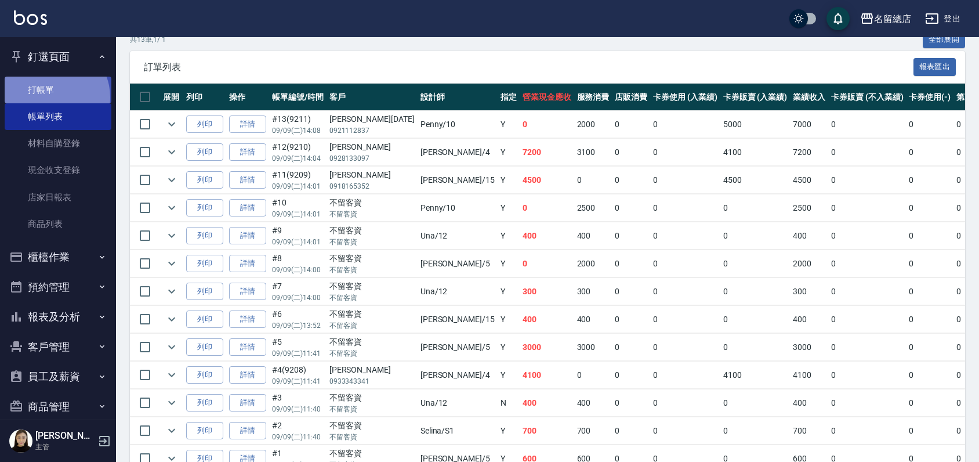
click at [52, 97] on link "打帳單" at bounding box center [58, 90] width 107 height 27
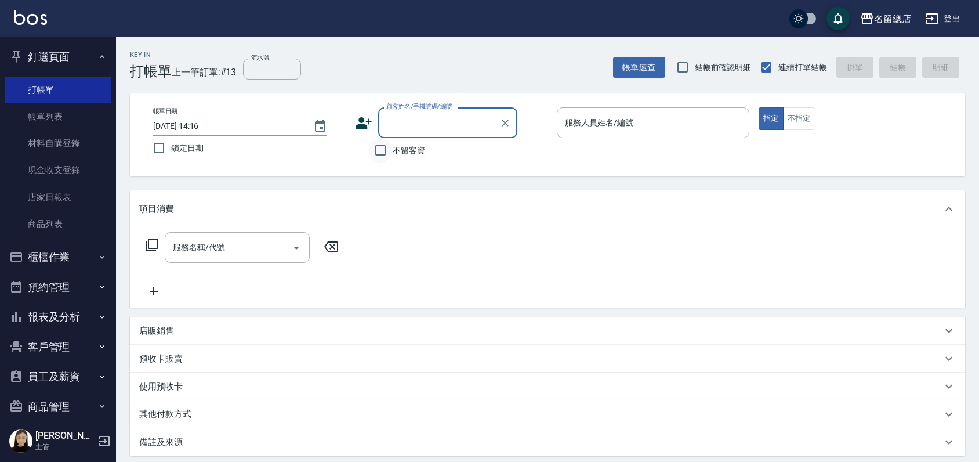
click at [382, 149] on input "不留客資" at bounding box center [380, 150] width 24 height 24
checkbox input "true"
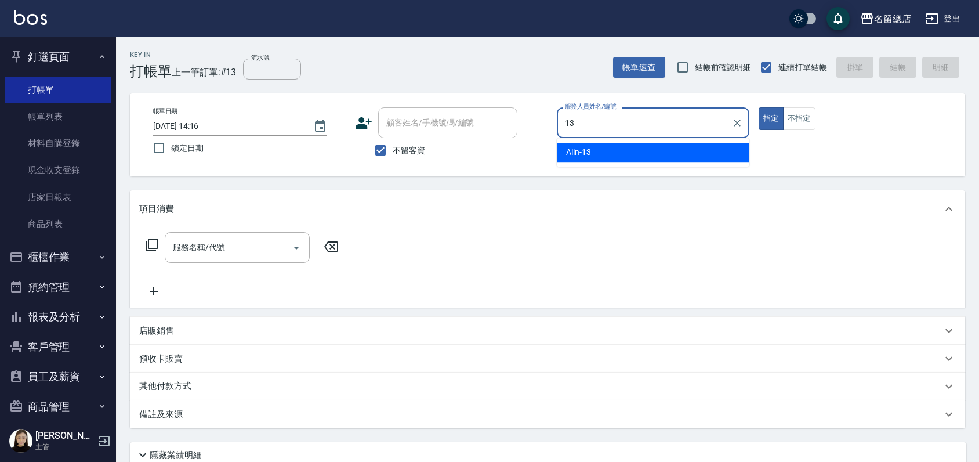
type input "Alin-13"
type button "true"
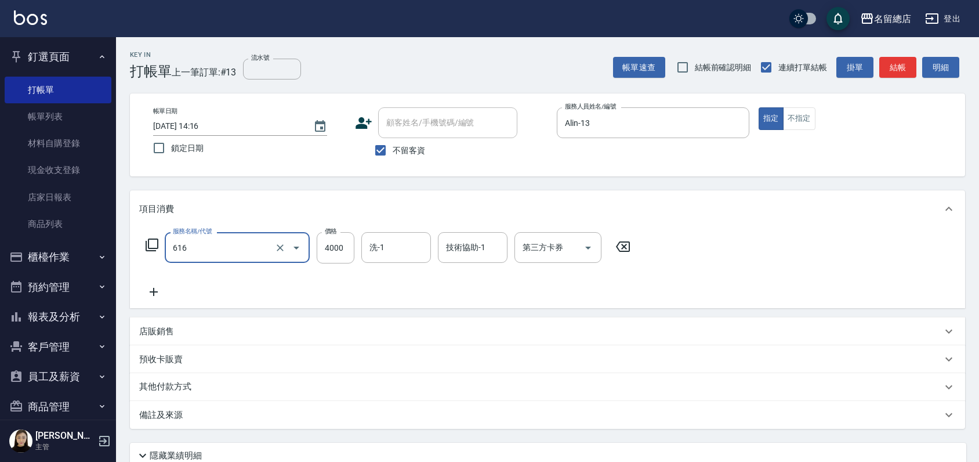
type input "自備接髮(616)"
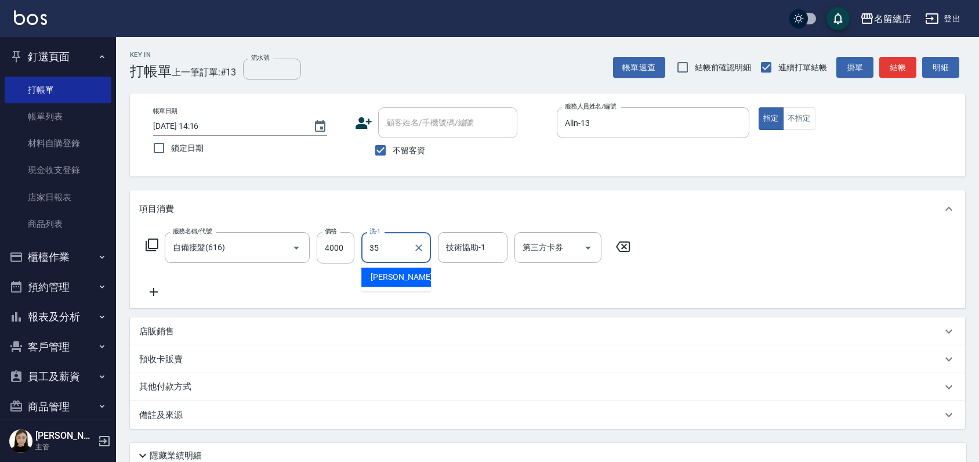
type input "陳鳳儀-35"
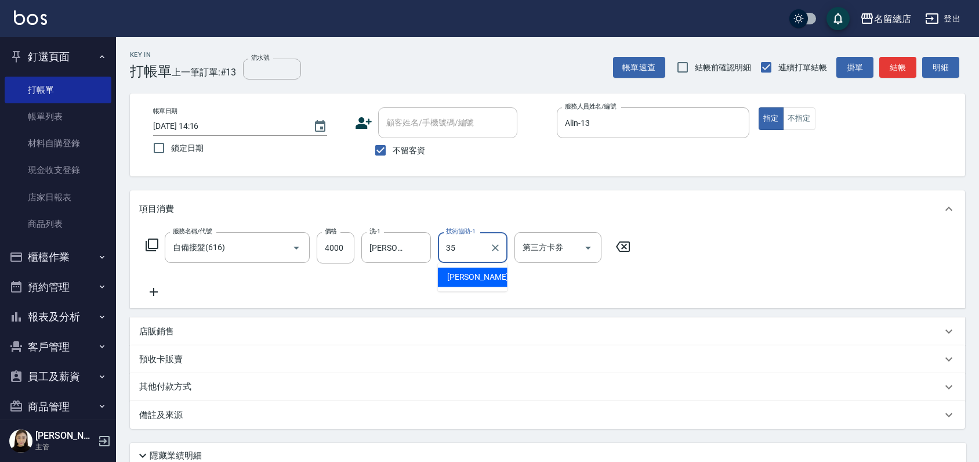
type input "陳鳳儀-35"
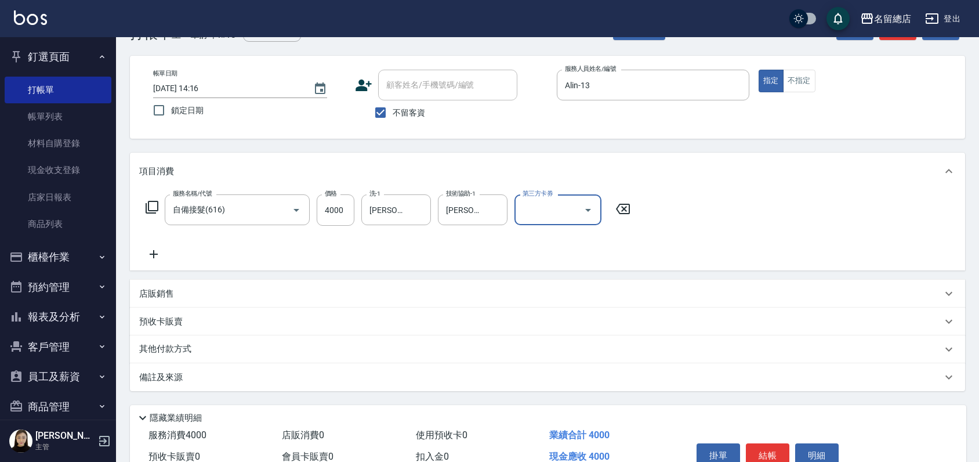
scroll to position [97, 0]
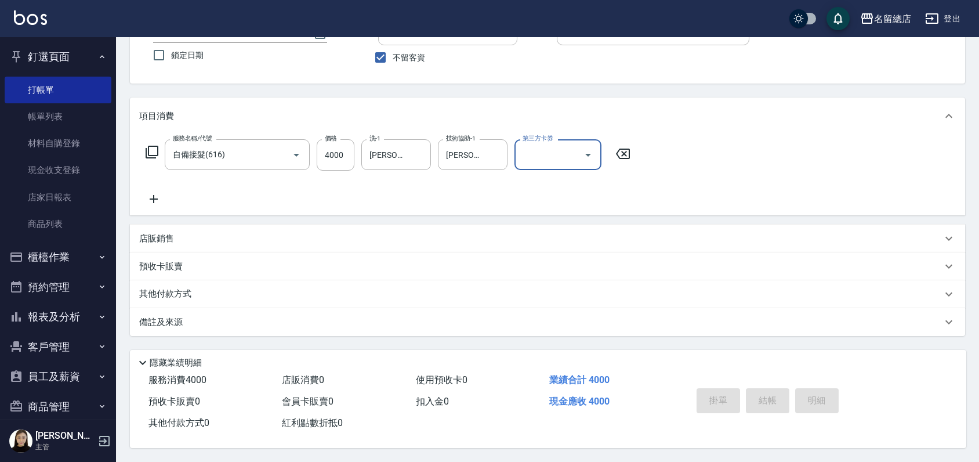
type input "2025/09/09 14:34"
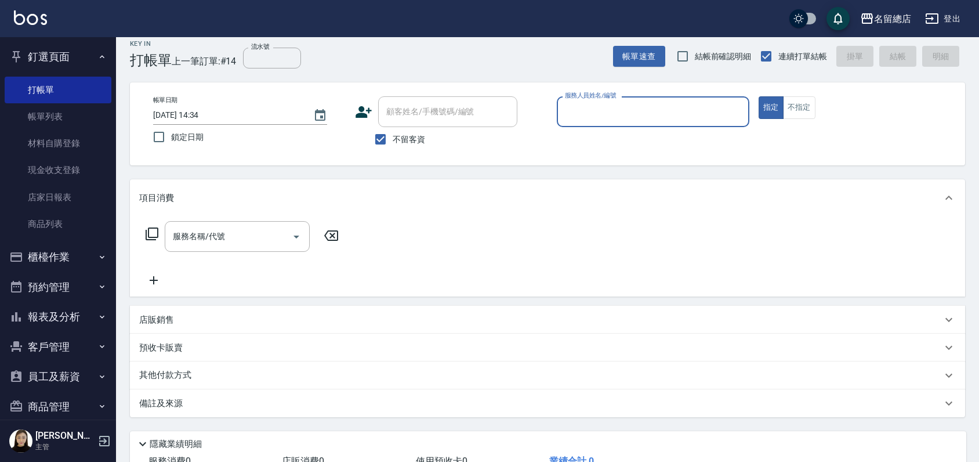
scroll to position [0, 0]
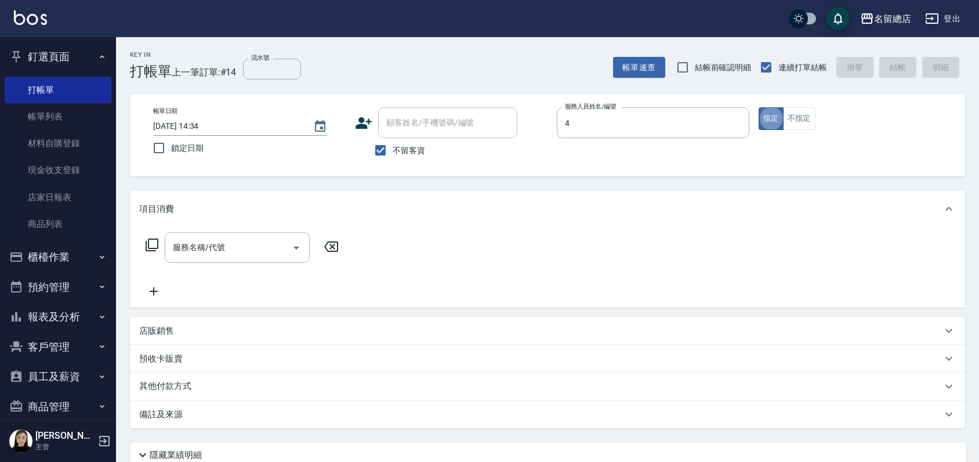
type input "Amy-4"
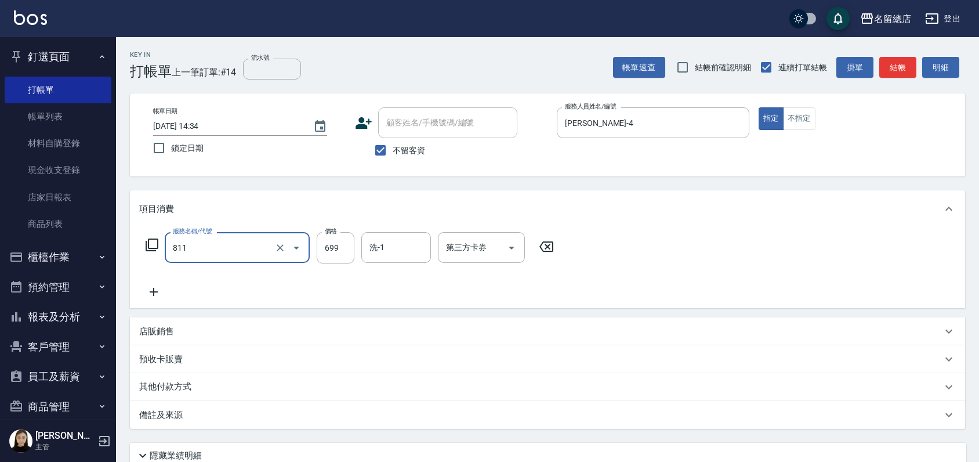
type input "洗+剪(811)"
type input "500"
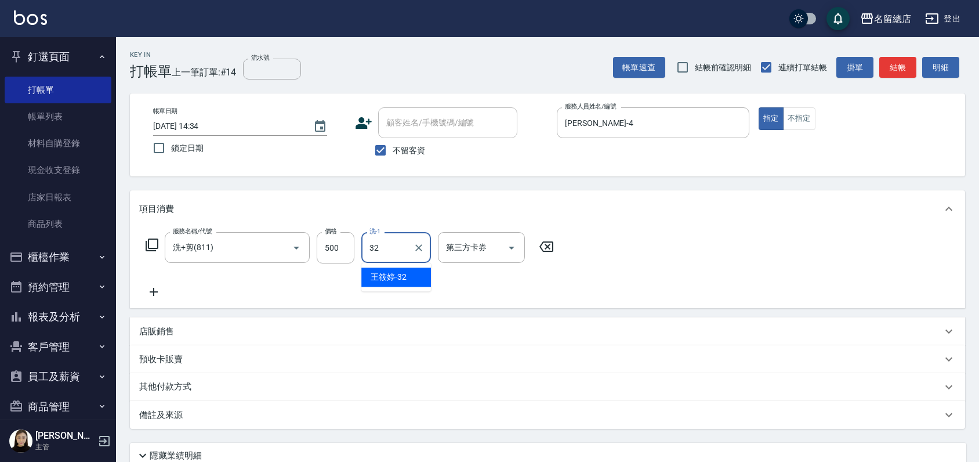
type input "王筱婷-32"
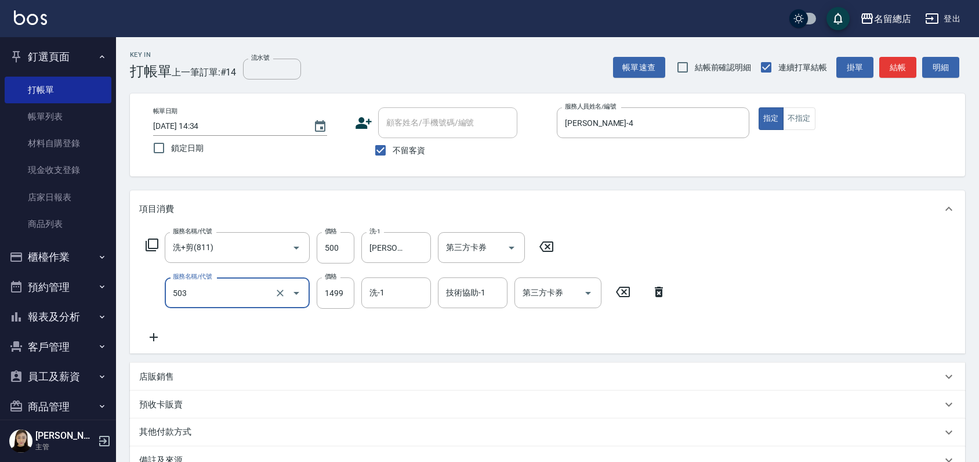
type input "染髮1000~1499(503)"
type input "1200"
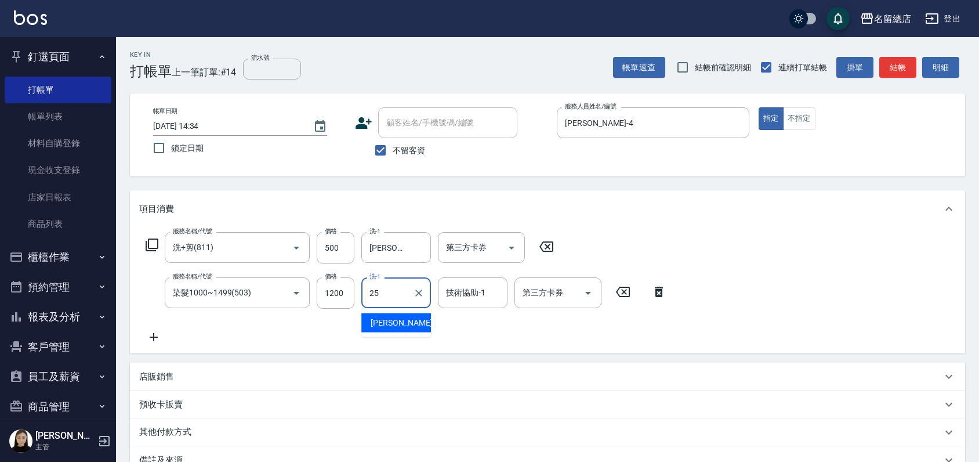
type input "王娟-25"
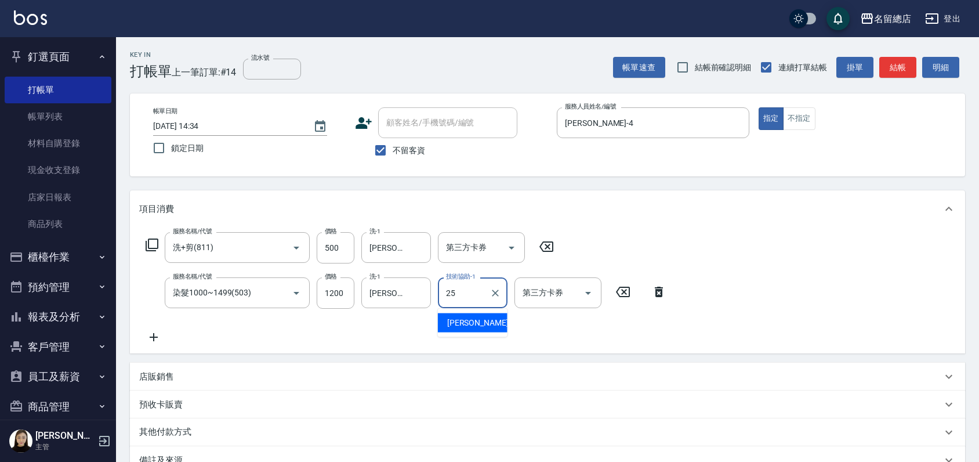
type input "王娟-25"
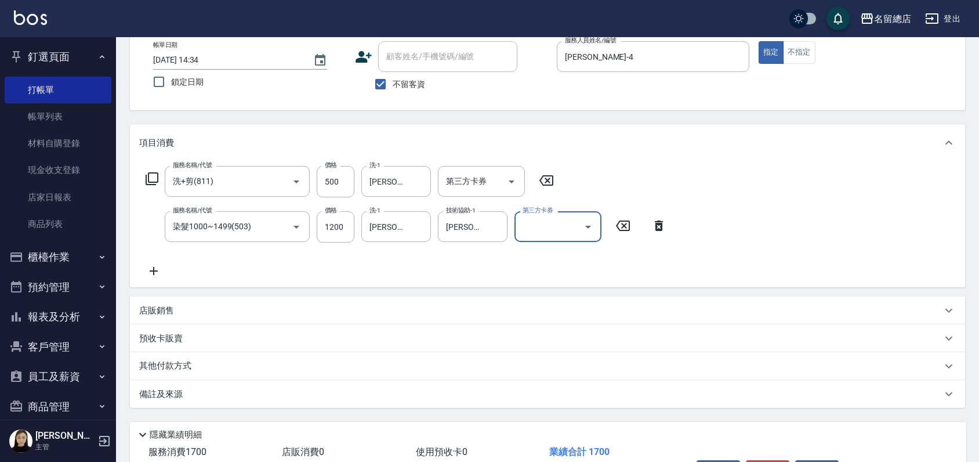
scroll to position [142, 0]
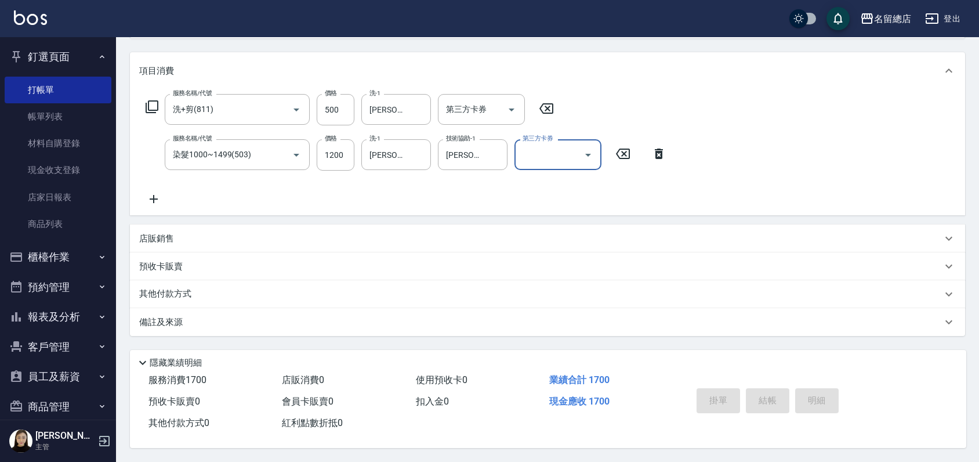
type input "2025/09/09 14:35"
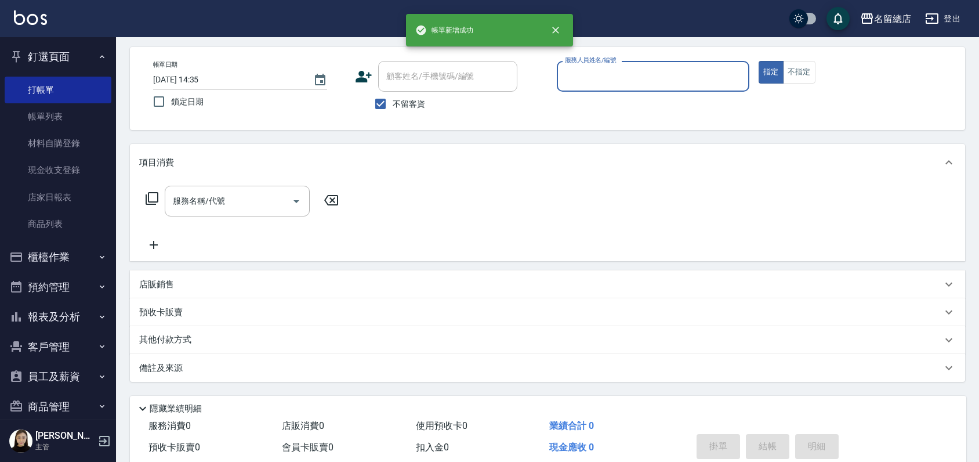
scroll to position [0, 0]
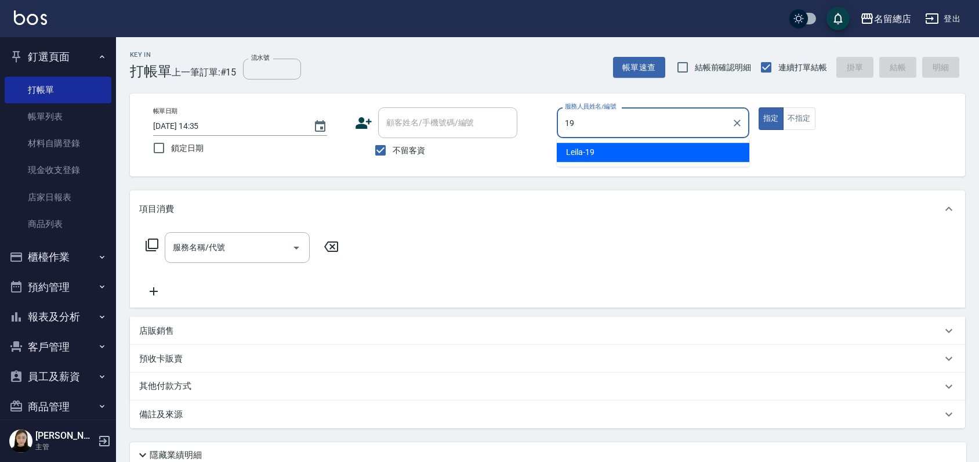
type input "Leila-19"
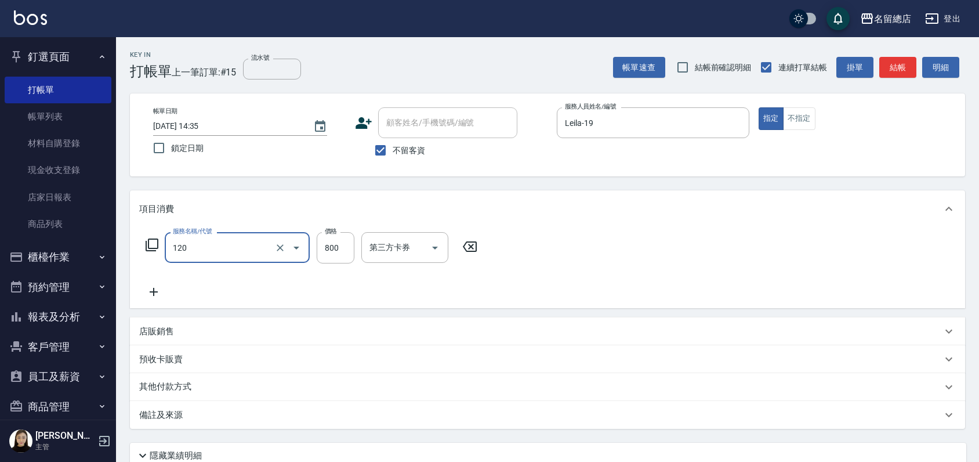
type input "自備頭皮(120)"
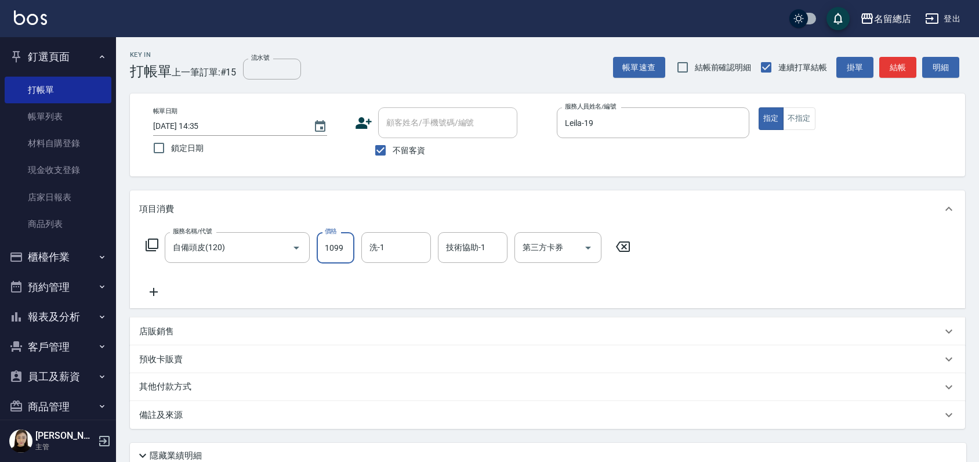
type input "1099"
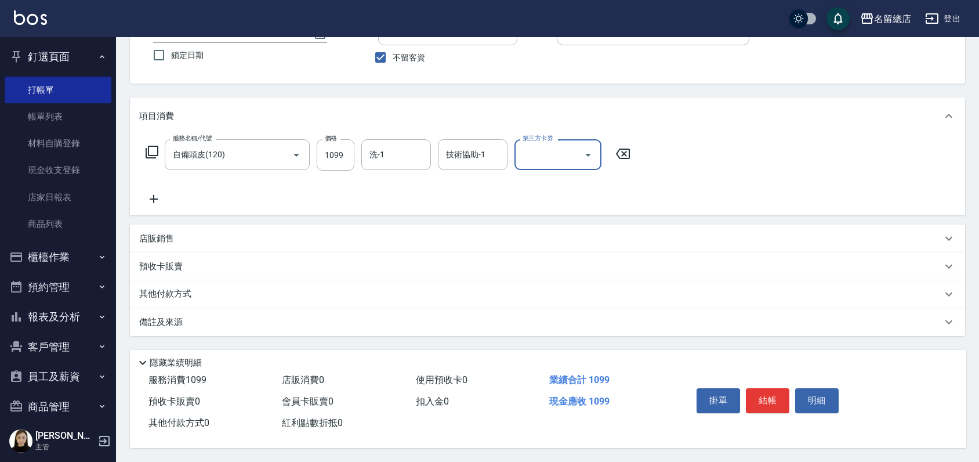
scroll to position [97, 0]
click at [180, 288] on p "其他付款方式" at bounding box center [168, 294] width 58 height 13
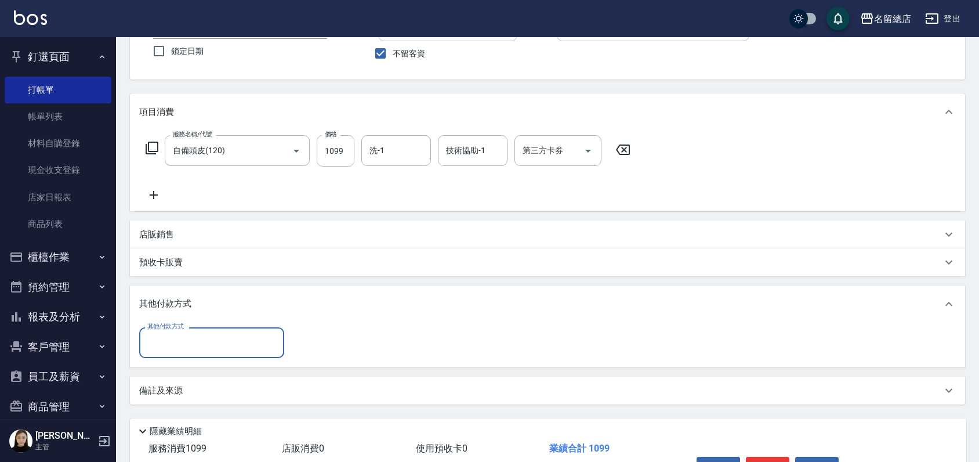
scroll to position [0, 0]
click at [202, 340] on input "其他付款方式" at bounding box center [211, 342] width 135 height 20
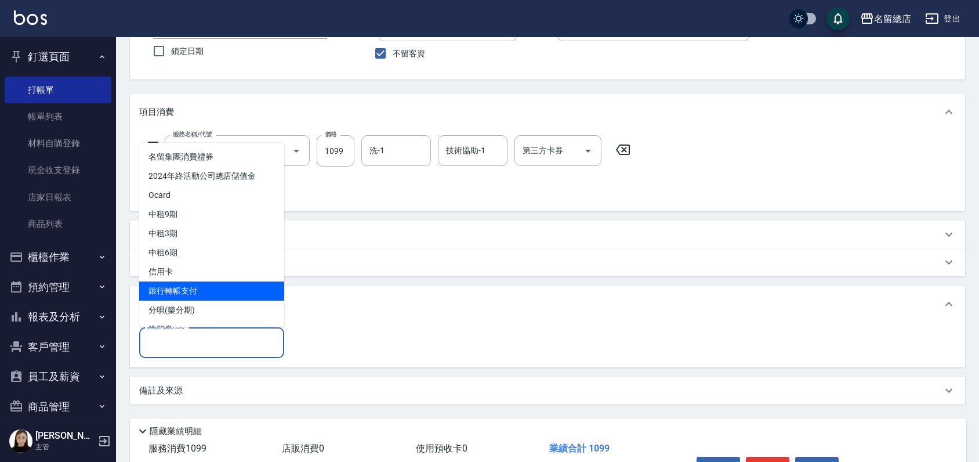
click at [195, 281] on span "銀行轉帳支付" at bounding box center [211, 290] width 145 height 19
type input "銀行轉帳支付"
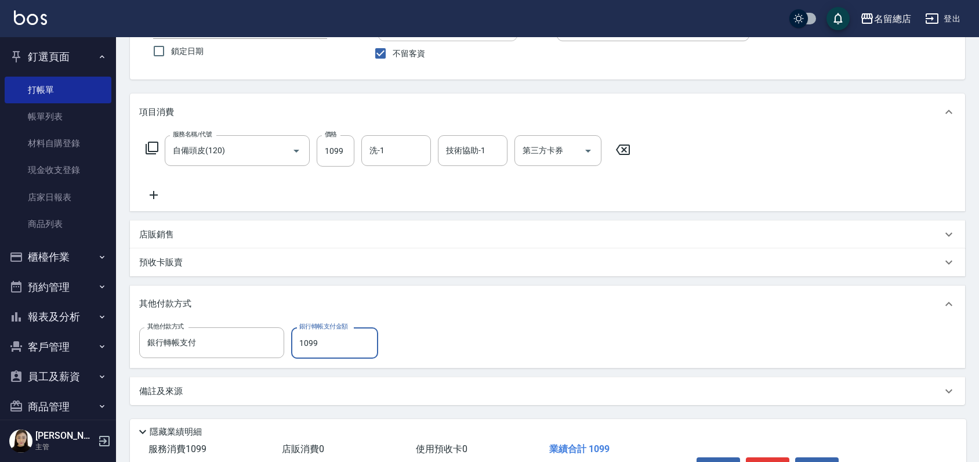
type input "1099"
click at [396, 326] on div "其他付款方式 銀行轉帳支付 其他付款方式 銀行轉帳支付金額 1099 銀行轉帳支付金額" at bounding box center [547, 344] width 835 height 45
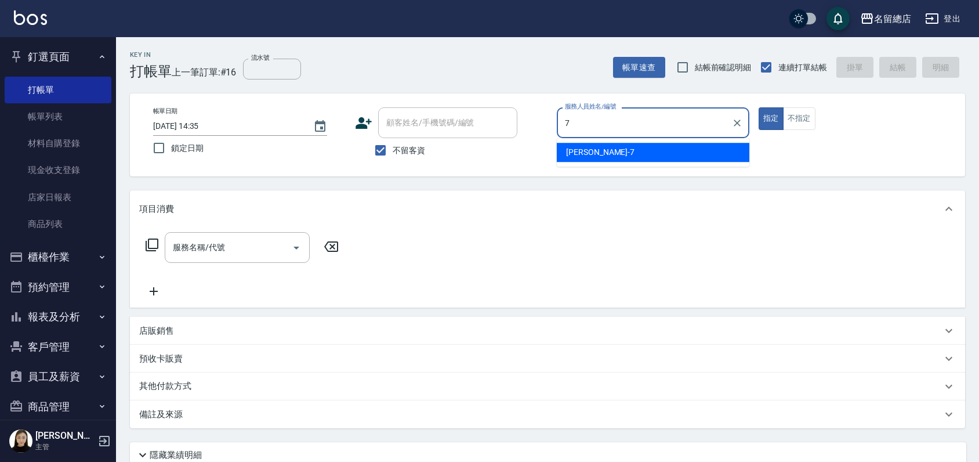
type input "Mick-7"
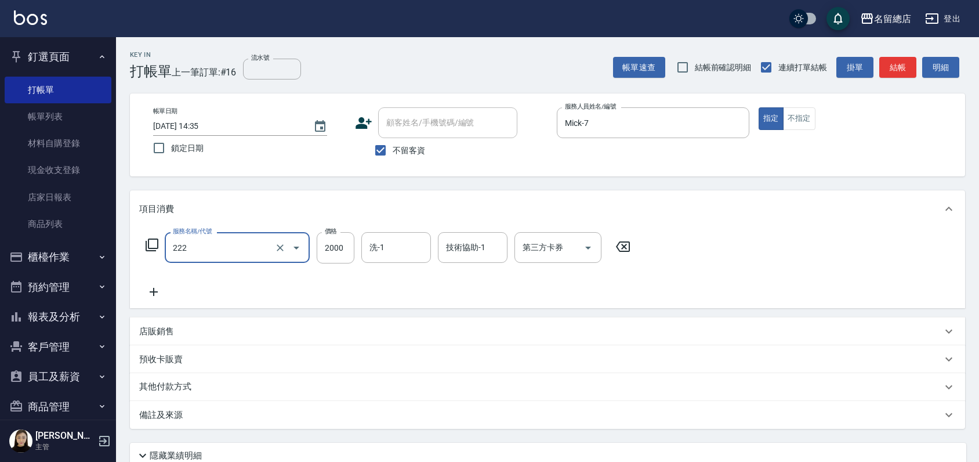
type input "燙髮2000以上(222)"
type input "1500"
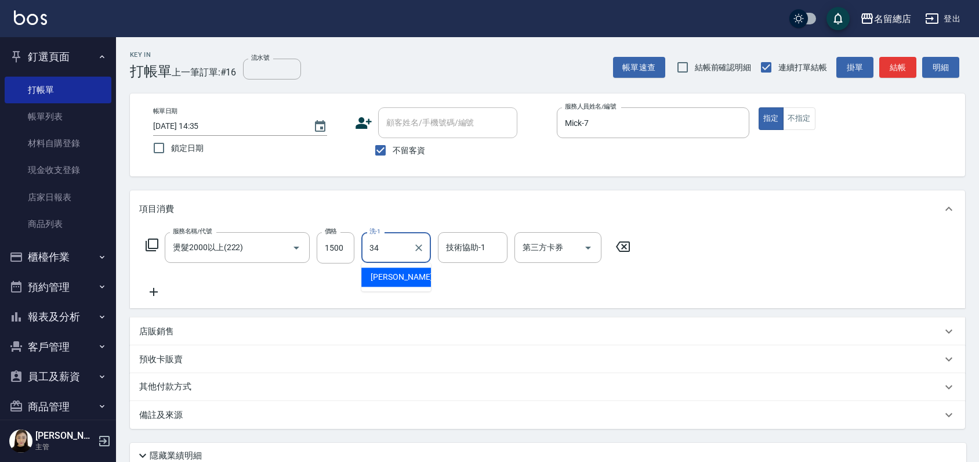
type input "黃楚云-34"
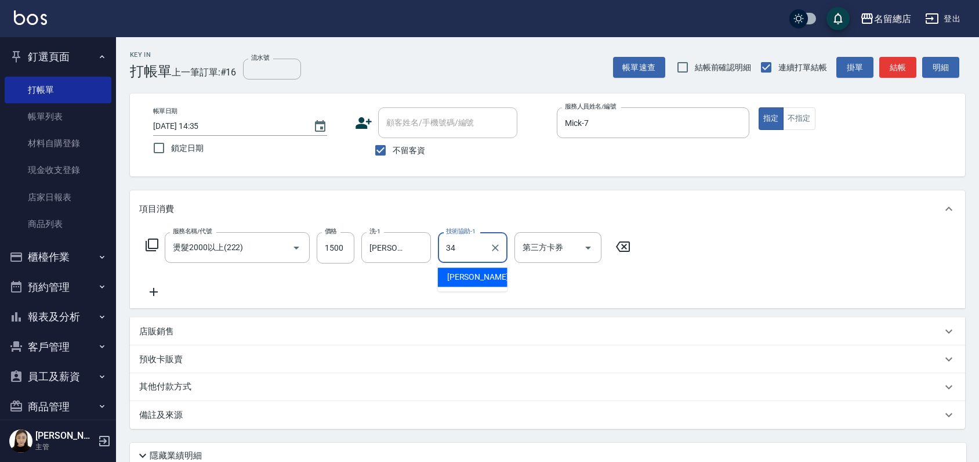
type input "黃楚云-34"
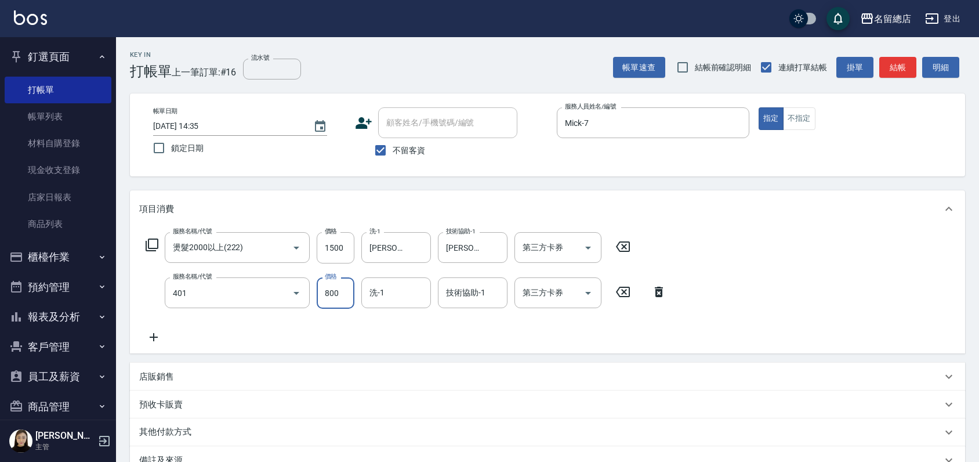
type input "自備護髮(401)"
type input "500"
type input "黃楚云-34"
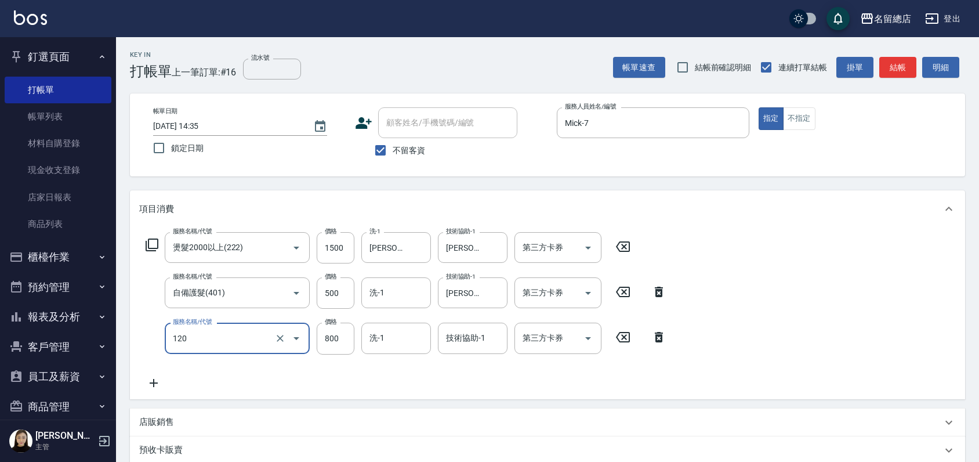
type input "自備頭皮(120)"
type input "1099"
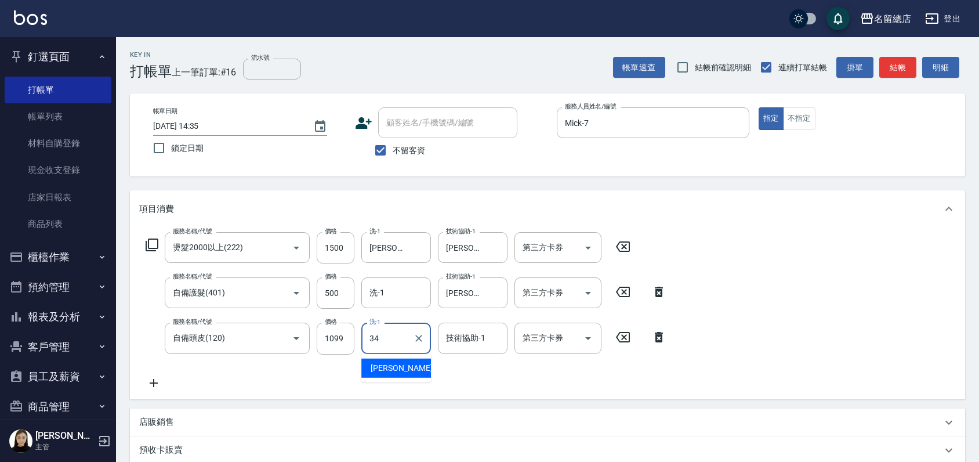
type input "黃楚云-34"
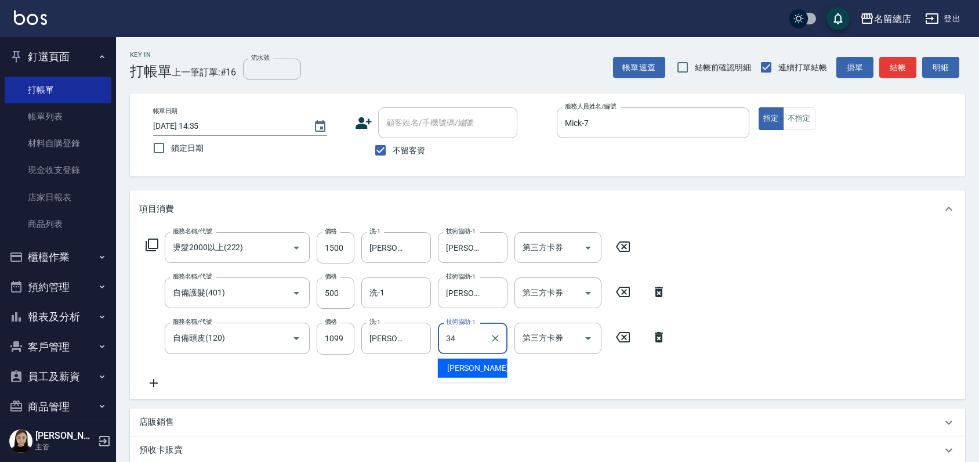
type input "黃楚云-34"
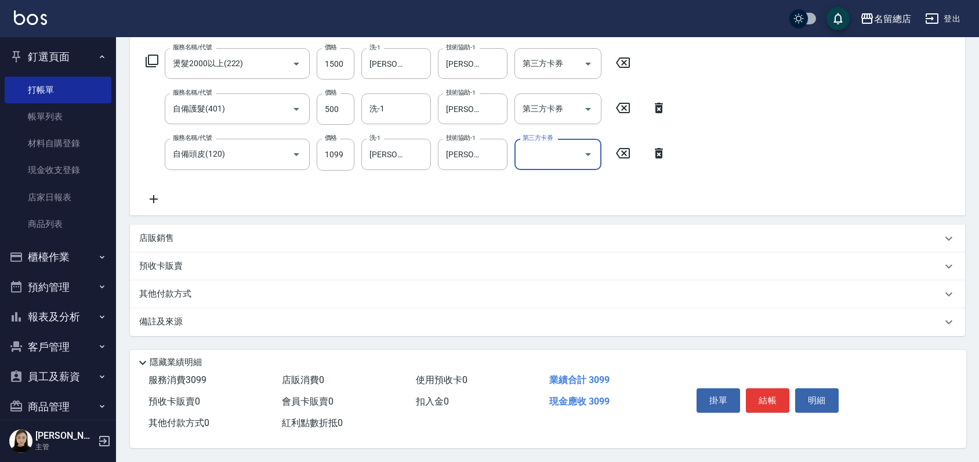
scroll to position [187, 0]
click at [153, 238] on p "店販銷售" at bounding box center [156, 238] width 35 height 12
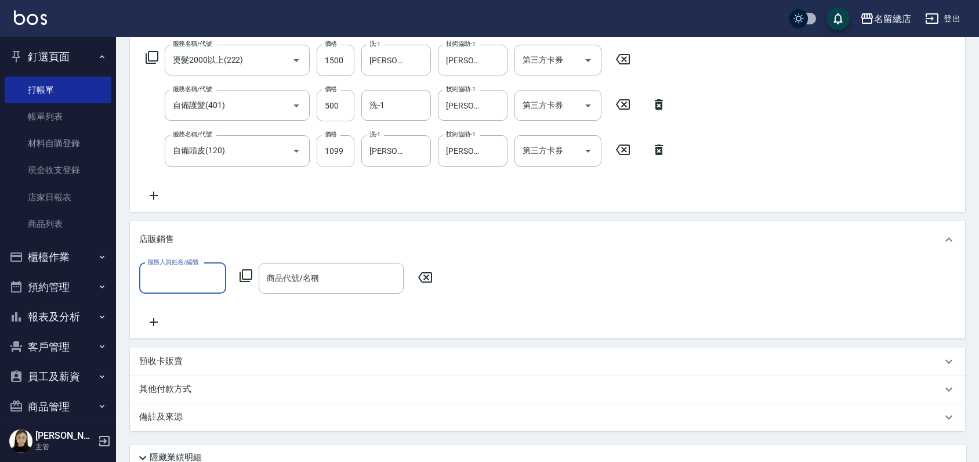
scroll to position [0, 0]
click at [188, 273] on input "服務人員姓名/編號" at bounding box center [182, 278] width 77 height 20
type input "Mick-7"
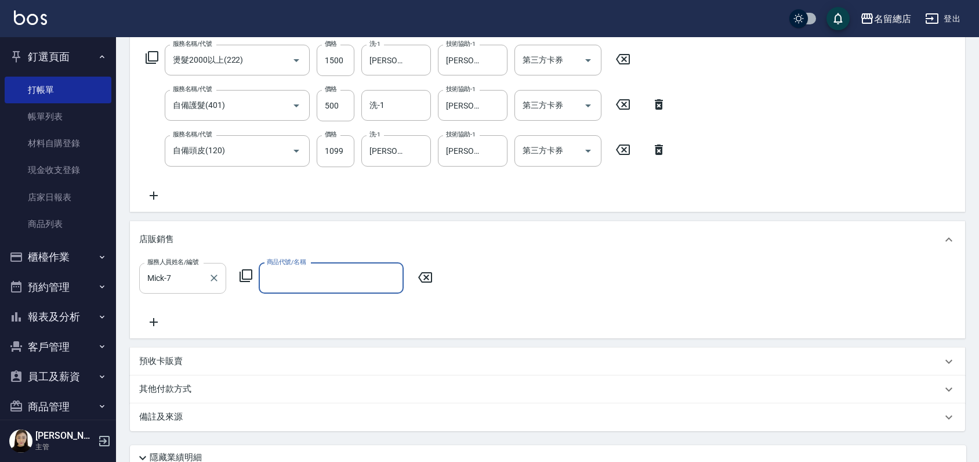
type input "ㄌ"
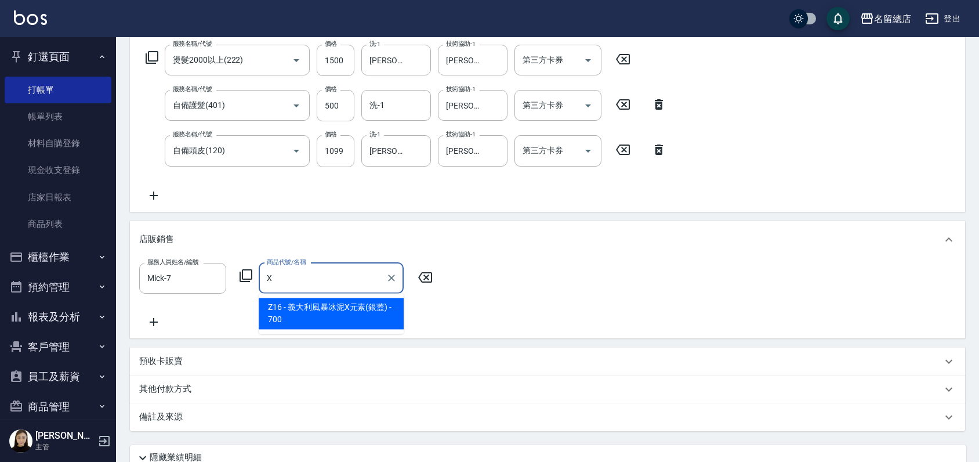
click at [269, 311] on span "Z16 - 義大利風暴冰泥X元素(銀蓋) - 700" at bounding box center [331, 313] width 145 height 31
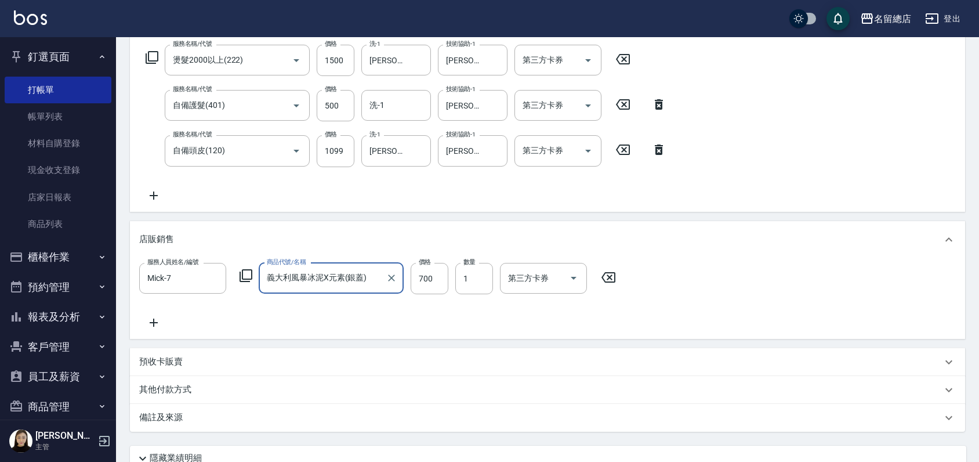
scroll to position [286, 0]
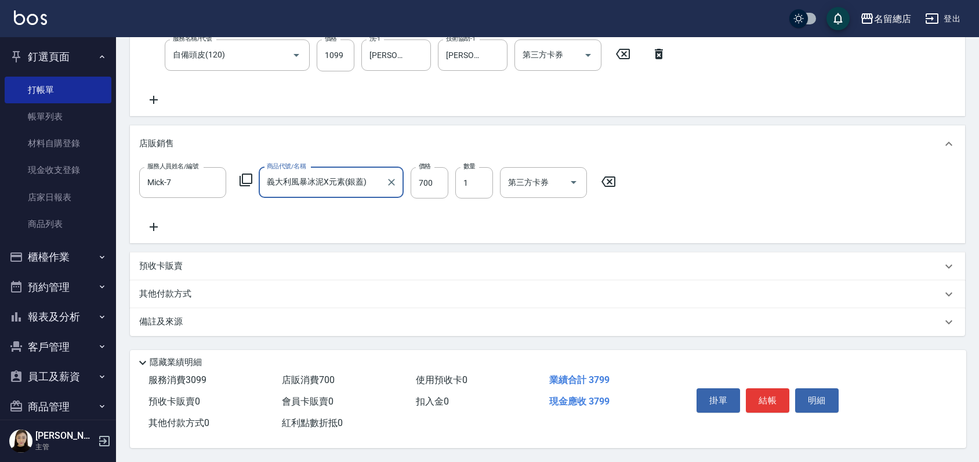
type input "義大利風暴冰泥X元素(銀蓋)"
click at [157, 288] on p "其他付款方式" at bounding box center [168, 294] width 58 height 13
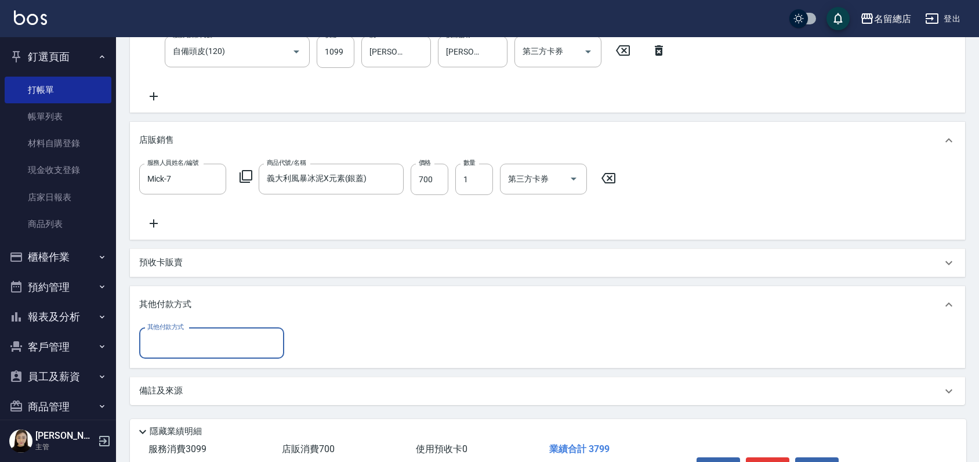
scroll to position [0, 0]
click at [158, 348] on input "其他付款方式" at bounding box center [211, 343] width 135 height 20
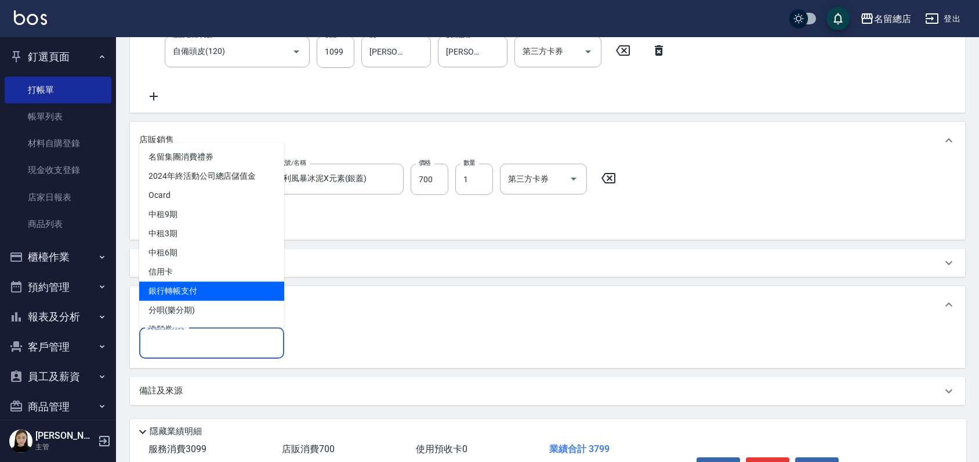
click at [177, 290] on span "銀行轉帳支付" at bounding box center [211, 290] width 145 height 19
type input "銀行轉帳支付"
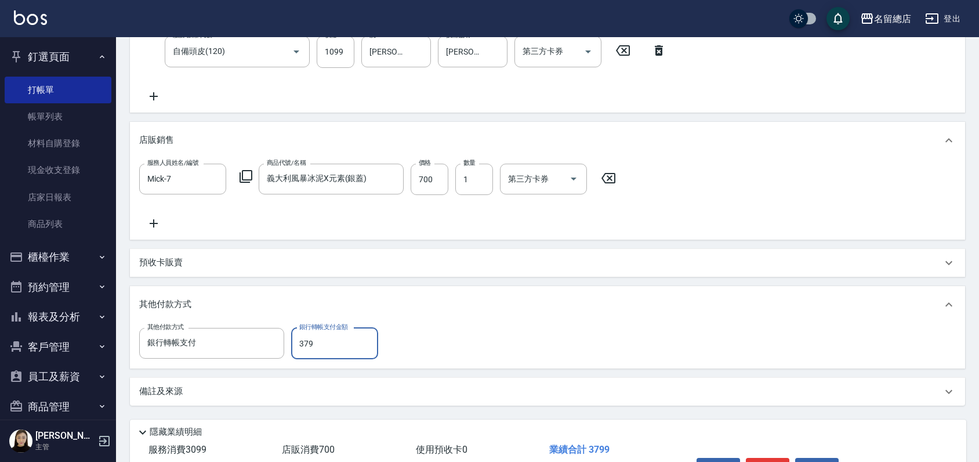
type input "3799"
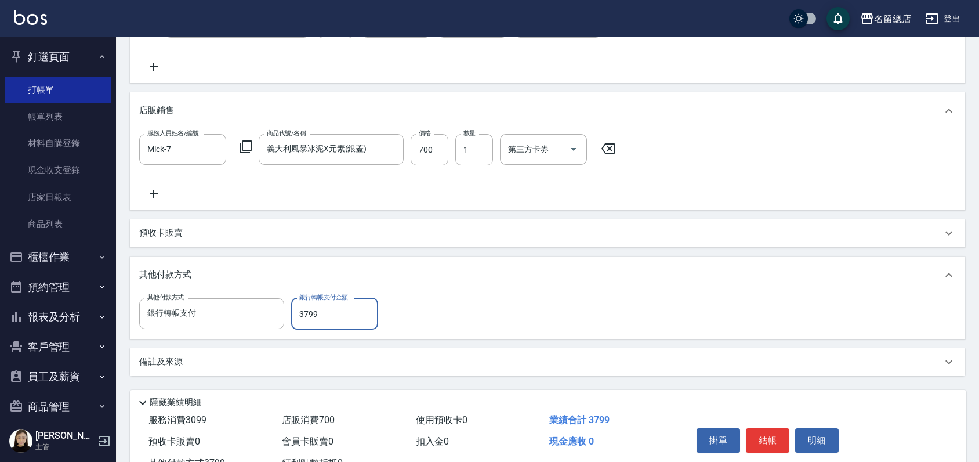
scroll to position [360, 0]
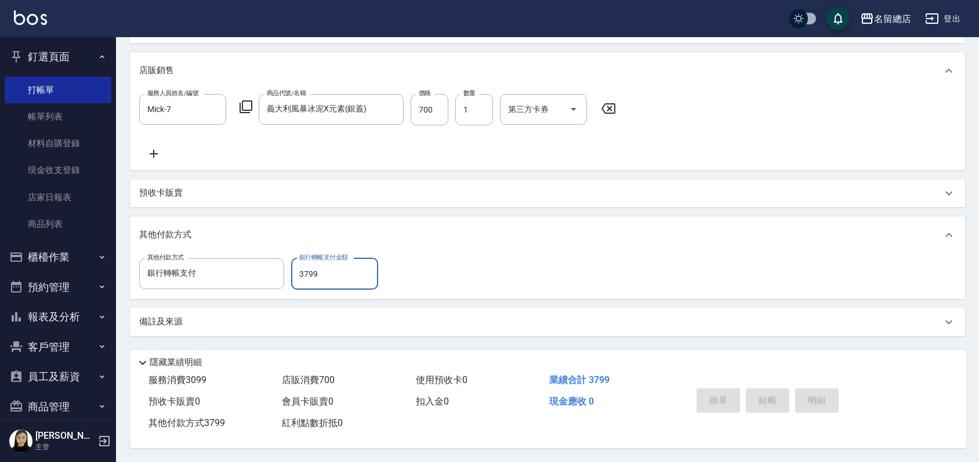
type input "2025/09/09 14:36"
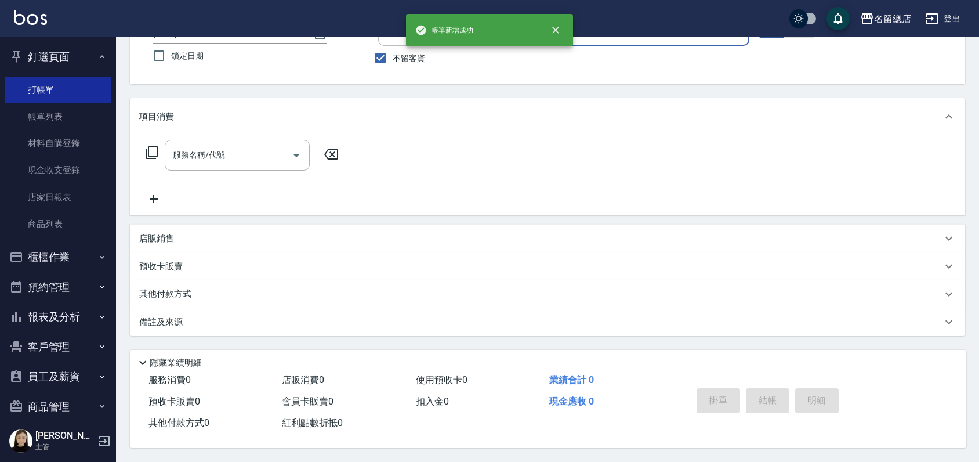
scroll to position [0, 0]
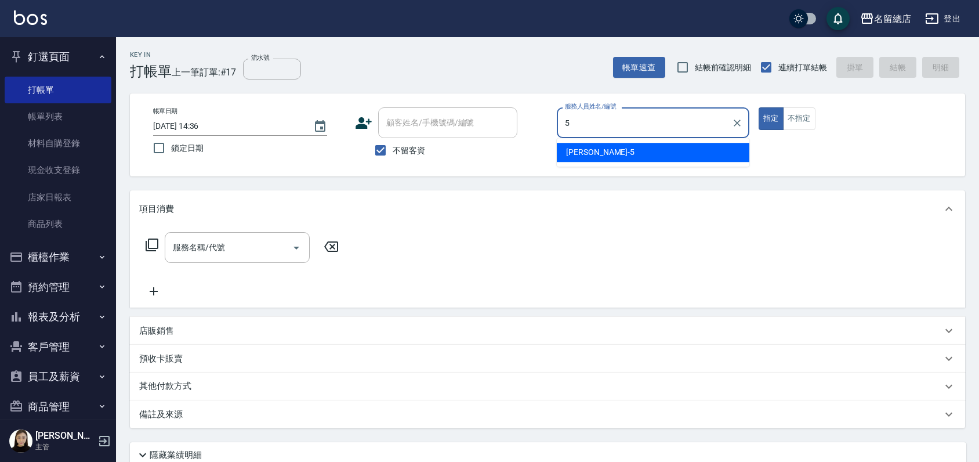
type input "Kelly-5"
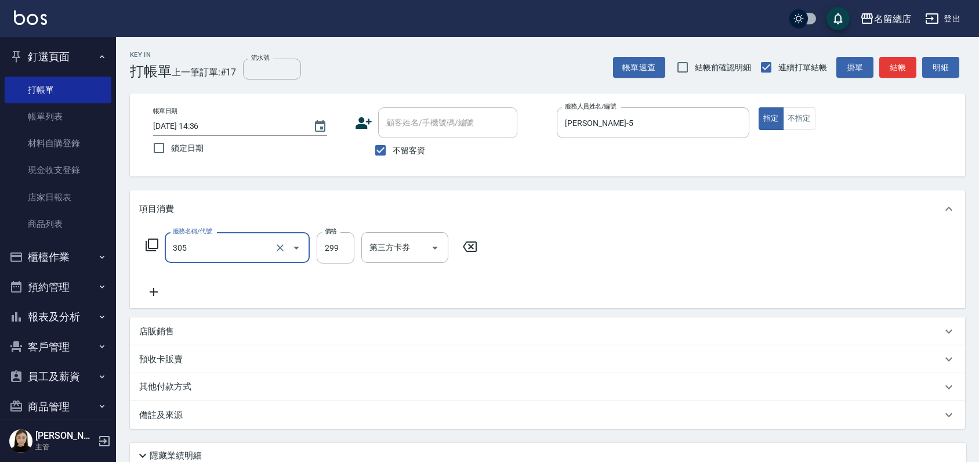
type input "剪髮(305)"
type input "500"
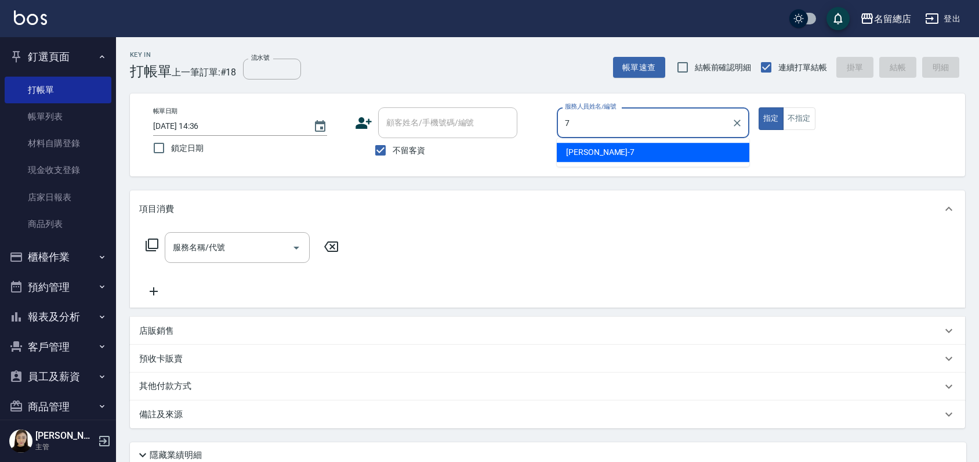
type input "Mick-7"
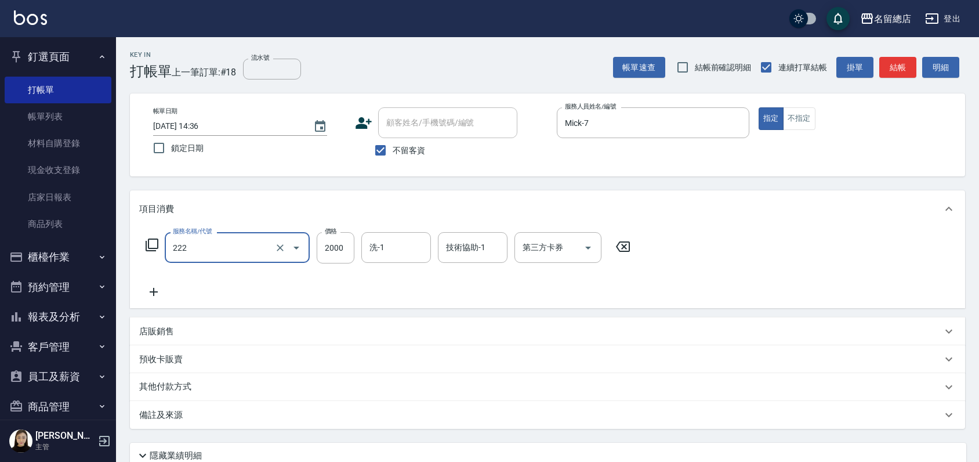
type input "燙髮2000以上(222)"
type input "1500"
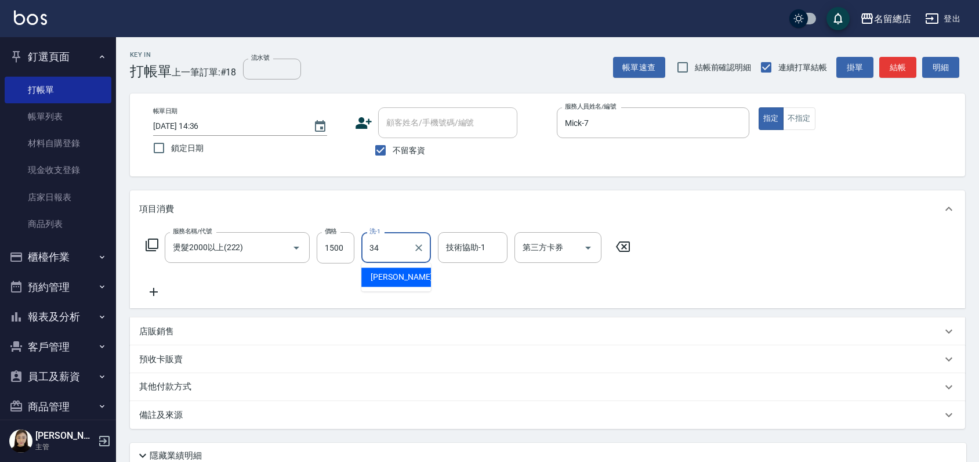
type input "黃楚云-34"
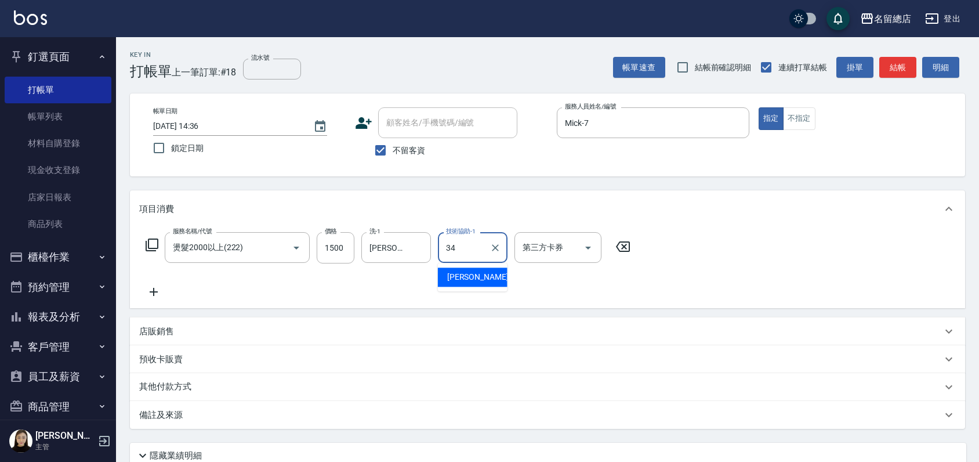
type input "黃楚云-34"
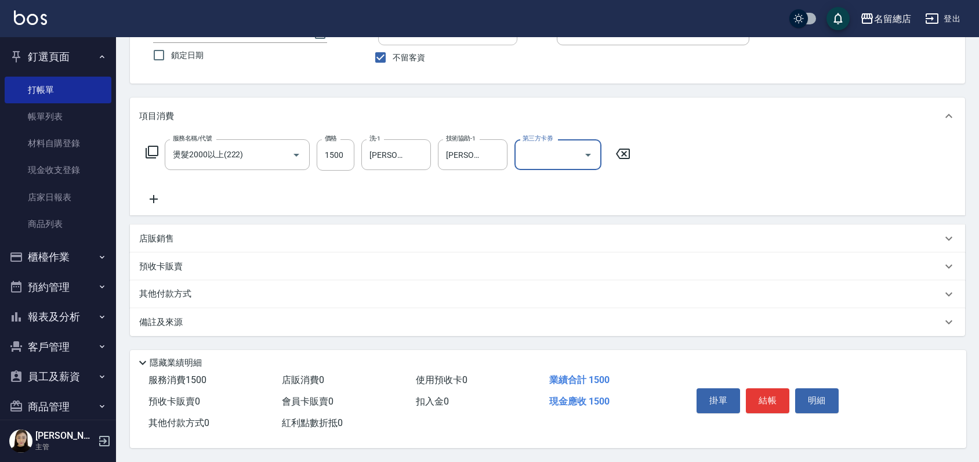
scroll to position [97, 0]
type input "2025/09/09 14:37"
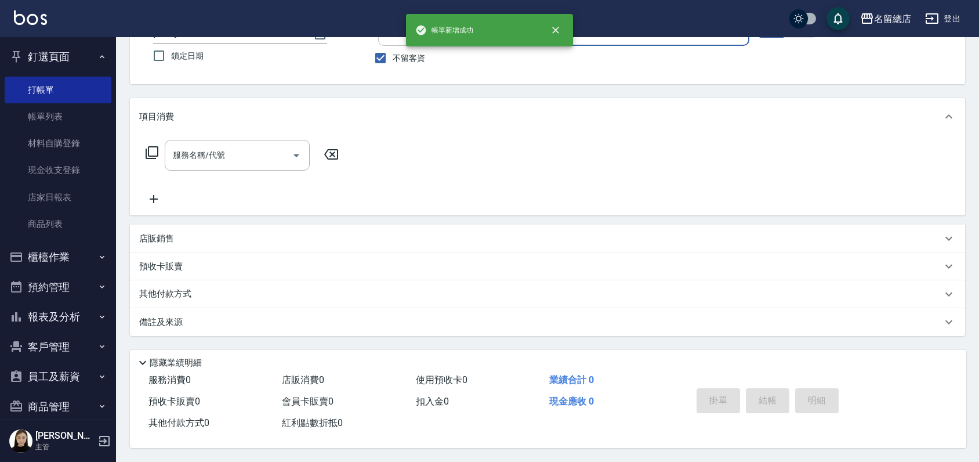
scroll to position [96, 0]
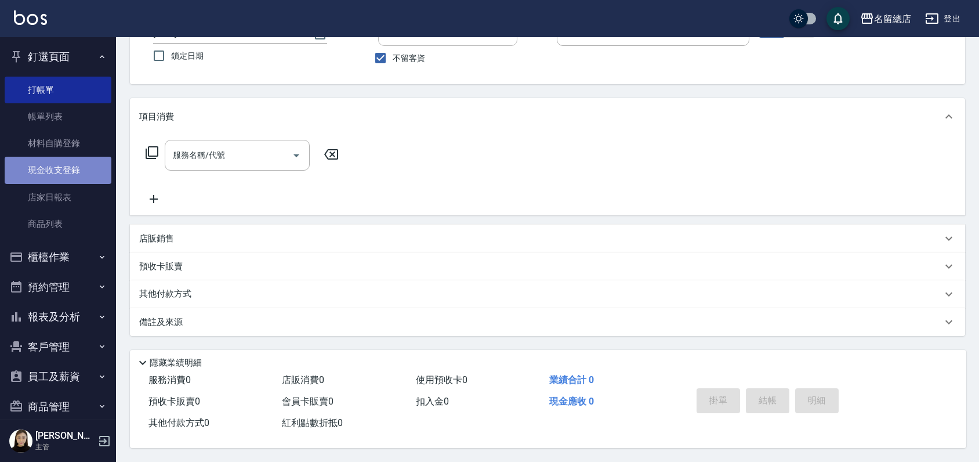
click at [70, 176] on link "現金收支登錄" at bounding box center [58, 170] width 107 height 27
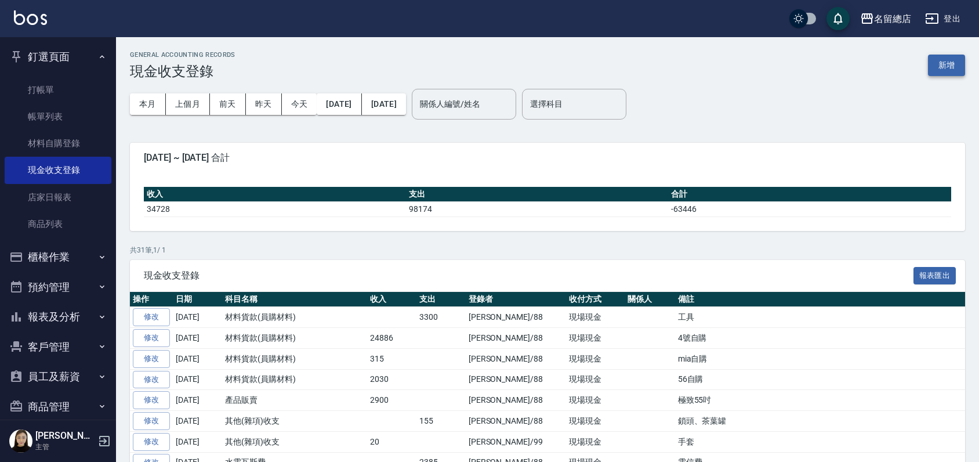
click at [955, 60] on button "新增" at bounding box center [946, 65] width 37 height 21
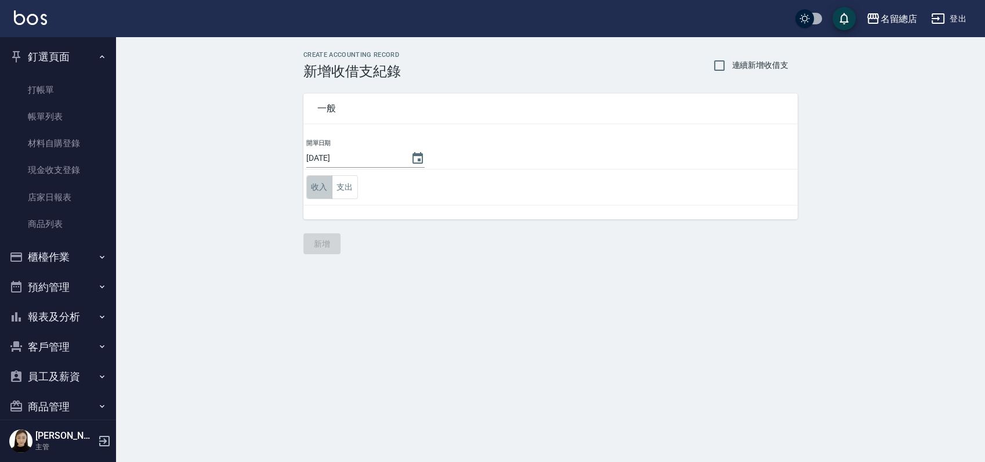
click at [309, 186] on button "收入" at bounding box center [319, 187] width 26 height 24
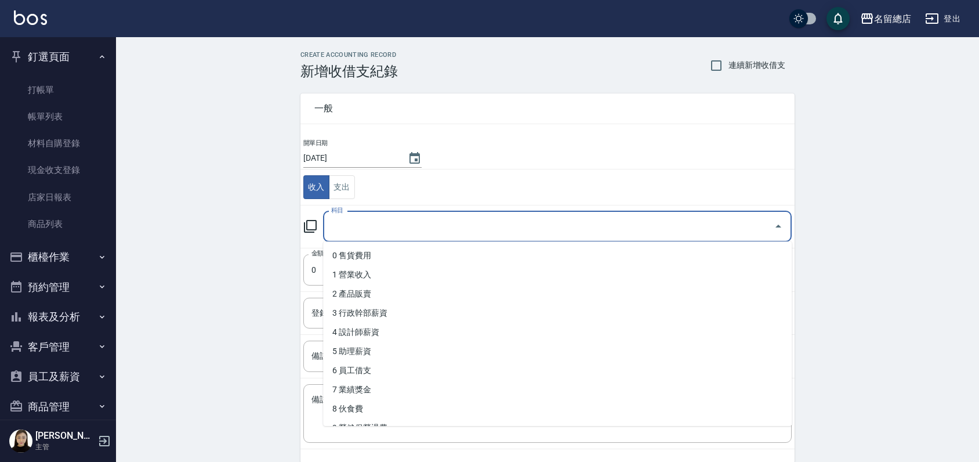
click at [367, 227] on input "科目" at bounding box center [548, 226] width 441 height 20
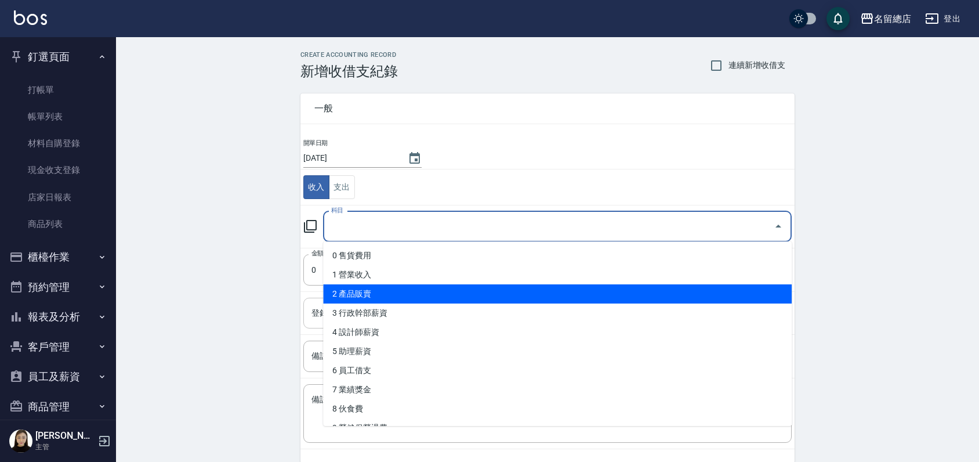
click at [378, 300] on li "2 產品販賣" at bounding box center [557, 293] width 469 height 19
type input "2 產品販賣"
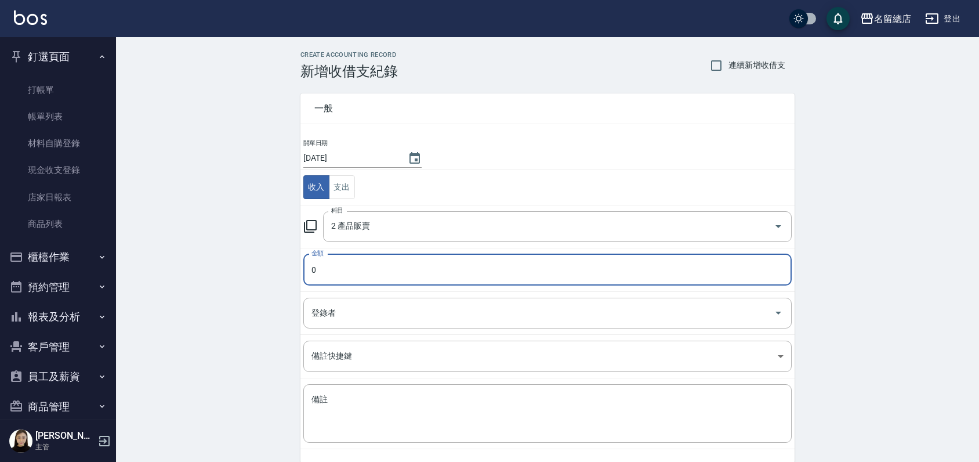
click at [368, 273] on input "0" at bounding box center [547, 269] width 488 height 31
type input "0400"
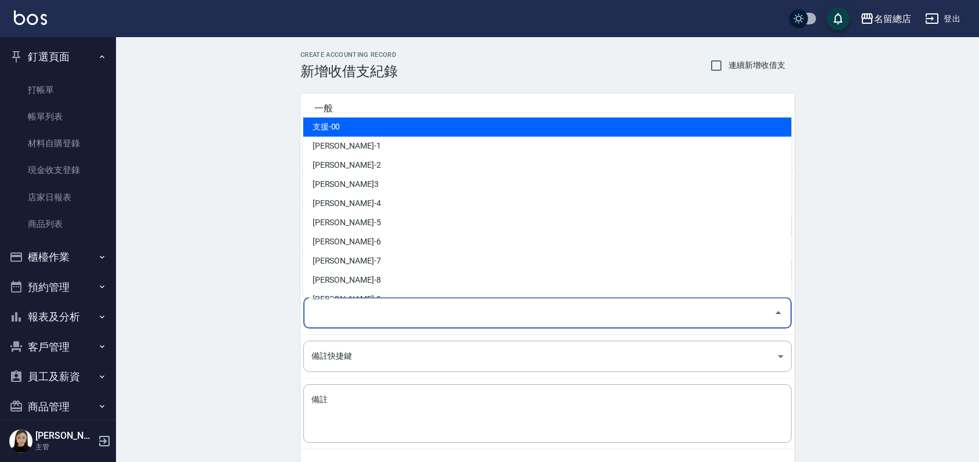
click at [339, 316] on input "登錄者" at bounding box center [539, 313] width 460 height 20
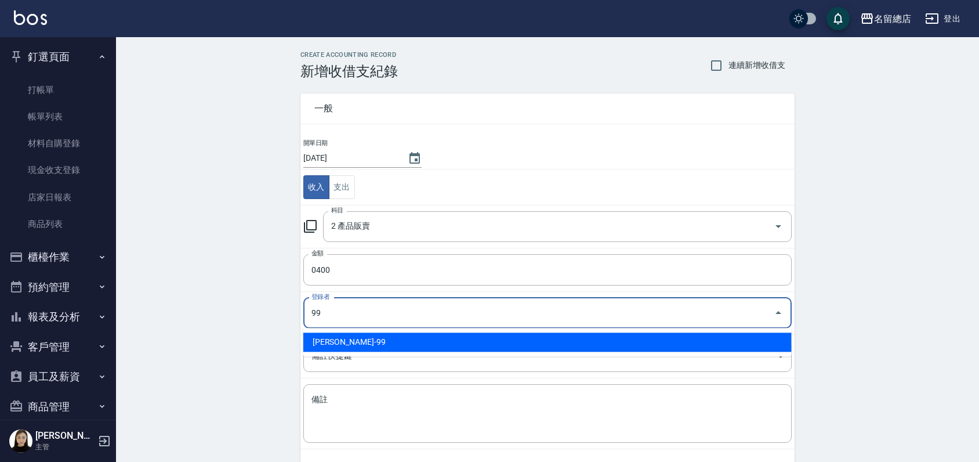
click at [389, 335] on li "洪嘉均-99" at bounding box center [547, 341] width 488 height 19
type input "洪嘉均-99"
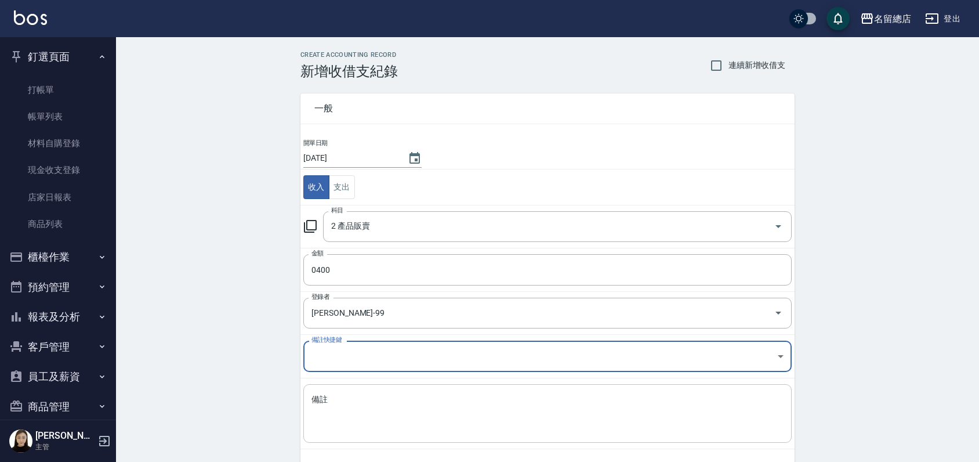
click at [349, 394] on textarea "備註" at bounding box center [547, 413] width 472 height 39
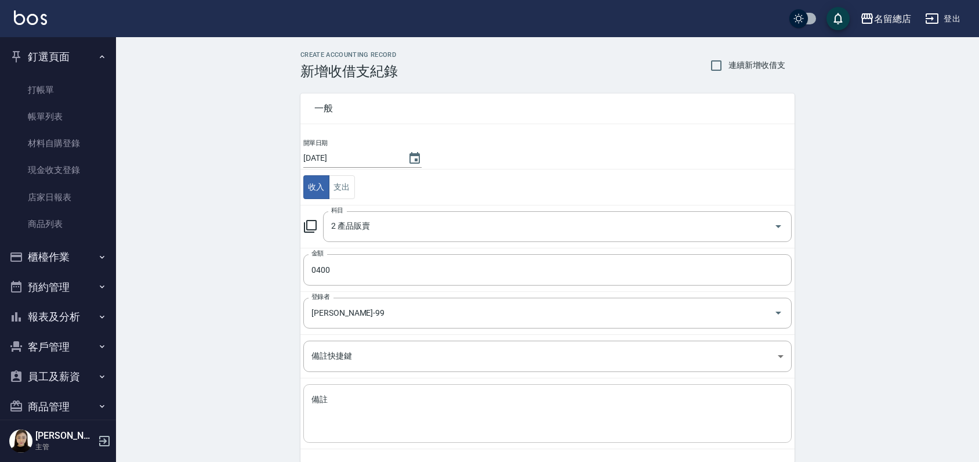
click at [321, 388] on div "x 備註" at bounding box center [547, 413] width 488 height 59
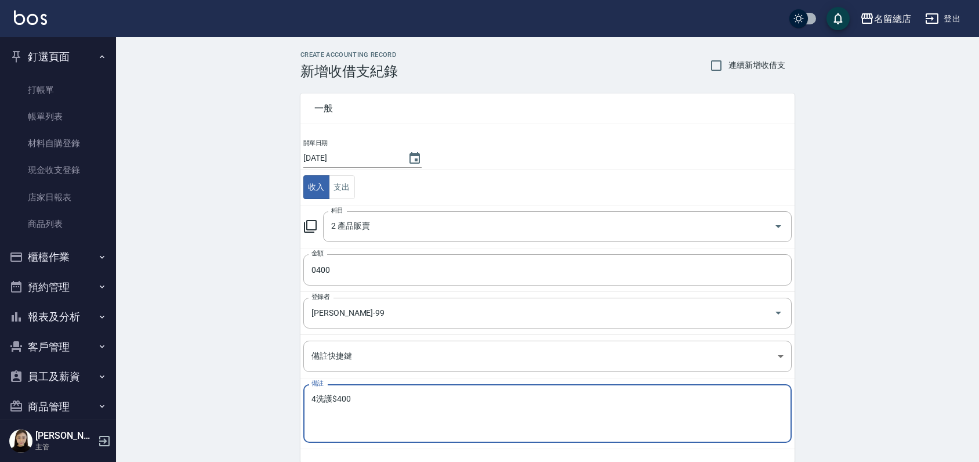
click at [374, 398] on textarea "4洗護$400" at bounding box center [547, 413] width 472 height 39
click at [315, 396] on textarea "4洗護$400" at bounding box center [547, 413] width 472 height 39
click at [368, 394] on textarea "4洗護$400" at bounding box center [547, 413] width 472 height 39
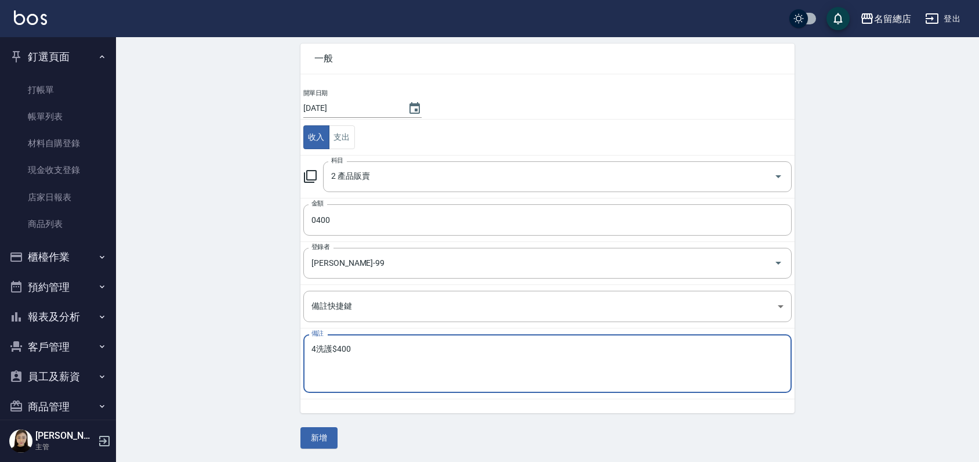
click at [319, 347] on textarea "4洗護$400" at bounding box center [547, 363] width 472 height 39
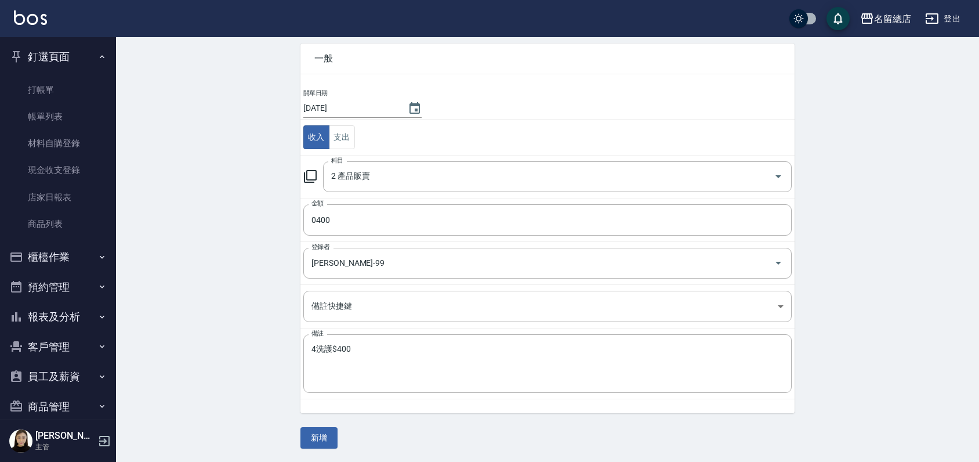
click at [268, 306] on div "CREATE ACCOUNTING RECORD 新增收借支紀錄 連續新增收借支 一般 開單日期 2025/09/09 收入 支出 科目 2 產品販賣 科目 …" at bounding box center [547, 224] width 863 height 475
drag, startPoint x: 765, startPoint y: 176, endPoint x: 502, endPoint y: 172, distance: 263.9
click at [502, 172] on div "2 產品販賣 科目" at bounding box center [557, 176] width 469 height 31
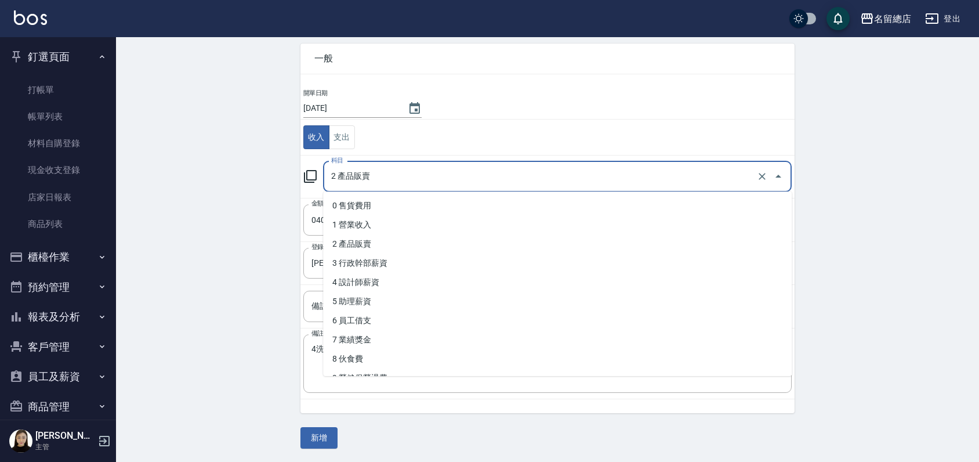
click at [501, 172] on input "2 產品販賣" at bounding box center [541, 176] width 426 height 20
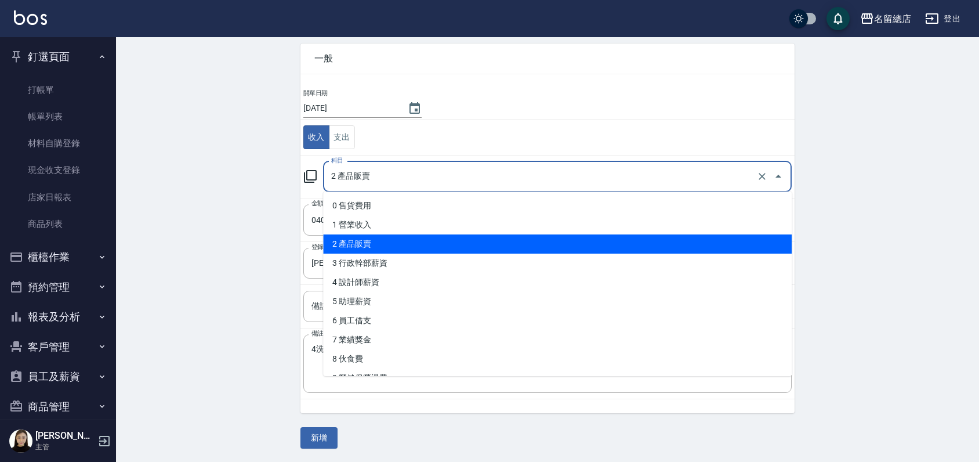
click at [402, 237] on li "2 產品販賣" at bounding box center [557, 243] width 469 height 19
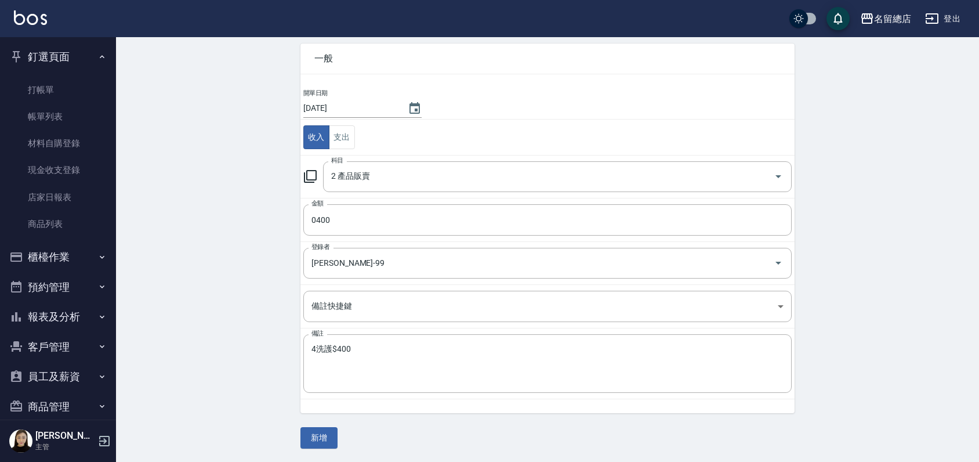
click at [286, 367] on div "一般 開單日期 2025/09/09 收入 支出 科目 2 產品販賣 科目 金額 0400 金額 登錄者 洪嘉均-99 登錄者 備註快捷鍵 ​ 備註快捷鍵 備…" at bounding box center [540, 221] width 508 height 383
click at [326, 441] on button "新增" at bounding box center [318, 437] width 37 height 21
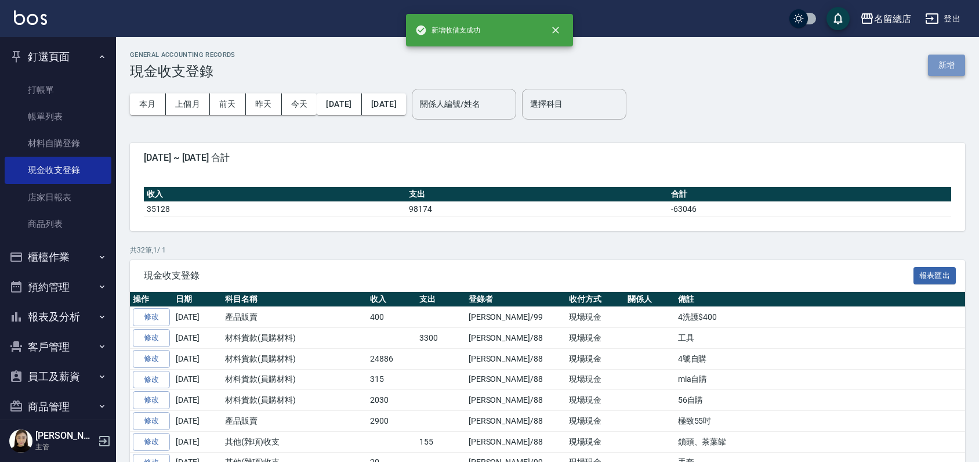
click at [928, 64] on button "新增" at bounding box center [946, 65] width 37 height 21
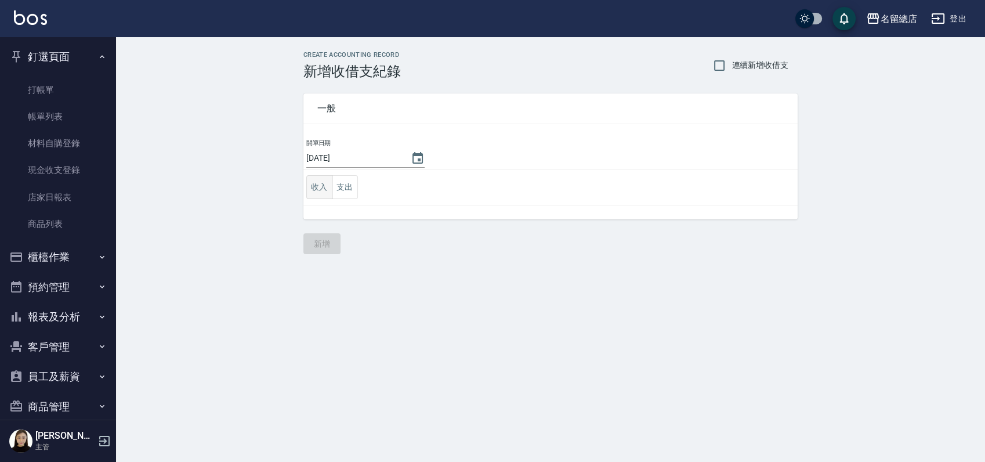
click at [327, 190] on button "收入" at bounding box center [319, 187] width 26 height 24
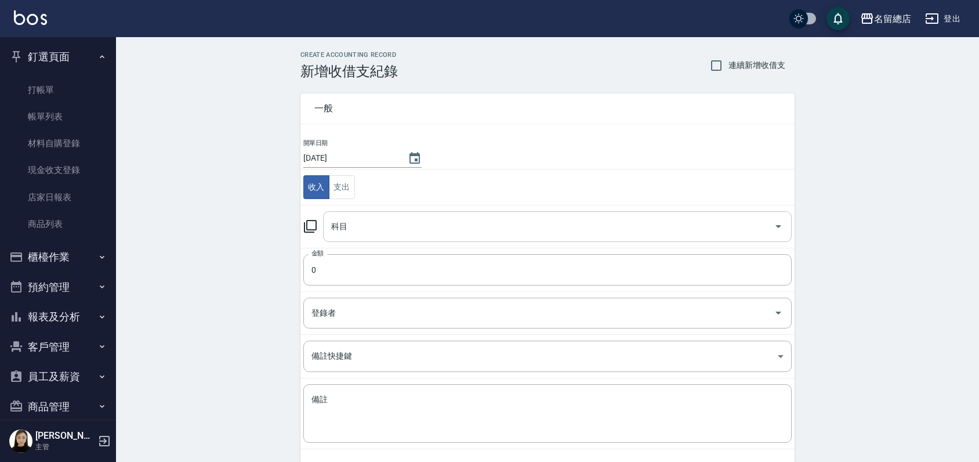
click at [343, 221] on input "科目" at bounding box center [548, 226] width 441 height 20
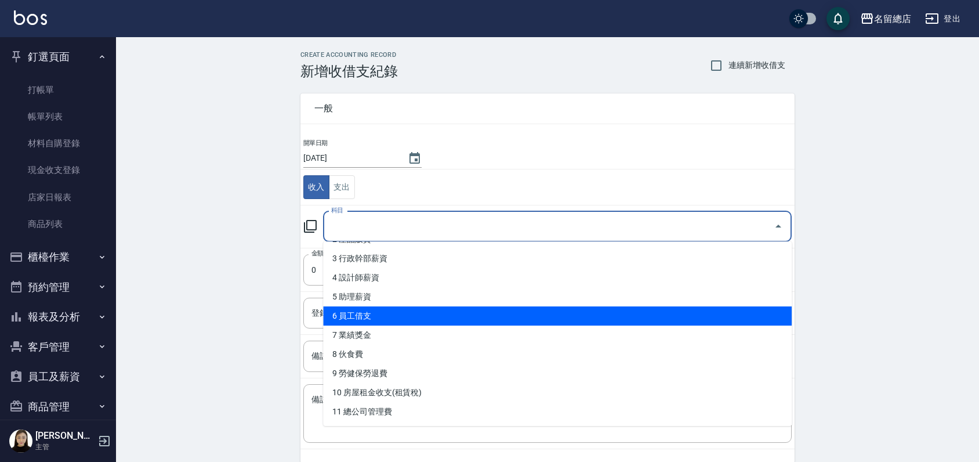
scroll to position [129, 0]
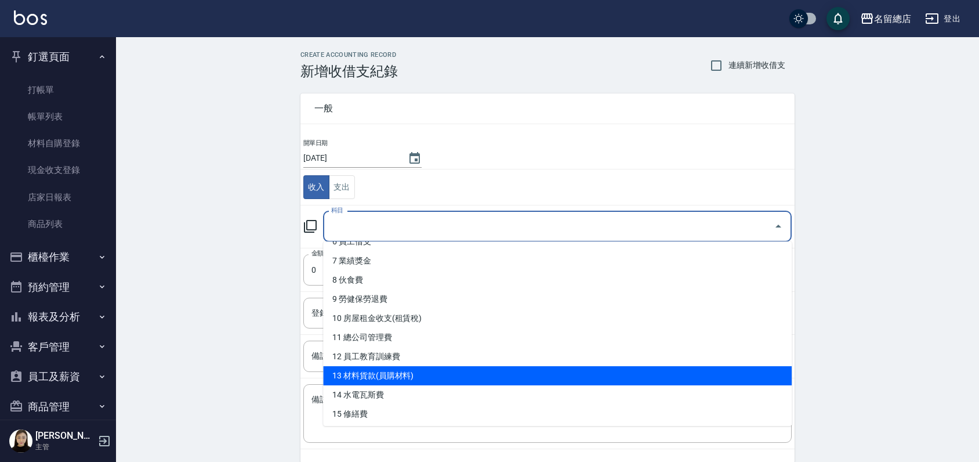
click at [394, 379] on li "13 材料貨款(員購材料)" at bounding box center [557, 375] width 469 height 19
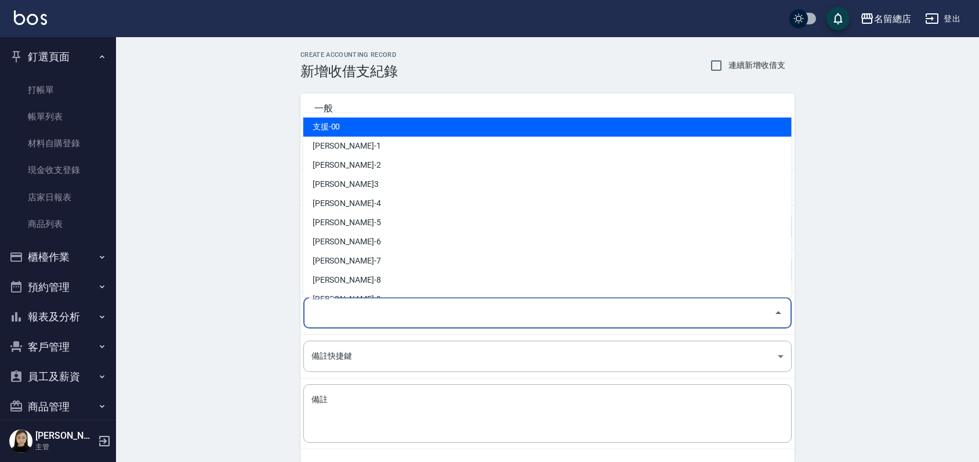
click at [427, 313] on input "登錄者" at bounding box center [539, 313] width 460 height 20
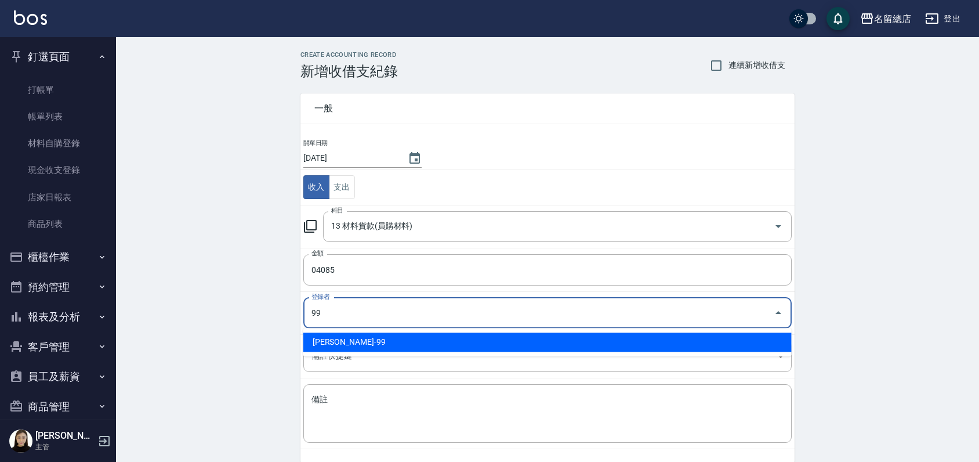
click at [420, 342] on li "洪嘉均-99" at bounding box center [547, 341] width 488 height 19
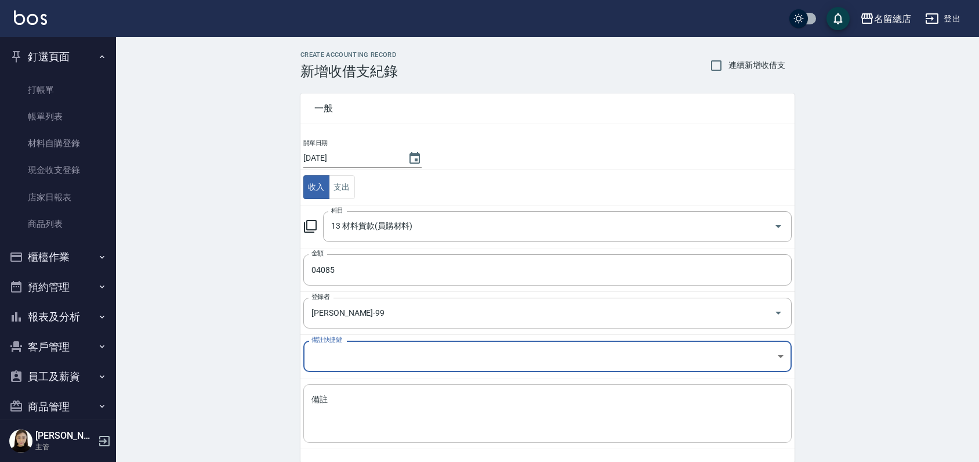
click at [394, 396] on textarea "備註" at bounding box center [547, 413] width 472 height 39
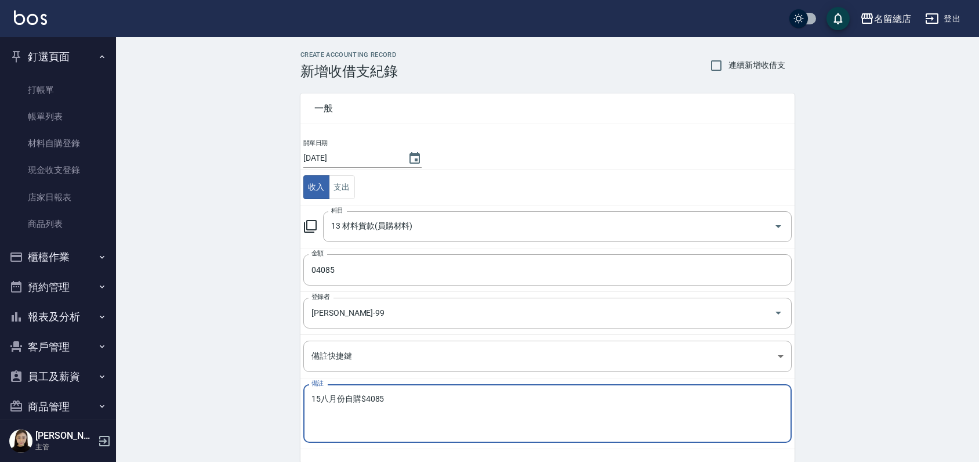
click at [250, 391] on div "CREATE ACCOUNTING RECORD 新增收借支紀錄 連續新增收借支 一般 開單日期 2025/09/09 收入 支出 科目 13 材料貨款(員購…" at bounding box center [547, 274] width 863 height 475
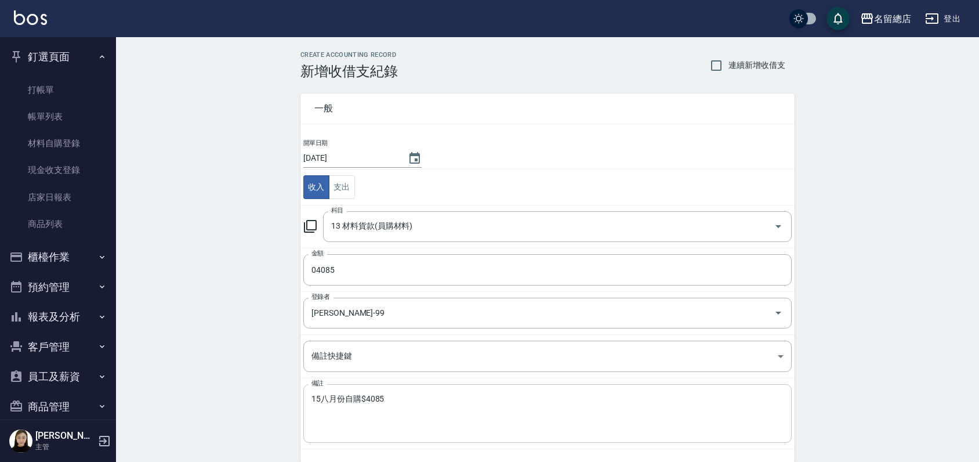
click at [359, 398] on textarea "15八月份自購$4085" at bounding box center [547, 413] width 472 height 39
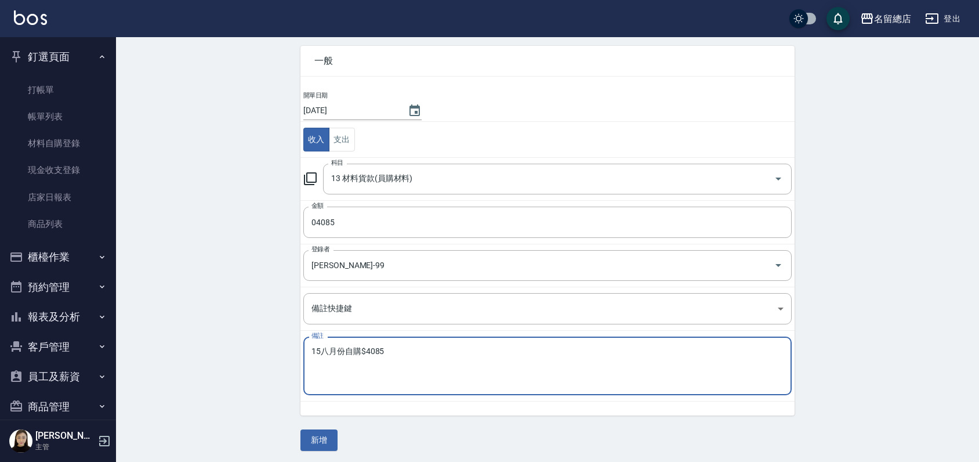
scroll to position [50, 0]
click at [348, 348] on textarea "15八月份自購$4085" at bounding box center [547, 363] width 472 height 39
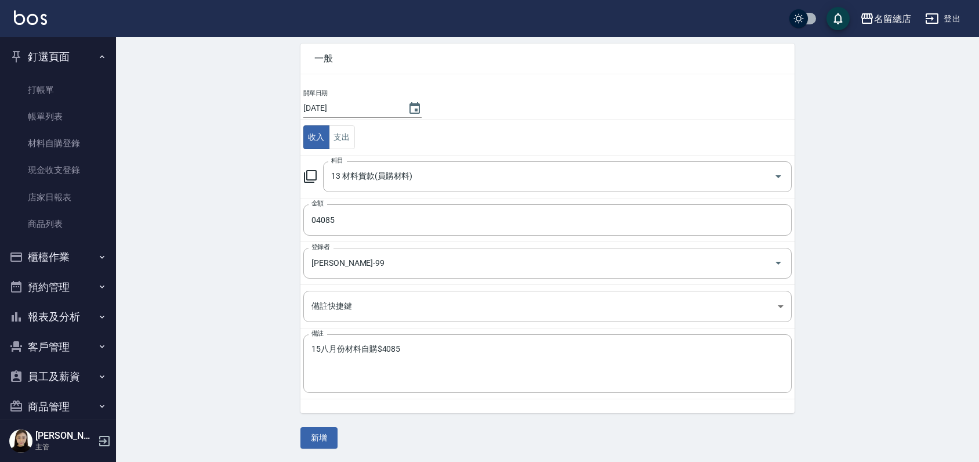
click at [289, 362] on div "一般 開單日期 2025/09/09 收入 支出 科目 13 材料貨款(員購材料) 科目 金額 04085 金額 登錄者 洪嘉均-99 登錄者 備註快捷鍵 ​…" at bounding box center [540, 221] width 508 height 383
drag, startPoint x: 324, startPoint y: 423, endPoint x: 324, endPoint y: 433, distance: 10.4
click at [324, 428] on div "一般 開單日期 2025/09/09 收入 支出 科目 13 材料貨款(員購材料) 科目 金額 04085 金額 登錄者 洪嘉均-99 登錄者 備註快捷鍵 ​…" at bounding box center [547, 239] width 494 height 419
click at [324, 433] on button "新增" at bounding box center [318, 437] width 37 height 21
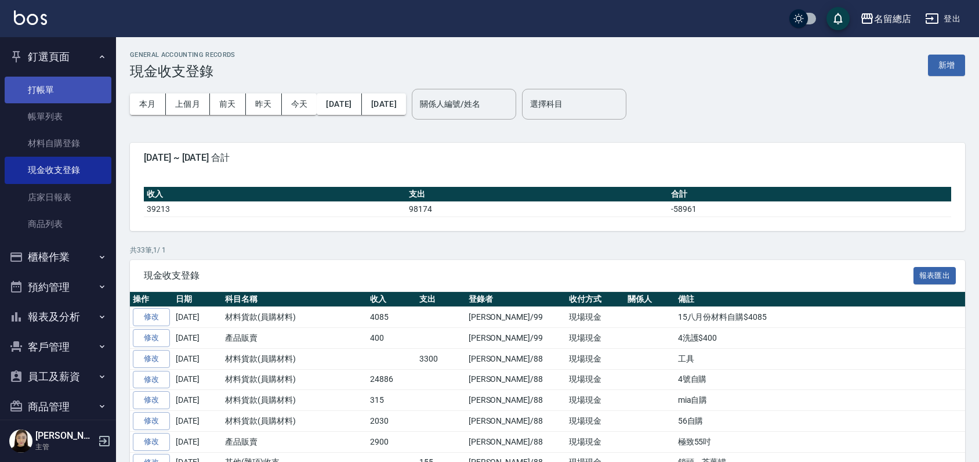
drag, startPoint x: 72, startPoint y: 113, endPoint x: 55, endPoint y: 82, distance: 35.6
click at [72, 113] on link "帳單列表" at bounding box center [58, 116] width 107 height 27
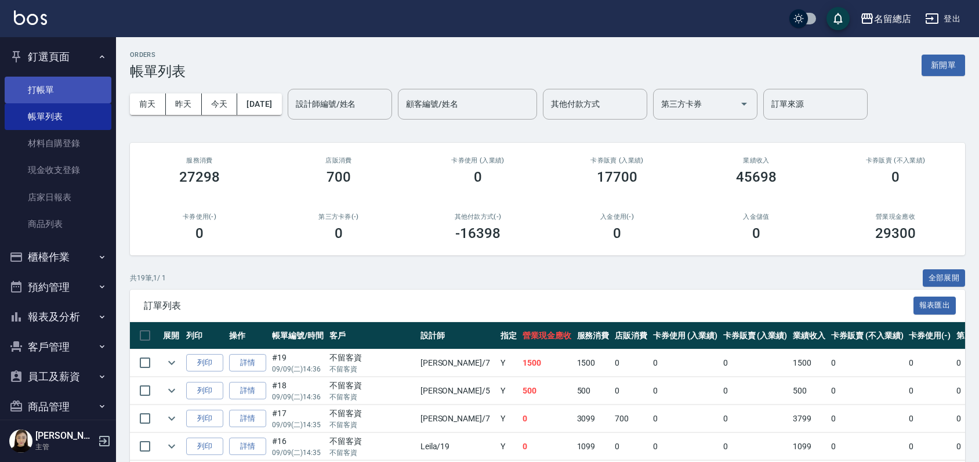
click at [56, 92] on link "打帳單" at bounding box center [58, 90] width 107 height 27
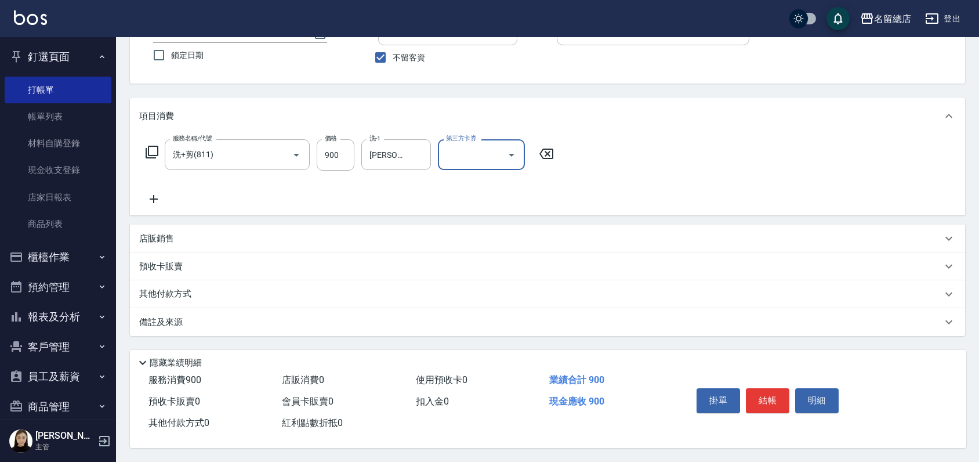
scroll to position [97, 0]
click at [186, 293] on p "其他付款方式" at bounding box center [168, 294] width 58 height 13
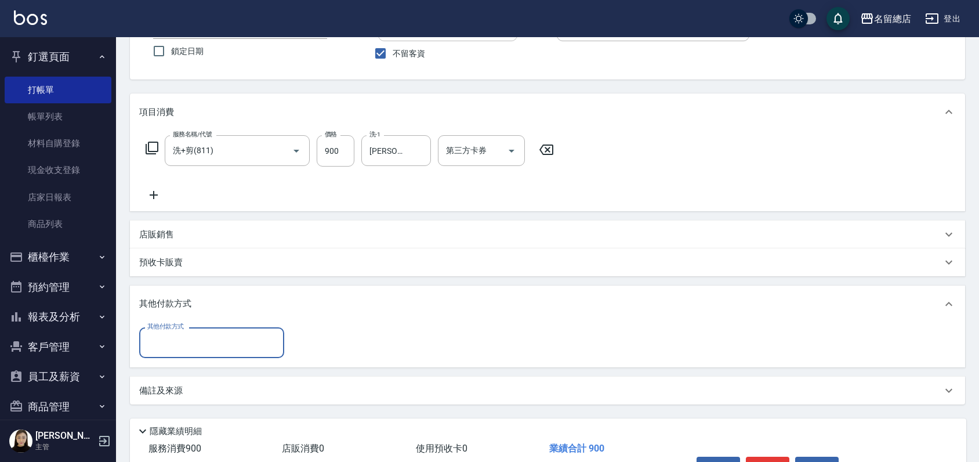
scroll to position [0, 0]
click at [201, 343] on input "其他付款方式" at bounding box center [211, 342] width 135 height 20
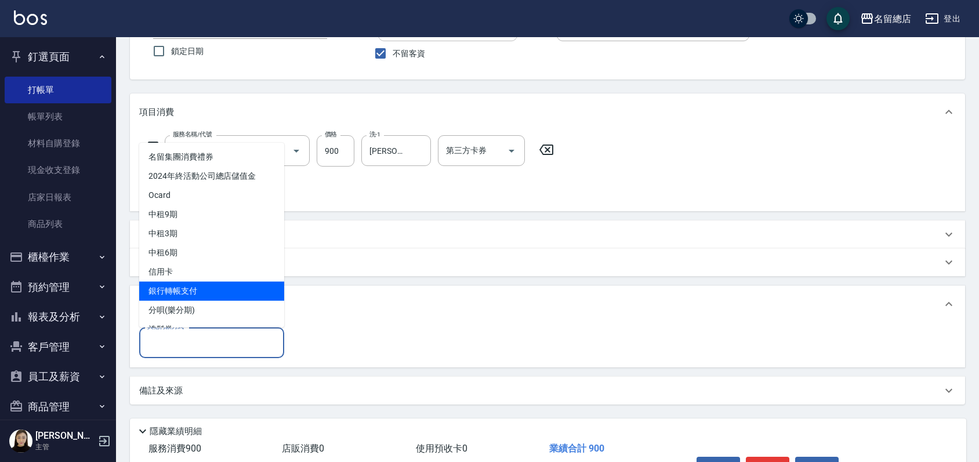
click at [184, 289] on span "銀行轉帳支付" at bounding box center [211, 290] width 145 height 19
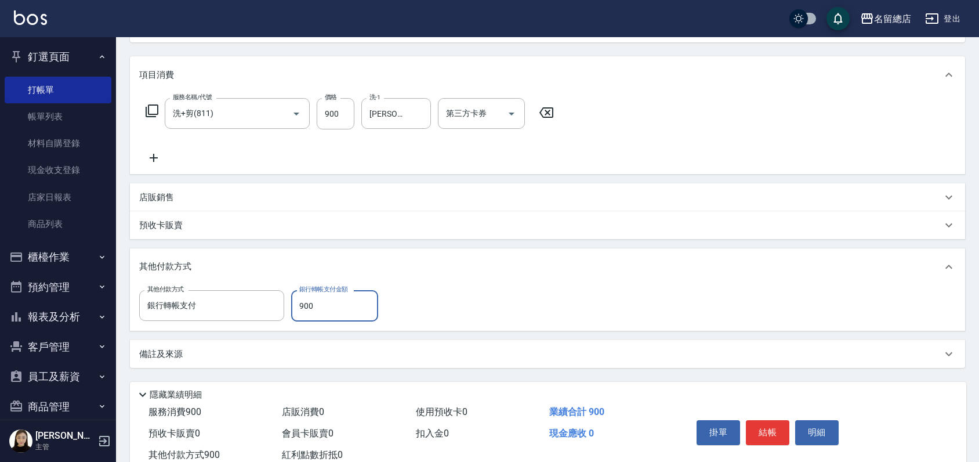
scroll to position [170, 0]
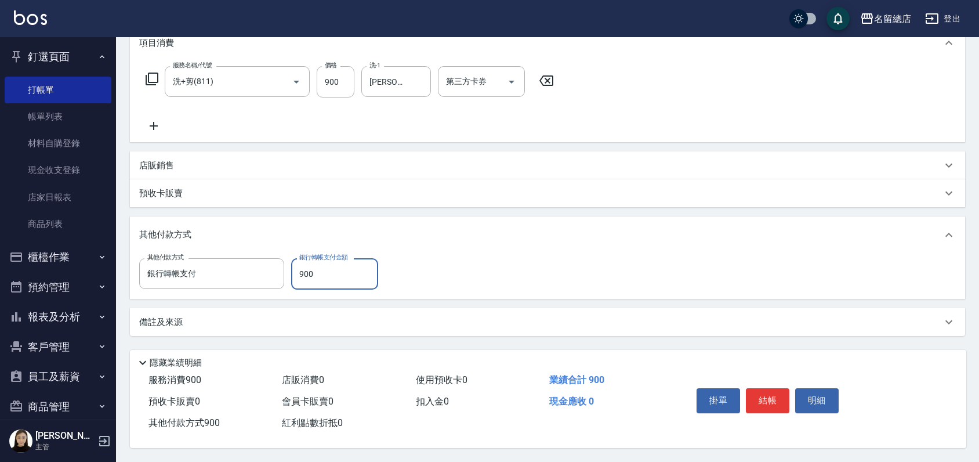
click at [478, 248] on div "其他付款方式 其他付款方式 銀行轉帳支付 其他付款方式 銀行轉帳支付金額 900 銀行轉帳支付金額" at bounding box center [547, 257] width 835 height 82
drag, startPoint x: 478, startPoint y: 248, endPoint x: 413, endPoint y: 267, distance: 67.3
click at [413, 267] on div "其他付款方式 銀行轉帳支付 其他付款方式 銀行轉帳支付金額 900 銀行轉帳支付金額" at bounding box center [547, 273] width 817 height 31
click at [228, 270] on input "銀行轉帳支付" at bounding box center [202, 273] width 117 height 20
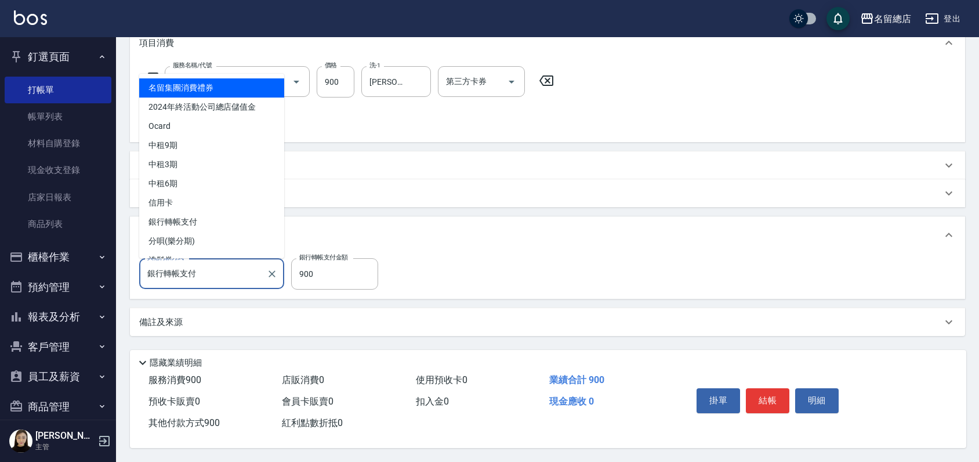
click at [323, 309] on div "備註及來源" at bounding box center [547, 322] width 835 height 28
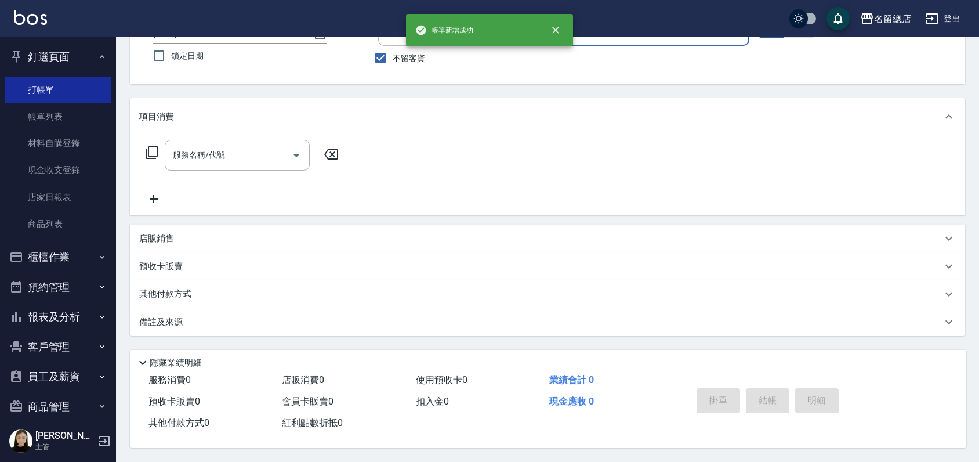
scroll to position [0, 0]
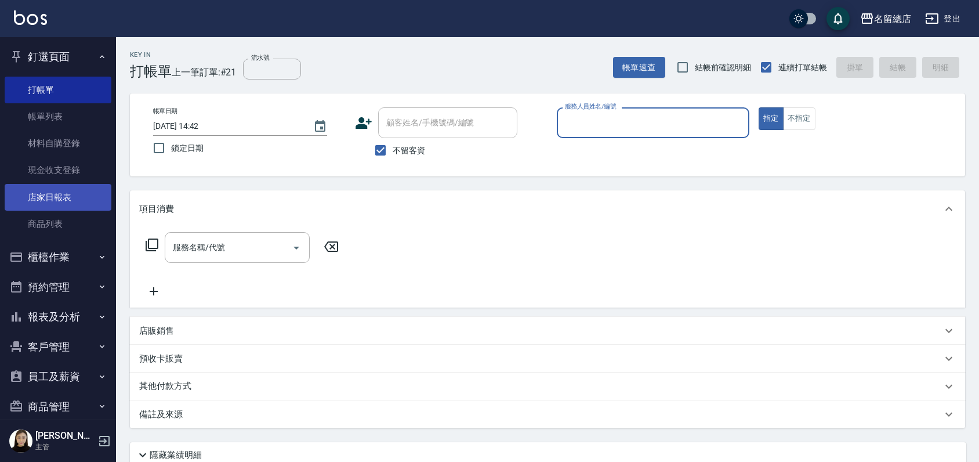
click at [67, 193] on link "店家日報表" at bounding box center [58, 197] width 107 height 27
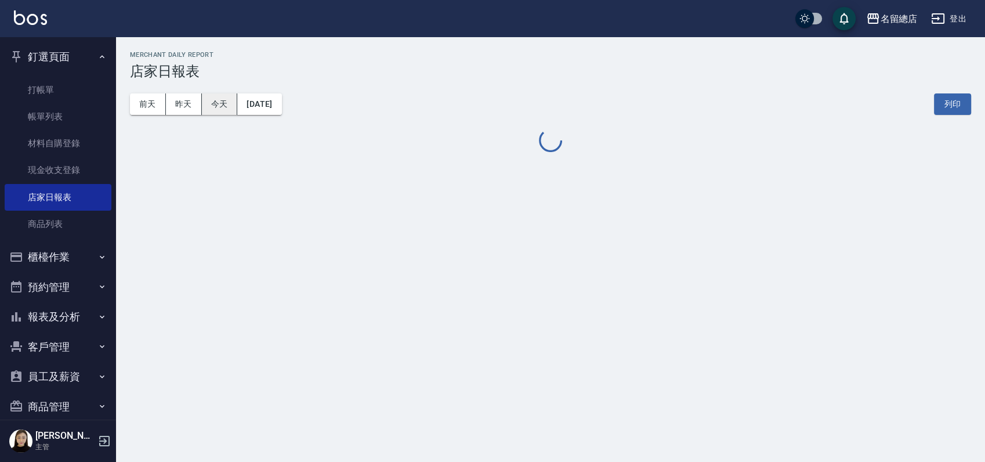
click at [215, 97] on button "今天" at bounding box center [220, 103] width 36 height 21
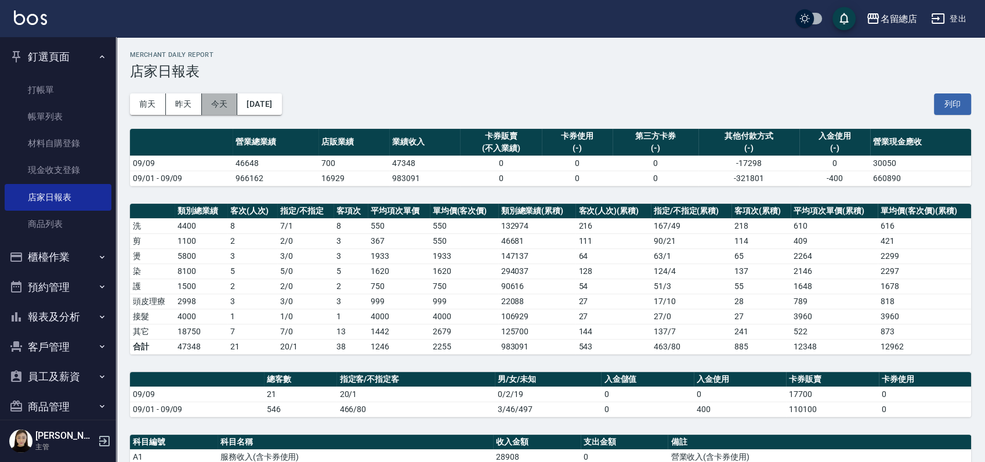
click at [222, 102] on button "今天" at bounding box center [220, 103] width 36 height 21
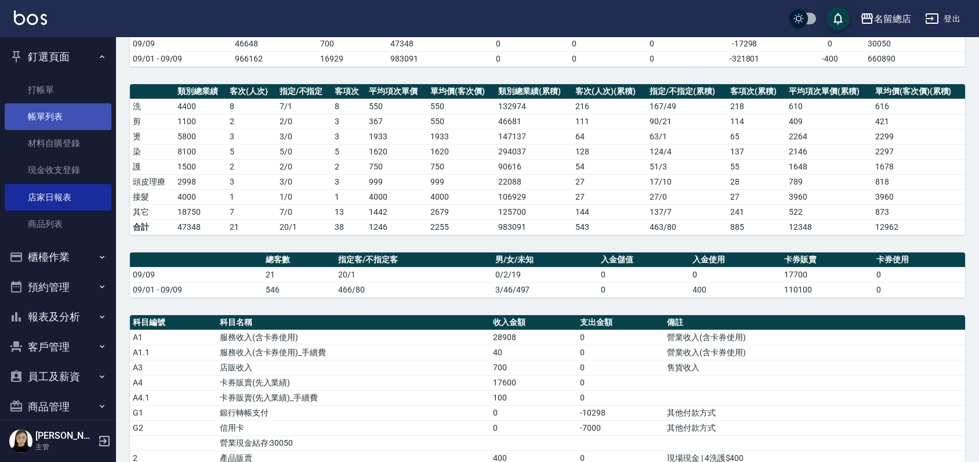
scroll to position [64, 0]
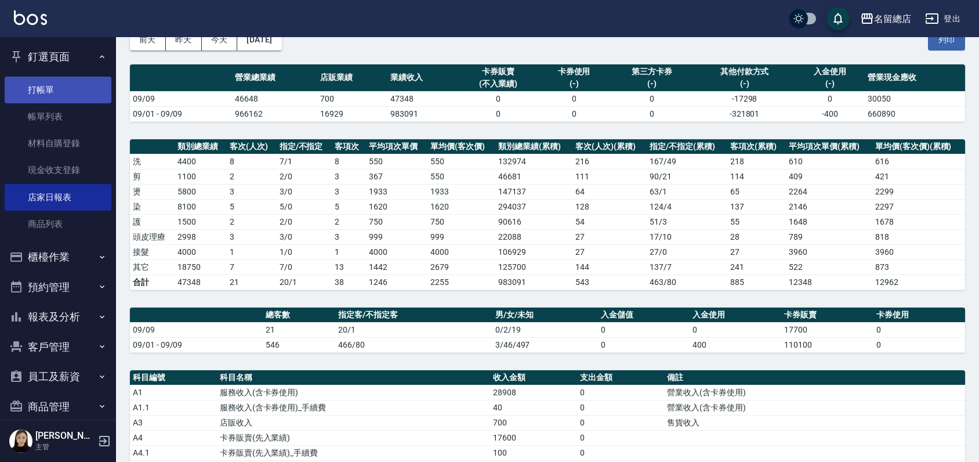
click at [81, 93] on link "打帳單" at bounding box center [58, 90] width 107 height 27
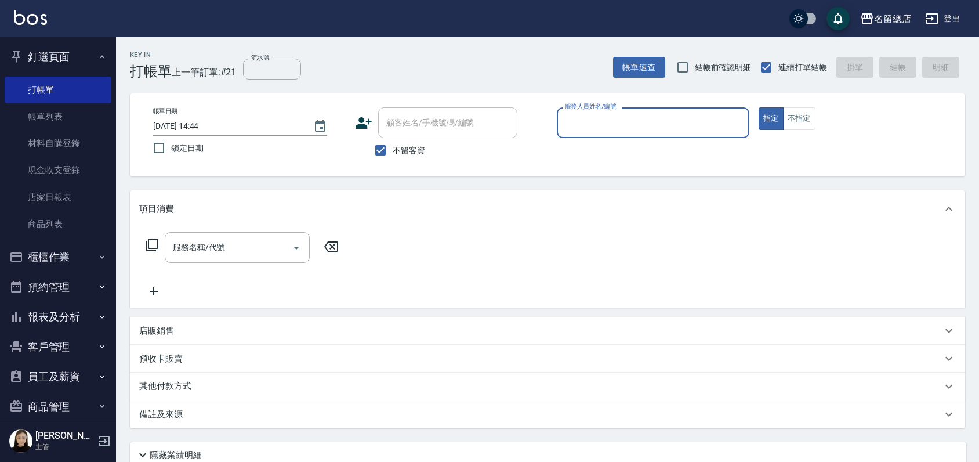
drag, startPoint x: 383, startPoint y: 148, endPoint x: 400, endPoint y: 125, distance: 28.7
click at [383, 148] on input "不留客資" at bounding box center [380, 150] width 24 height 24
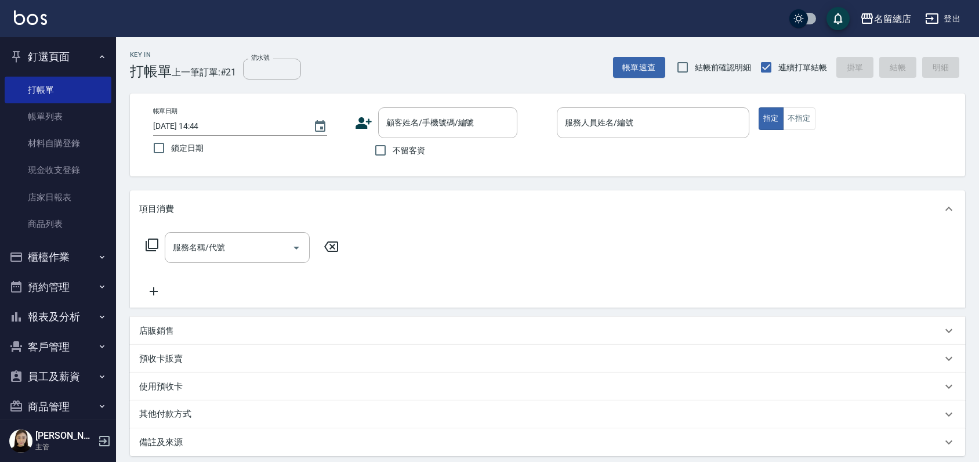
click at [418, 106] on div "帳單日期 2025/09/09 14:44 鎖定日期 顧客姓名/手機號碼/編號 顧客姓名/手機號碼/編號 不留客資 服務人員姓名/編號 服務人員姓名/編號 指…" at bounding box center [547, 134] width 835 height 83
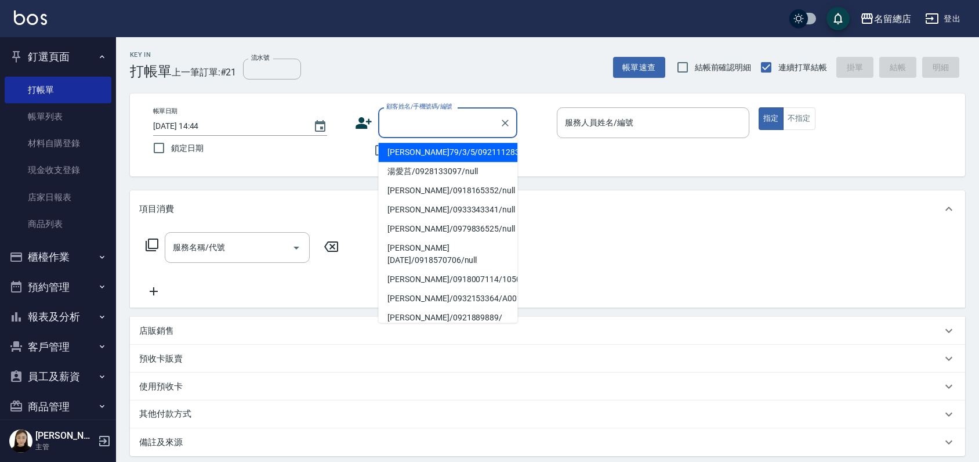
click at [411, 115] on input "顧客姓名/手機號碼/編號" at bounding box center [438, 123] width 111 height 20
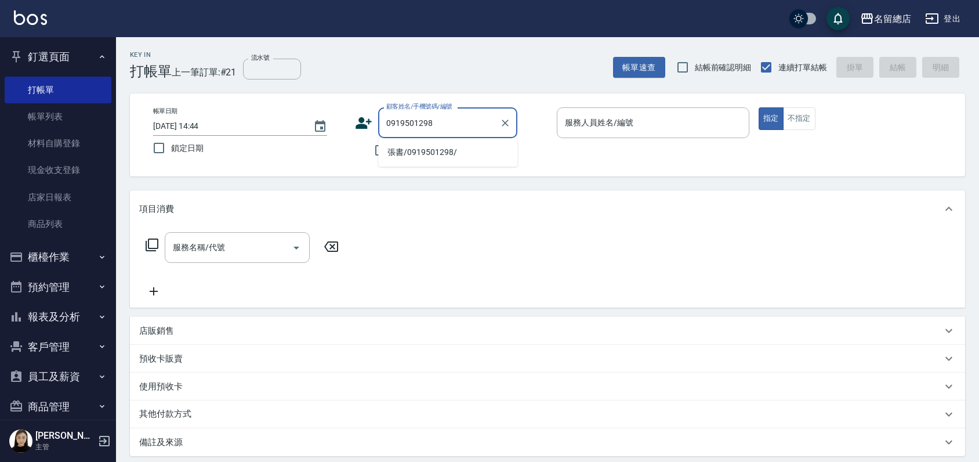
click at [423, 160] on li "張書/0919501298/" at bounding box center [447, 152] width 139 height 19
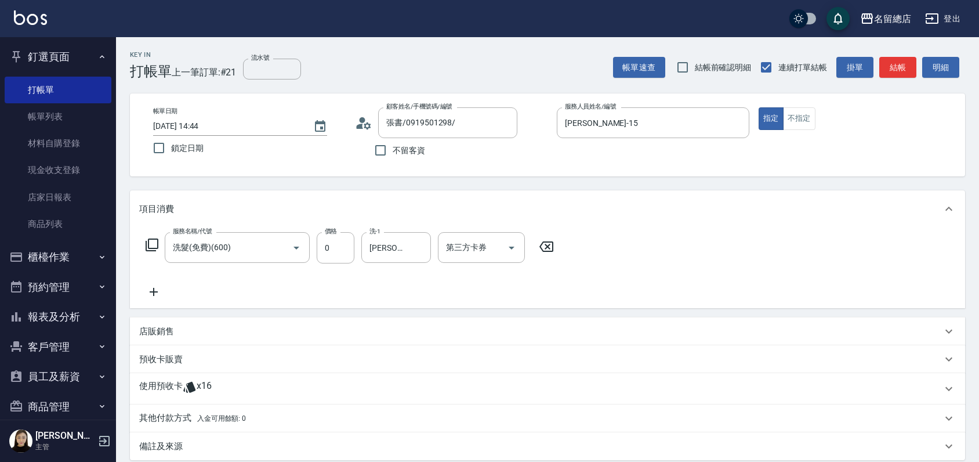
click at [162, 391] on p "使用預收卡" at bounding box center [160, 388] width 43 height 17
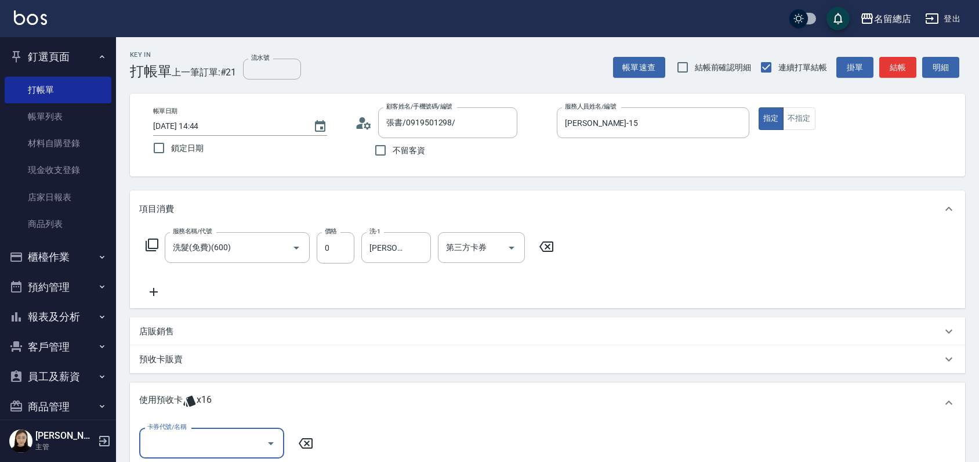
click at [195, 435] on input "卡券代號/名稱" at bounding box center [202, 443] width 117 height 20
drag, startPoint x: 220, startPoint y: 397, endPoint x: 238, endPoint y: 418, distance: 27.1
click at [238, 418] on ul "洗髮卡 剩餘10張 319 洗髮卡 剩餘6張 318" at bounding box center [211, 404] width 145 height 48
click at [238, 413] on div "洗髮卡 剩餘6張 318" at bounding box center [211, 413] width 145 height 19
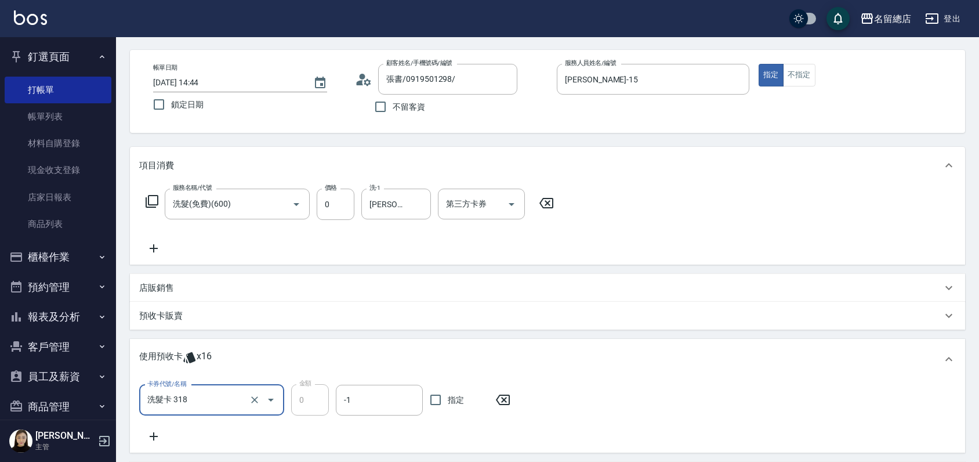
scroll to position [129, 0]
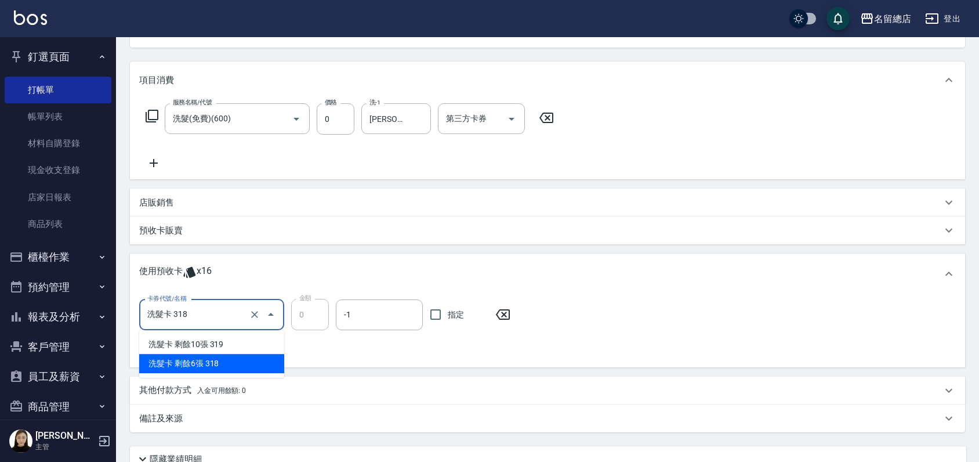
click at [197, 318] on input "洗髮卡 318" at bounding box center [195, 314] width 102 height 20
click at [211, 362] on div "洗髮卡 剩餘6張 318" at bounding box center [211, 363] width 145 height 19
click at [434, 313] on input "指定" at bounding box center [435, 314] width 24 height 24
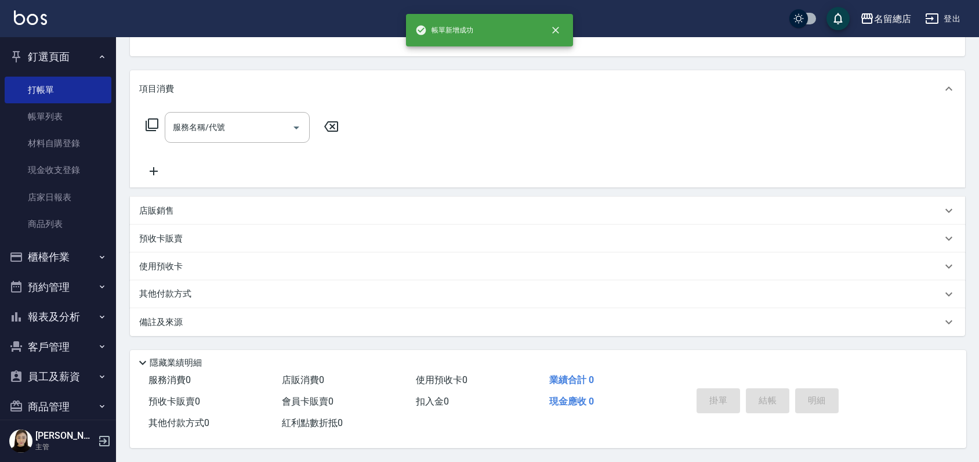
scroll to position [0, 0]
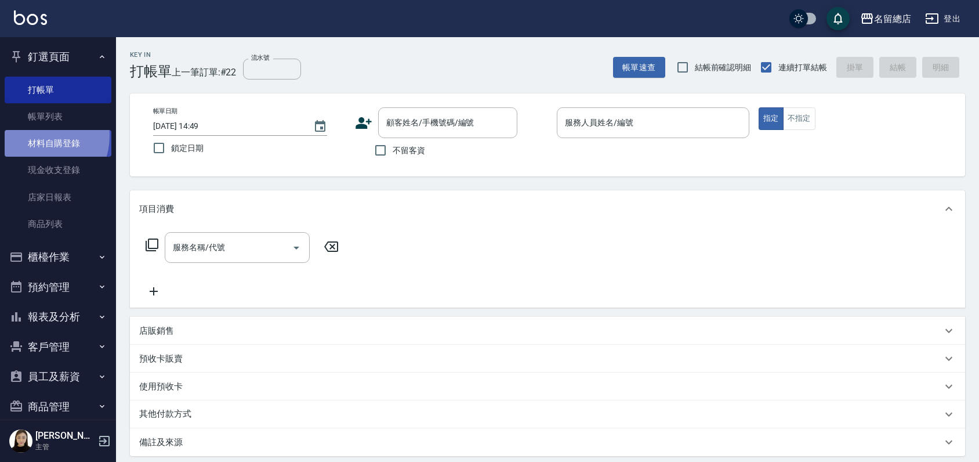
click at [39, 136] on link "材料自購登錄" at bounding box center [58, 143] width 107 height 27
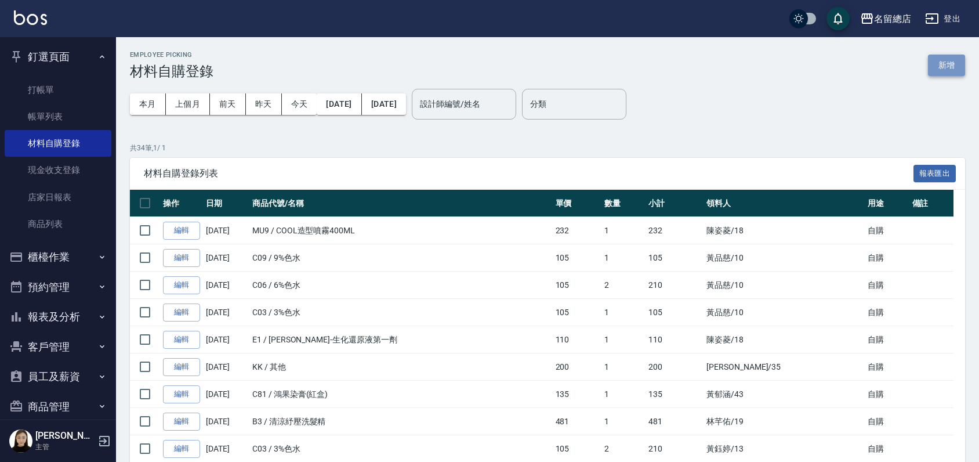
click at [953, 63] on button "新增" at bounding box center [946, 65] width 37 height 21
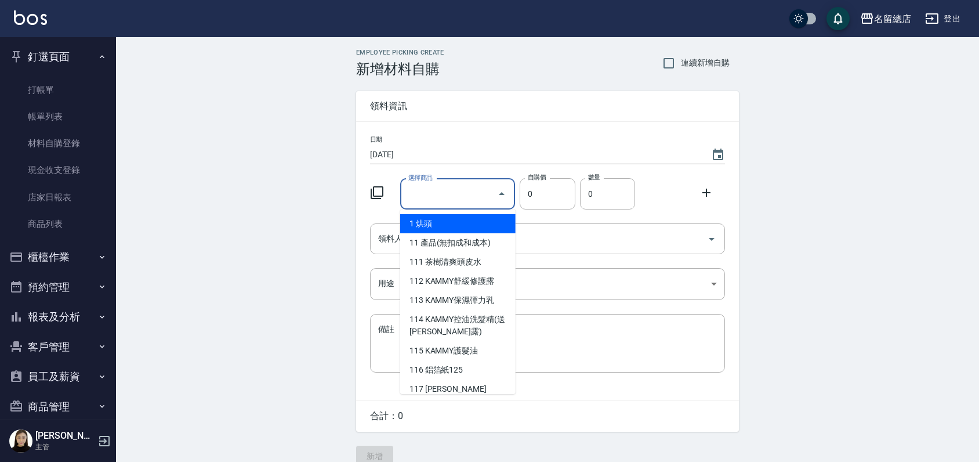
click at [480, 191] on input "選擇商品" at bounding box center [449, 194] width 88 height 20
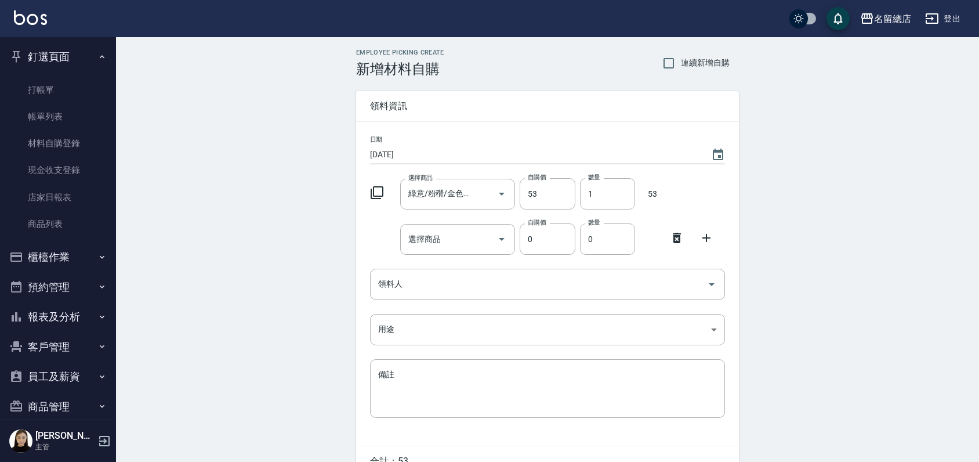
click at [675, 235] on icon at bounding box center [677, 238] width 8 height 10
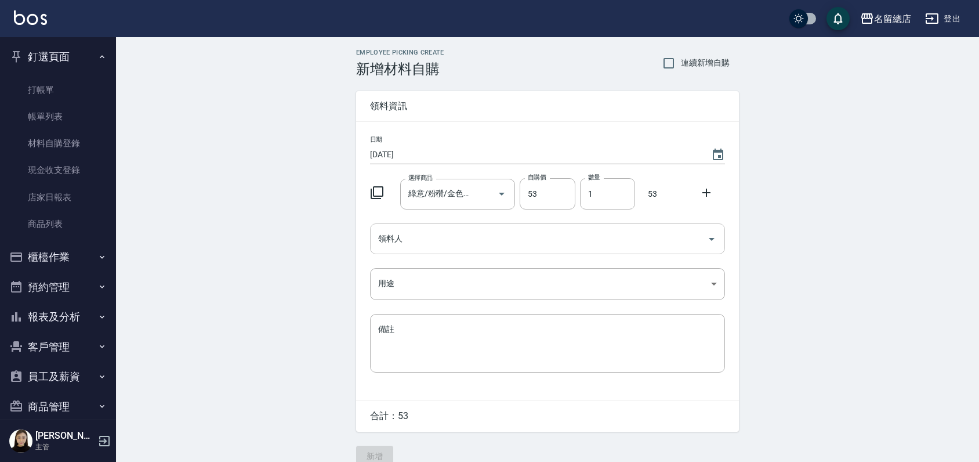
click at [514, 238] on input "領料人" at bounding box center [538, 238] width 327 height 20
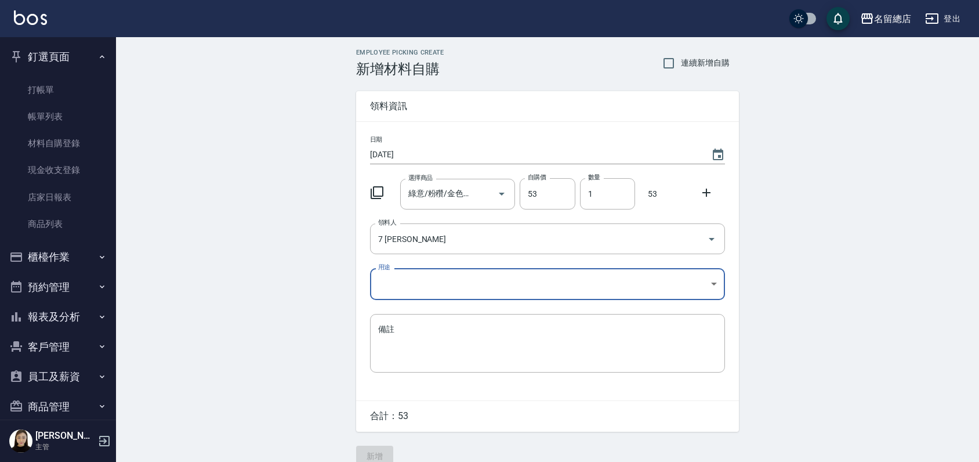
click at [470, 288] on body "名留總店 登出 釘選頁面 打帳單 帳單列表 材料自購登錄 現金收支登錄 店家日報表 商品列表 櫃檯作業 打帳單 帳單列表 掛單列表 營業儀表板 現金收支登錄 …" at bounding box center [489, 239] width 979 height 478
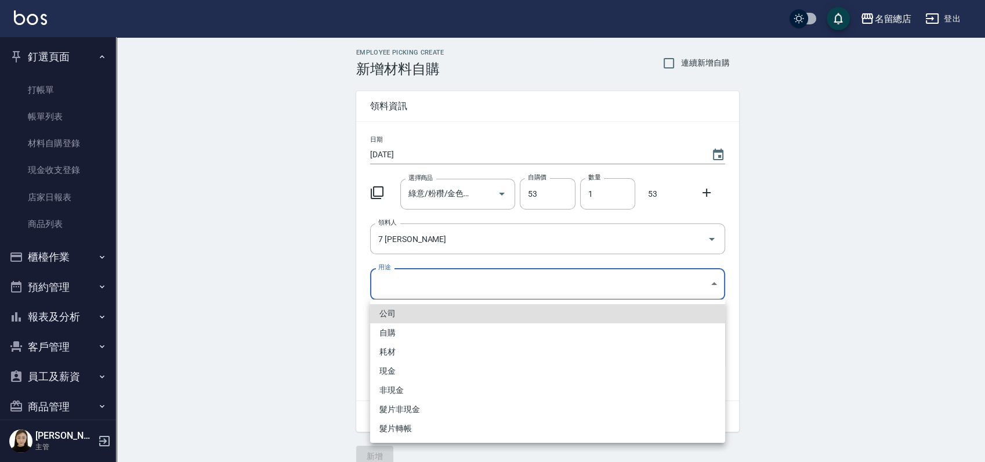
click at [394, 328] on li "自購" at bounding box center [547, 332] width 355 height 19
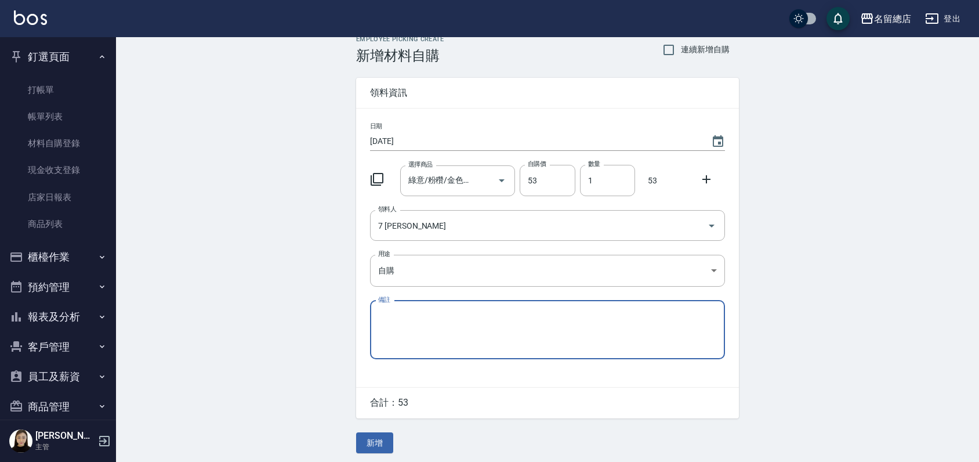
scroll to position [17, 0]
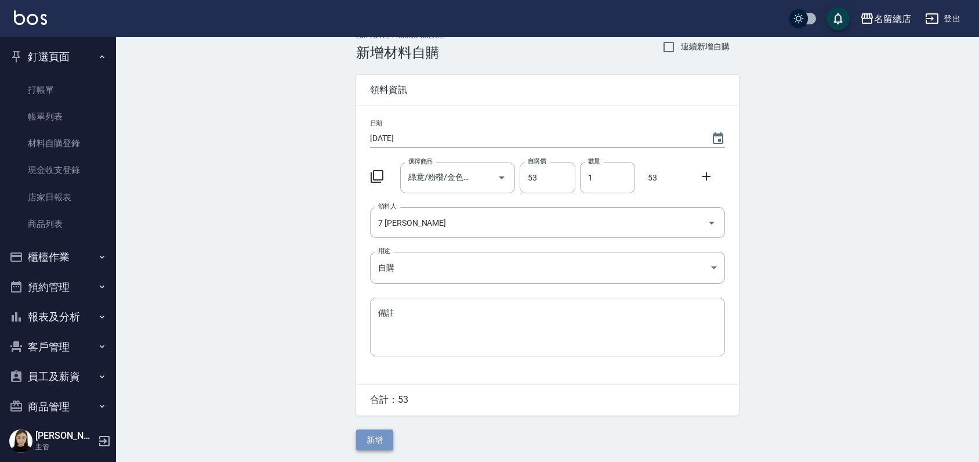
click at [371, 441] on button "新增" at bounding box center [374, 439] width 37 height 21
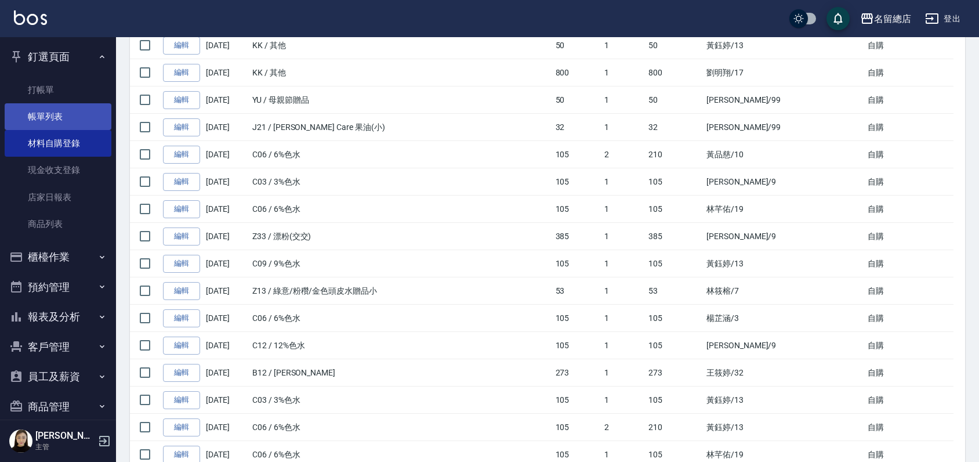
scroll to position [316, 0]
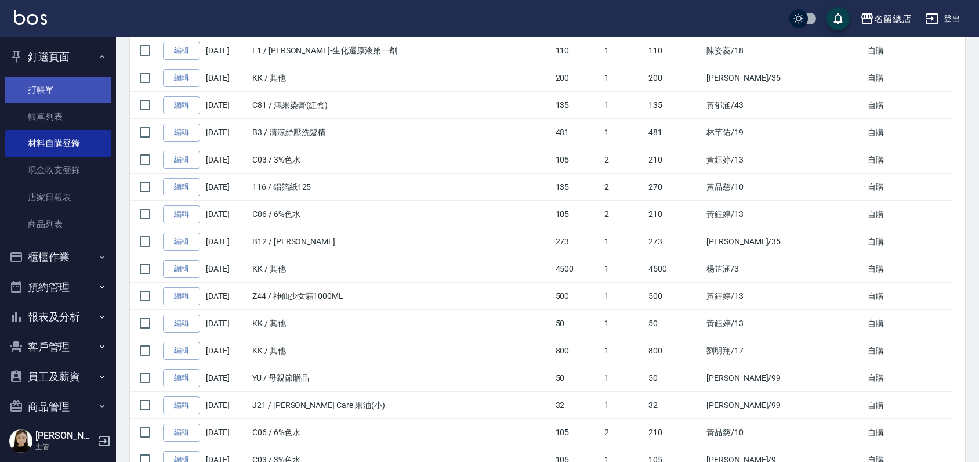
click at [56, 97] on link "打帳單" at bounding box center [58, 90] width 107 height 27
